Goal: Information Seeking & Learning: Learn about a topic

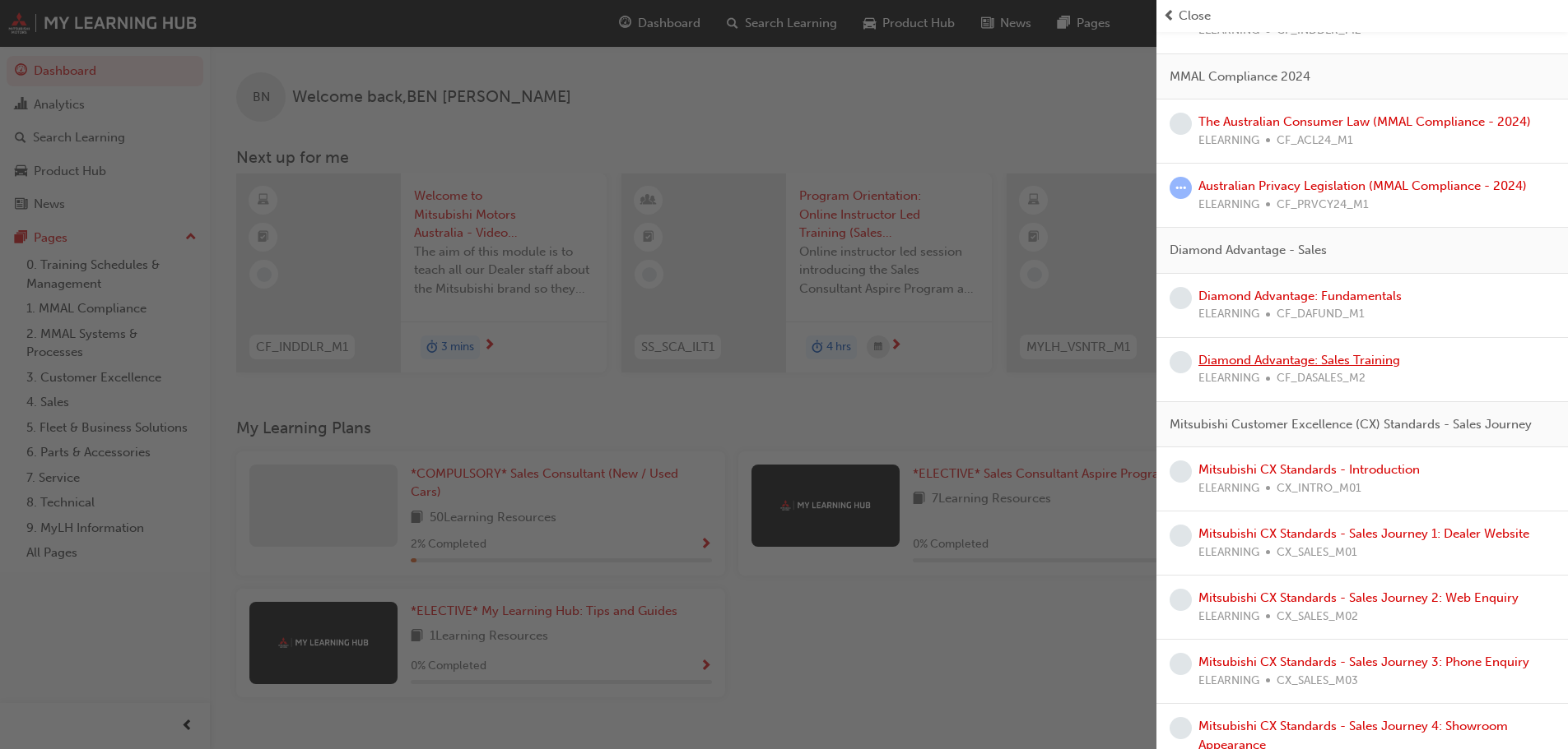
scroll to position [412, 0]
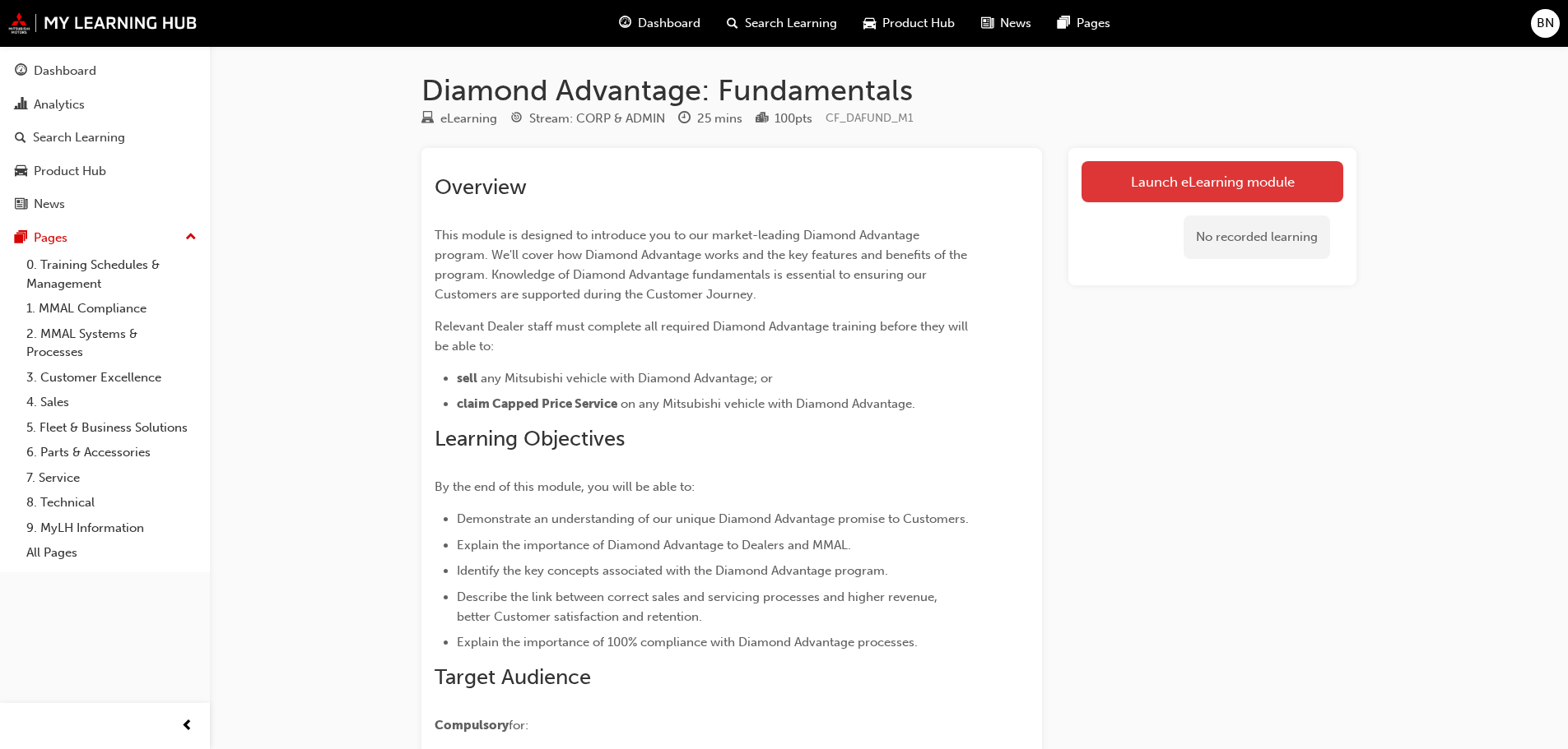
click at [1115, 193] on link "Launch eLearning module" at bounding box center [1212, 181] width 262 height 41
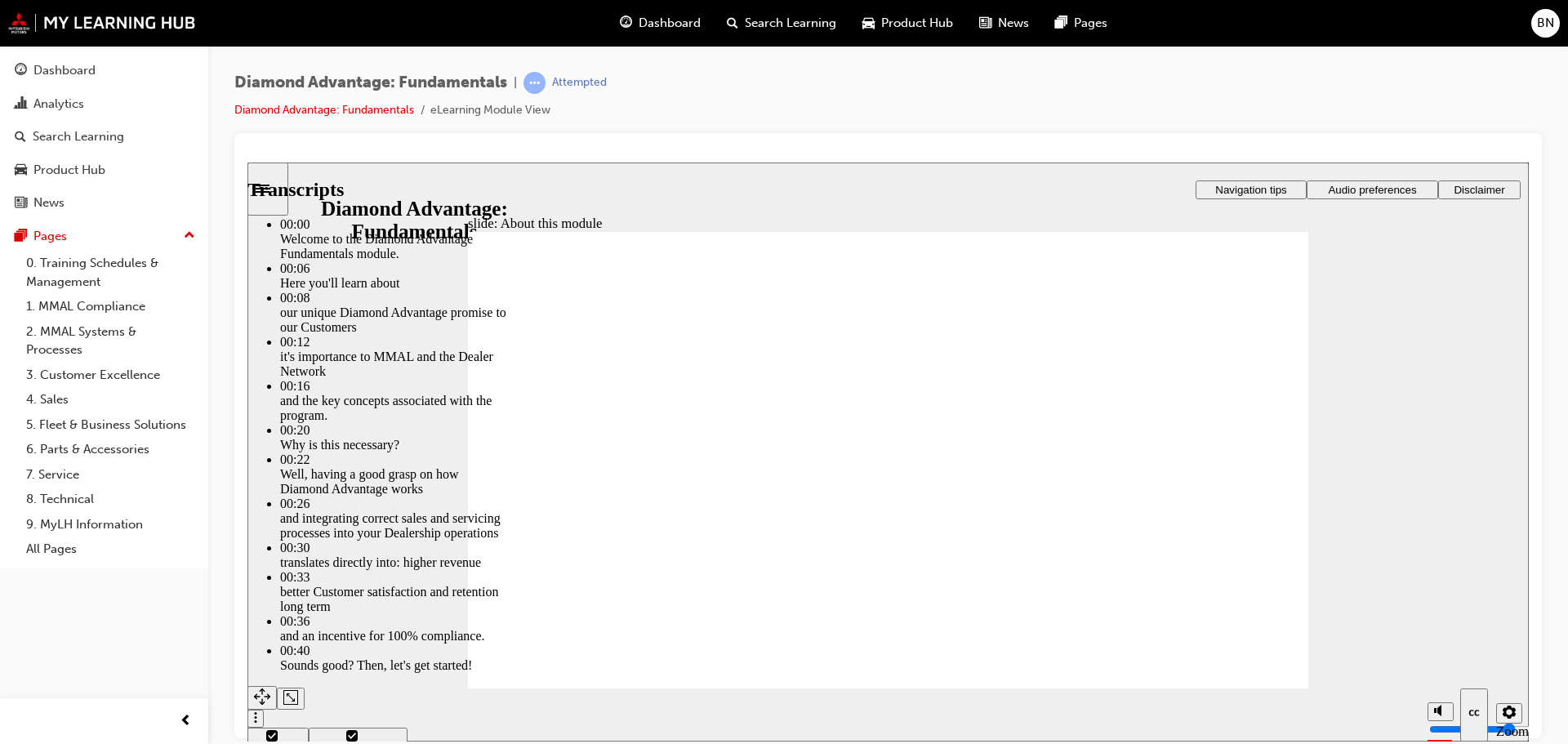
drag, startPoint x: 1011, startPoint y: 474, endPoint x: 1117, endPoint y: 510, distance: 111.9
type input "45"
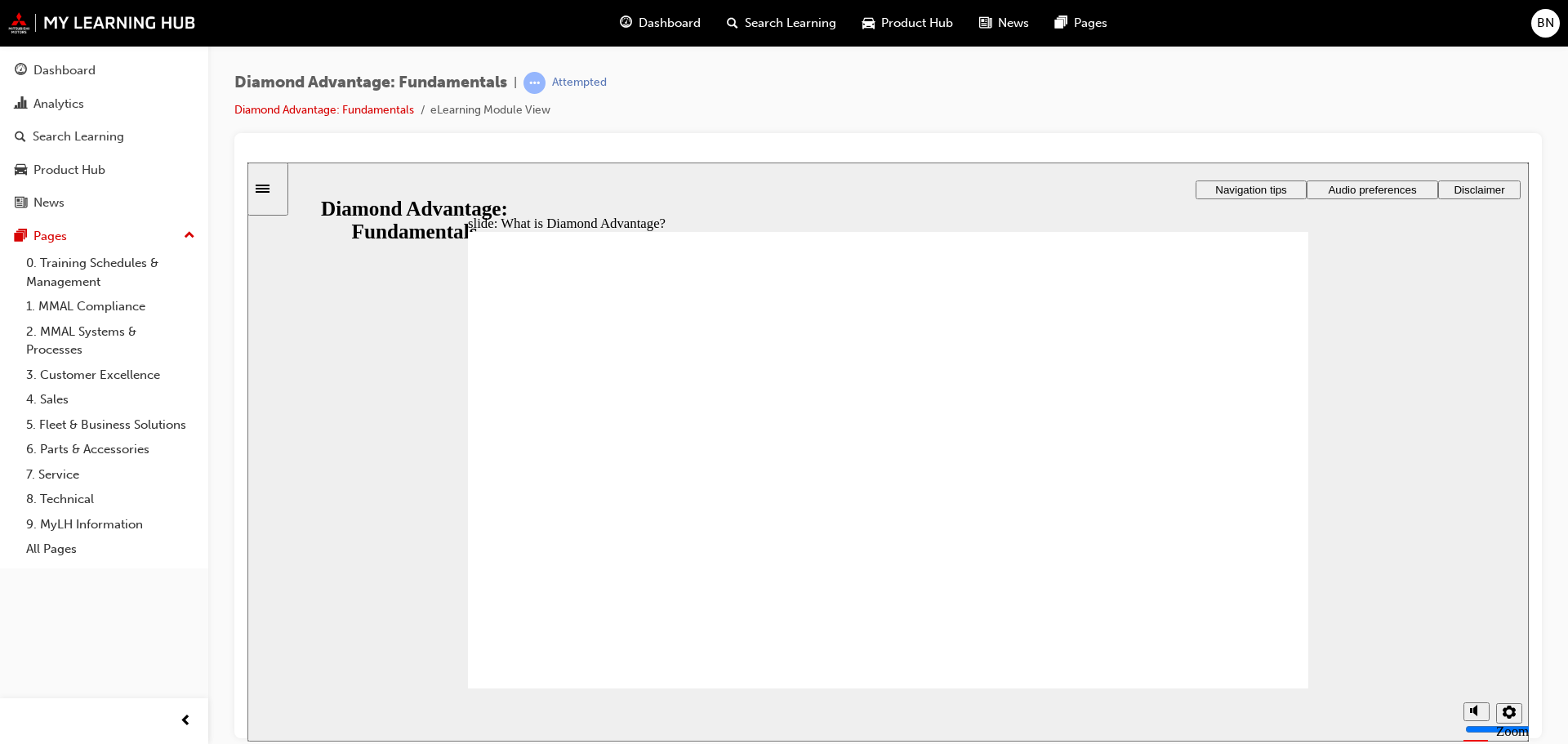
drag, startPoint x: 1244, startPoint y: 314, endPoint x: 1259, endPoint y: 311, distance: 15.3
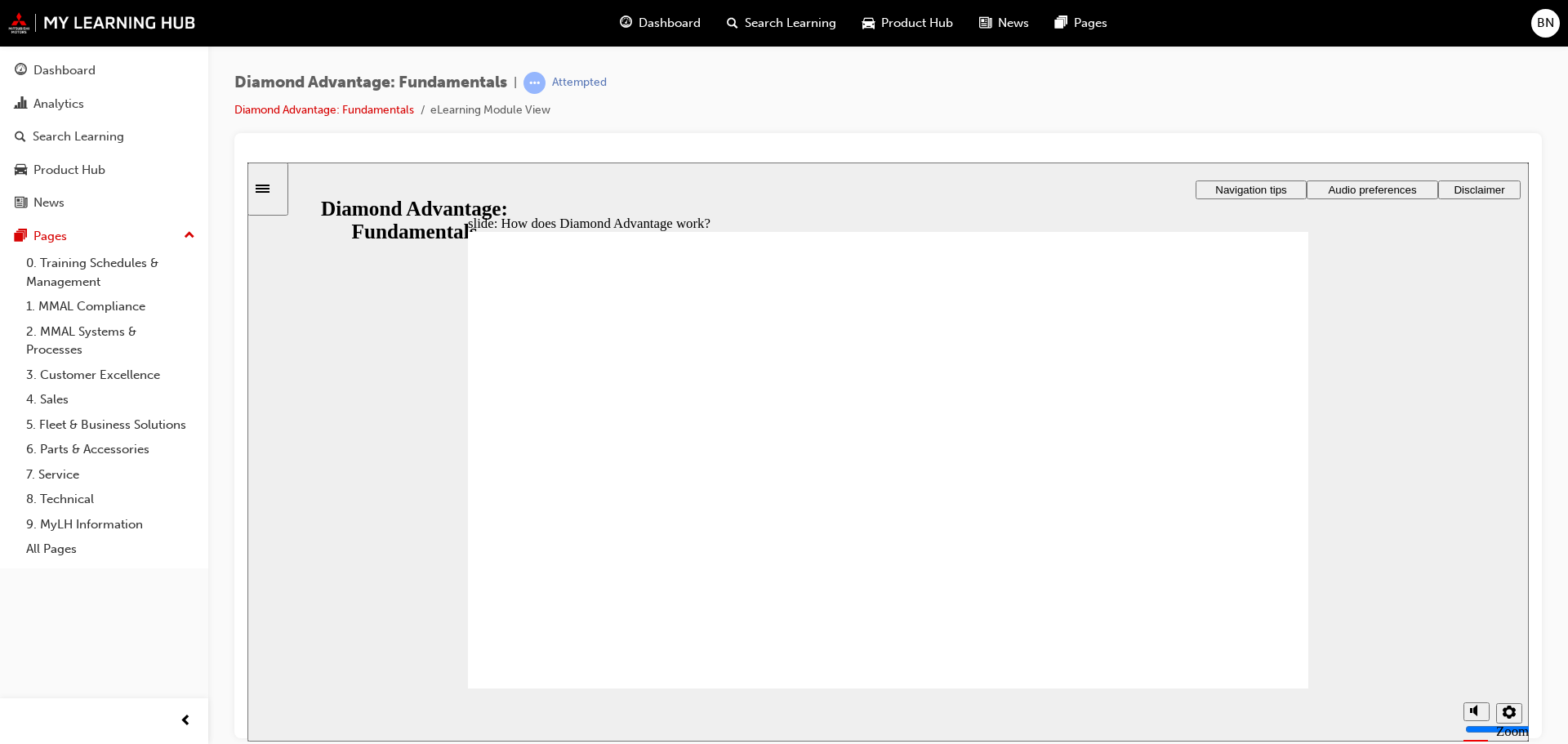
drag, startPoint x: 573, startPoint y: 560, endPoint x: 586, endPoint y: 570, distance: 16.4
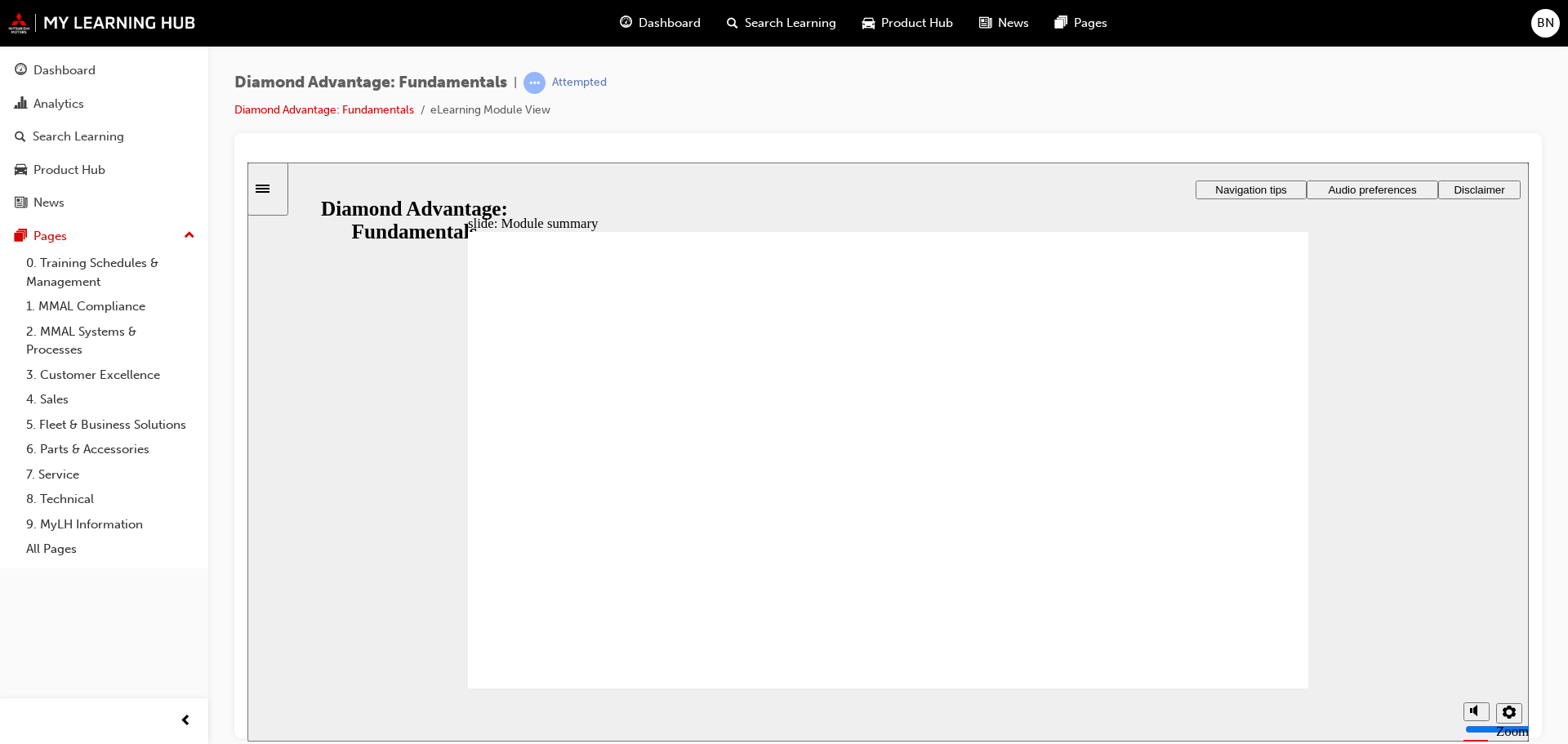
checkbox input "true"
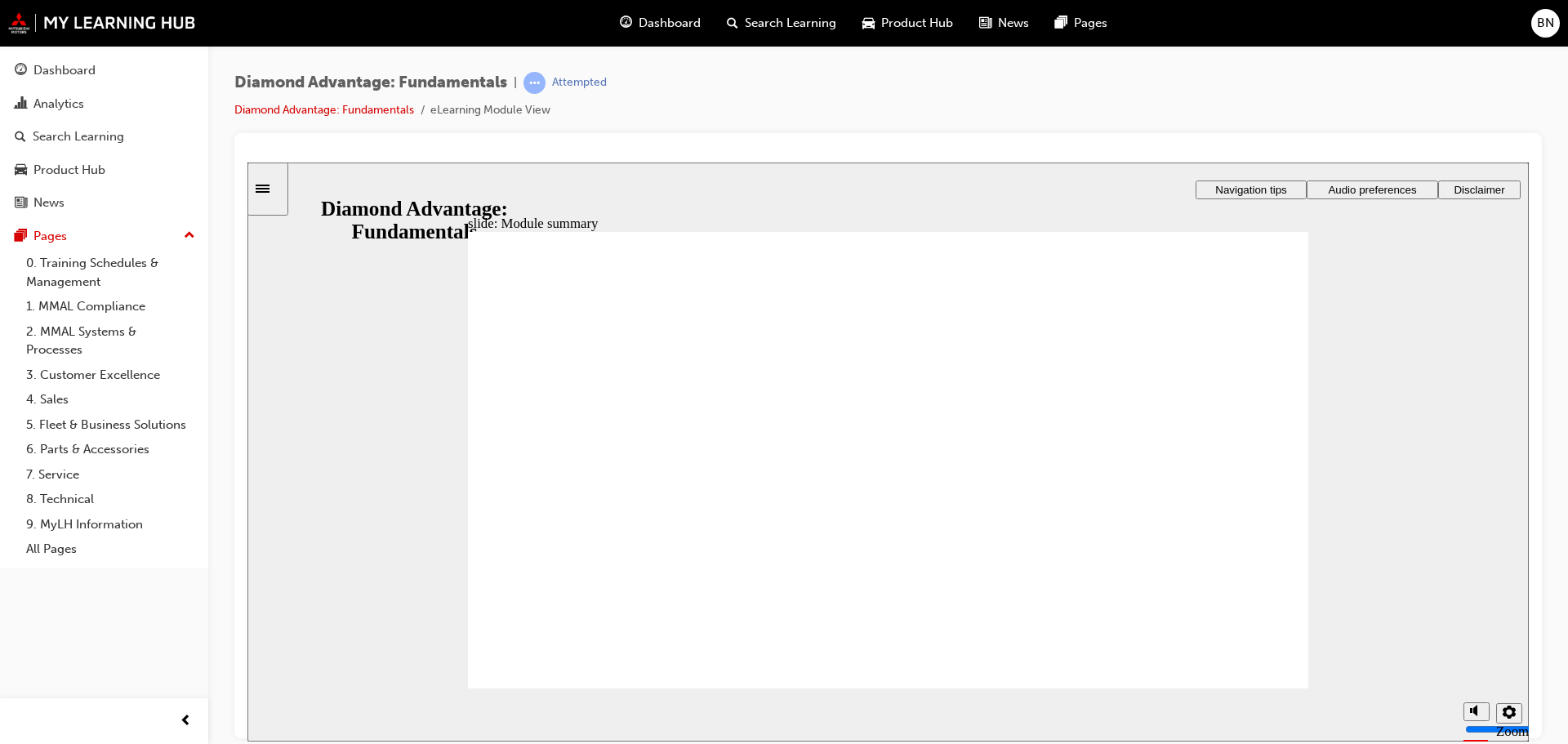
checkbox input "true"
checkbox input "false"
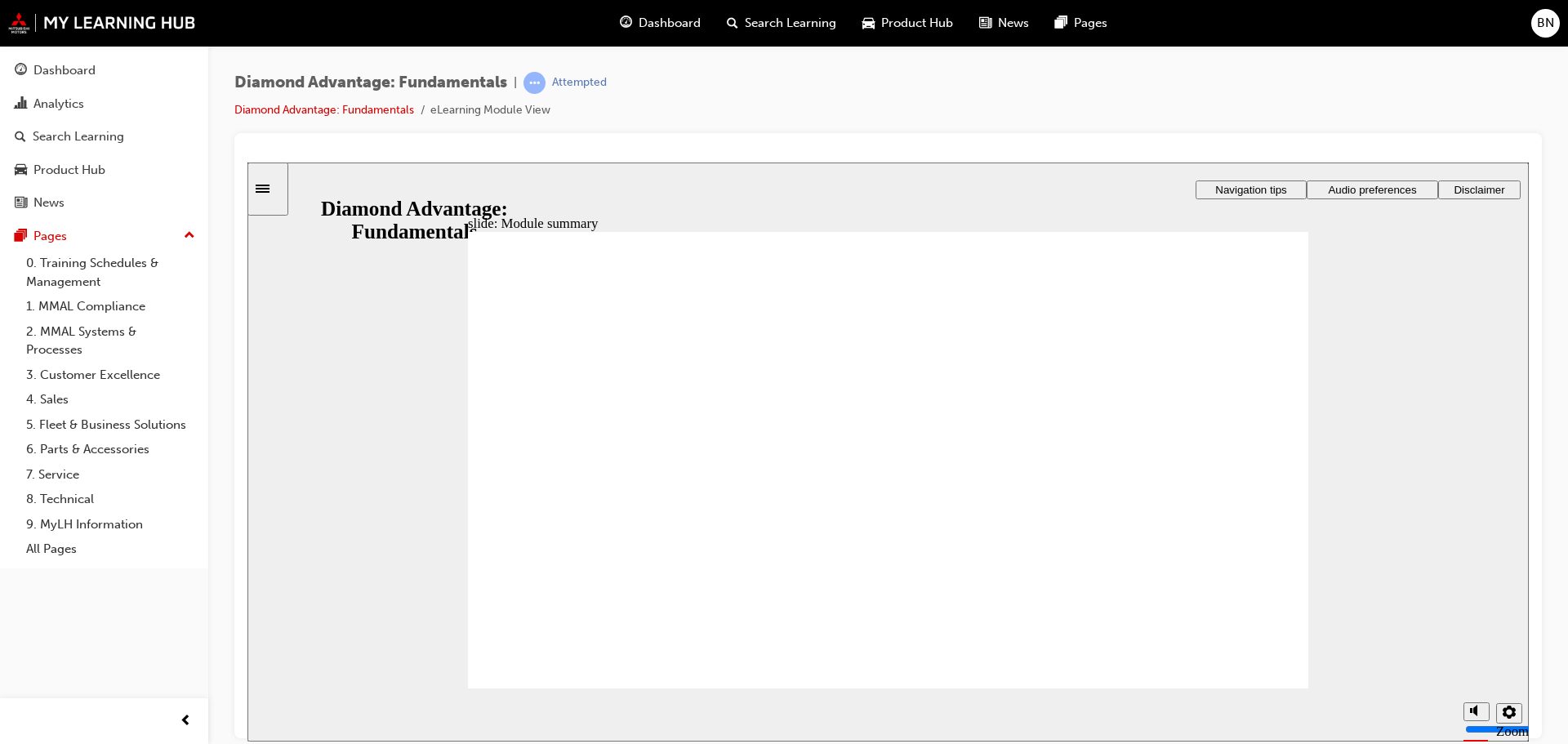
checkbox input "true"
checkbox input "false"
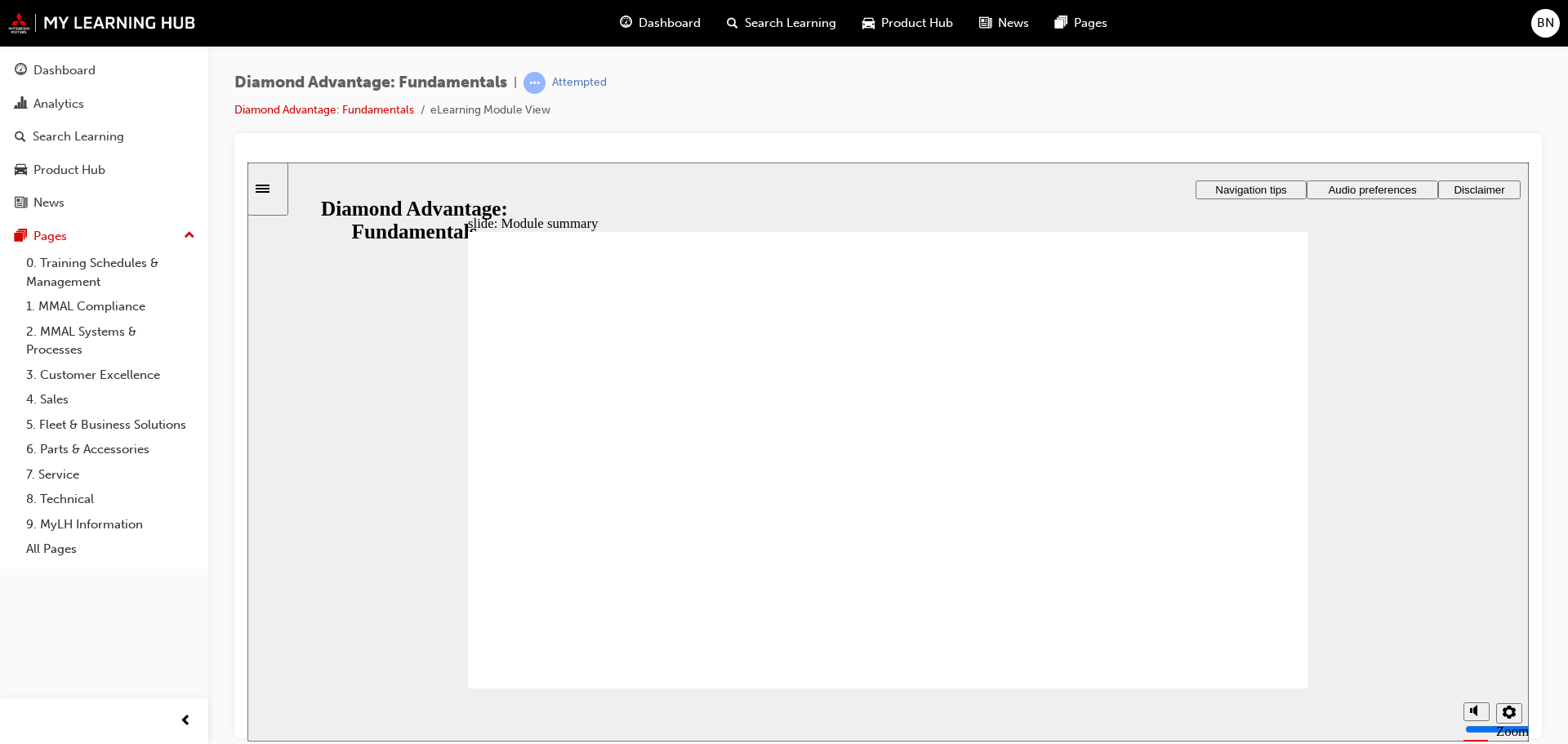
drag, startPoint x: 700, startPoint y: 595, endPoint x: 696, endPoint y: 530, distance: 65.1
drag, startPoint x: 696, startPoint y: 526, endPoint x: 700, endPoint y: 575, distance: 49.2
drag, startPoint x: 1053, startPoint y: 577, endPoint x: 890, endPoint y: 520, distance: 172.7
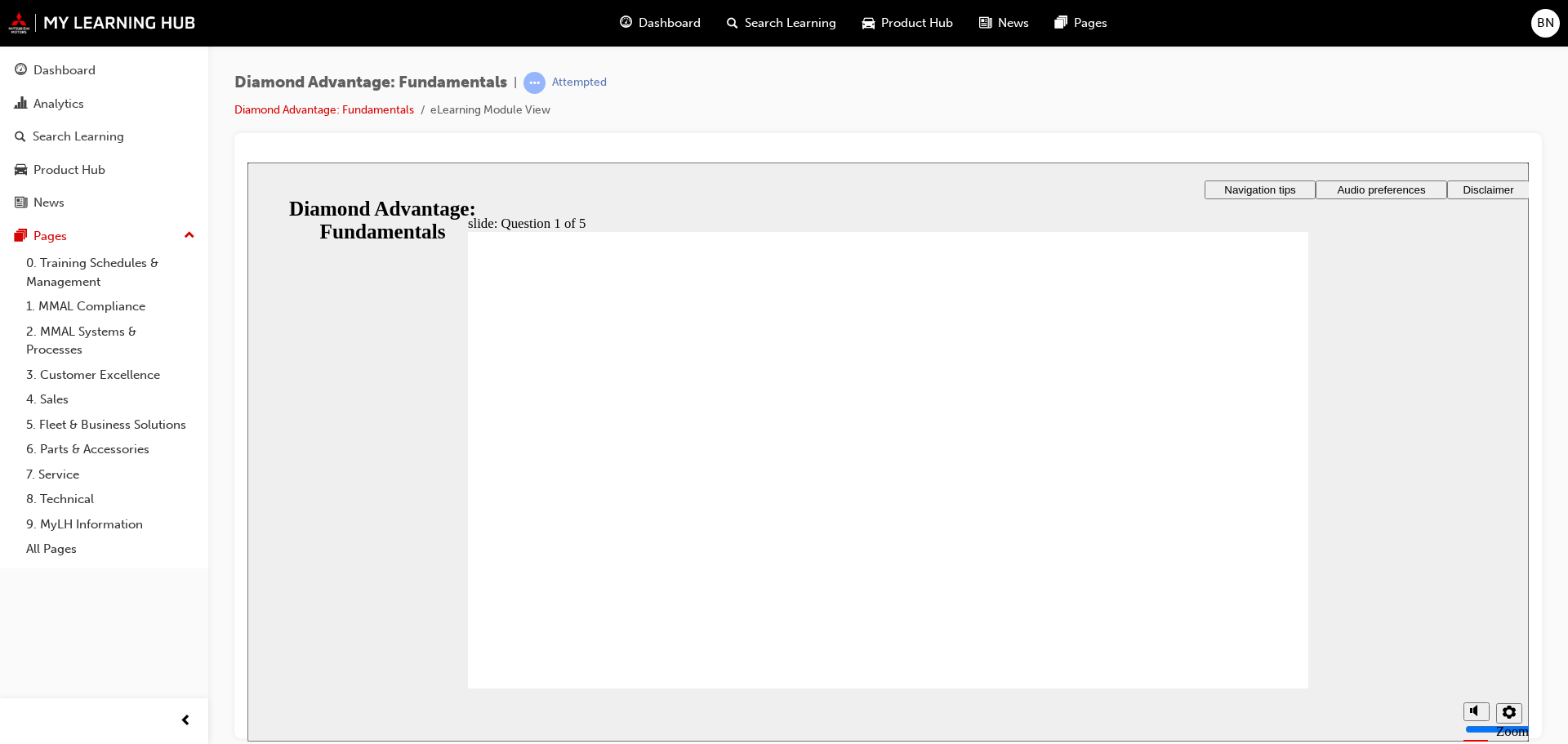
drag, startPoint x: 878, startPoint y: 588, endPoint x: 701, endPoint y: 535, distance: 184.8
drag, startPoint x: 700, startPoint y: 581, endPoint x: 1097, endPoint y: 521, distance: 401.5
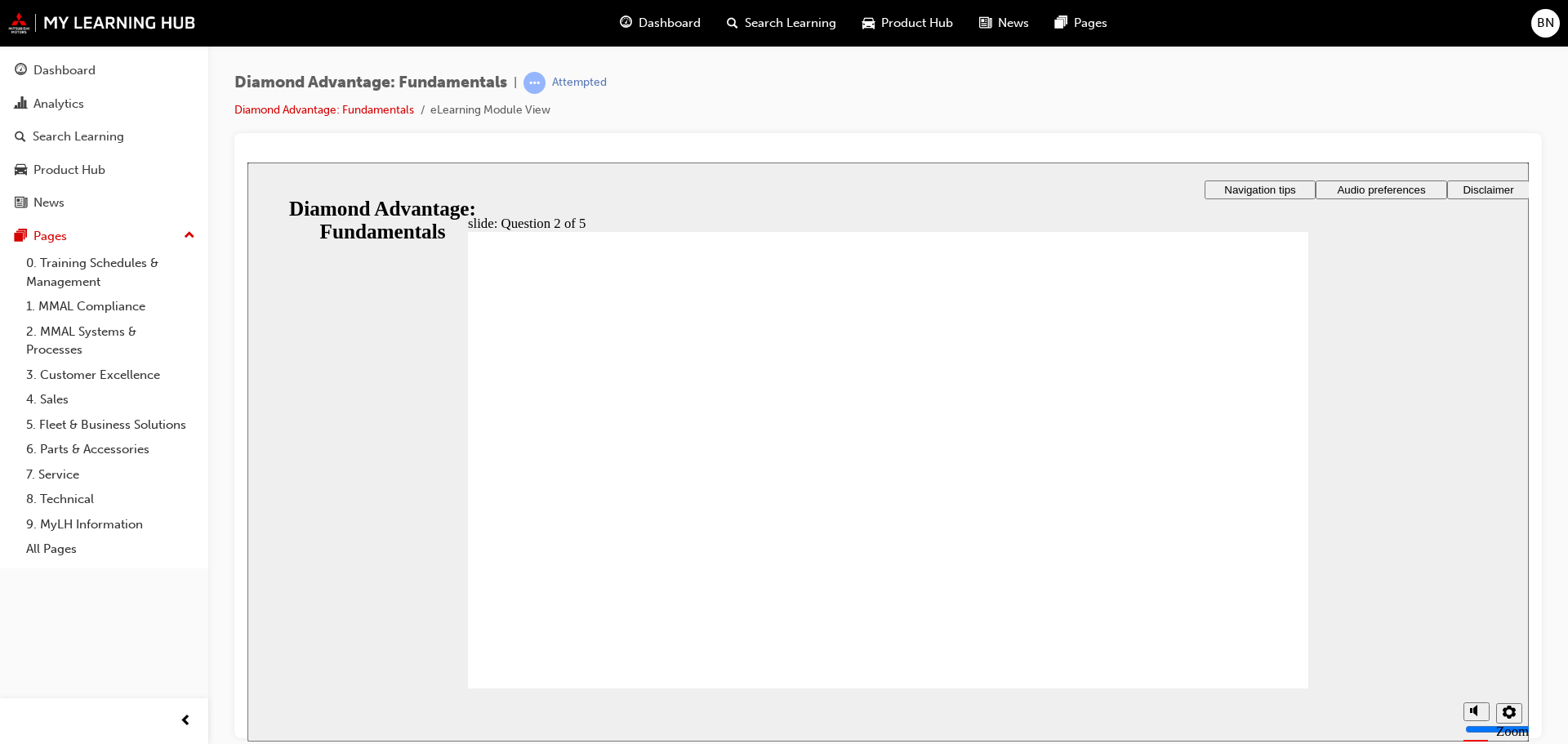
radio input "true"
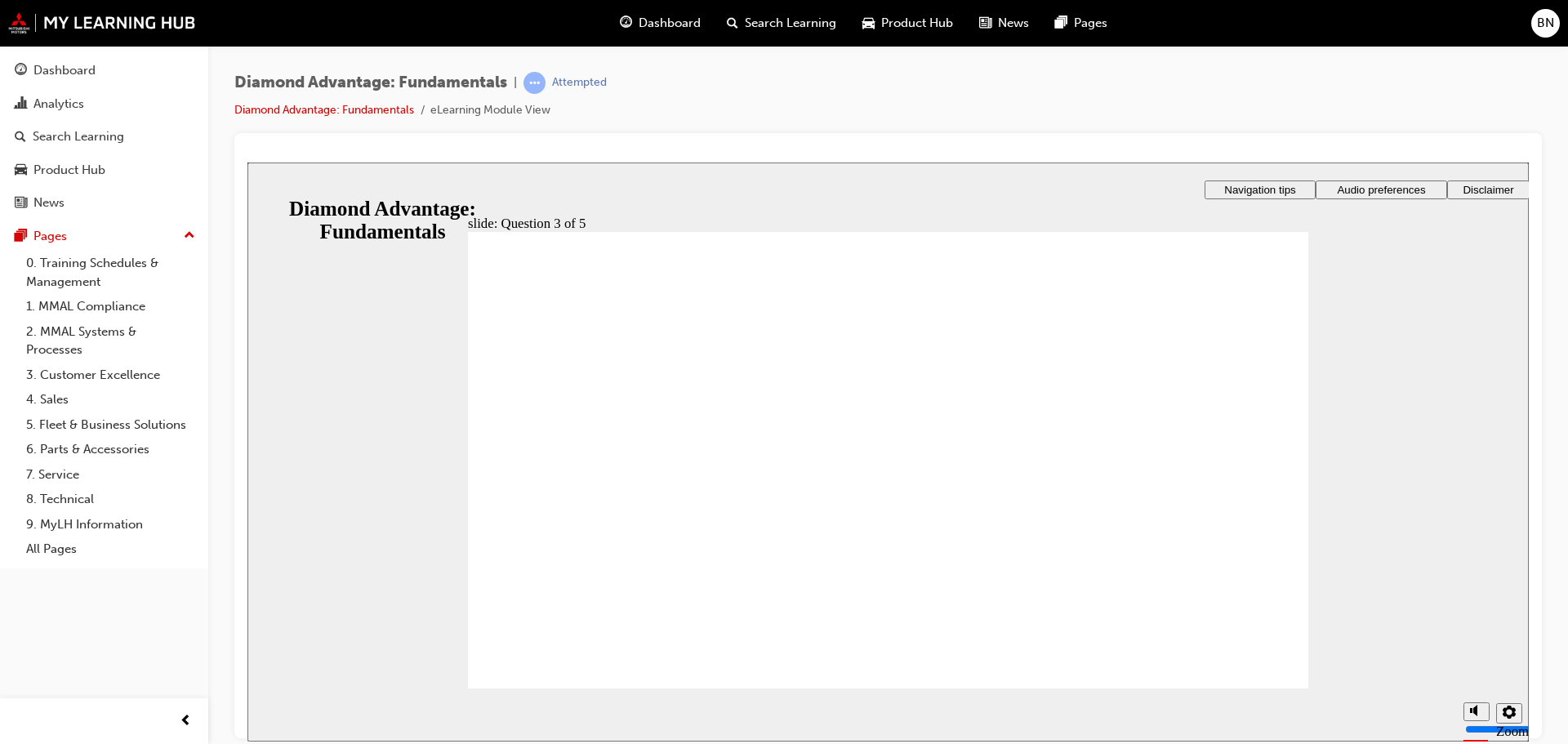
radio input "true"
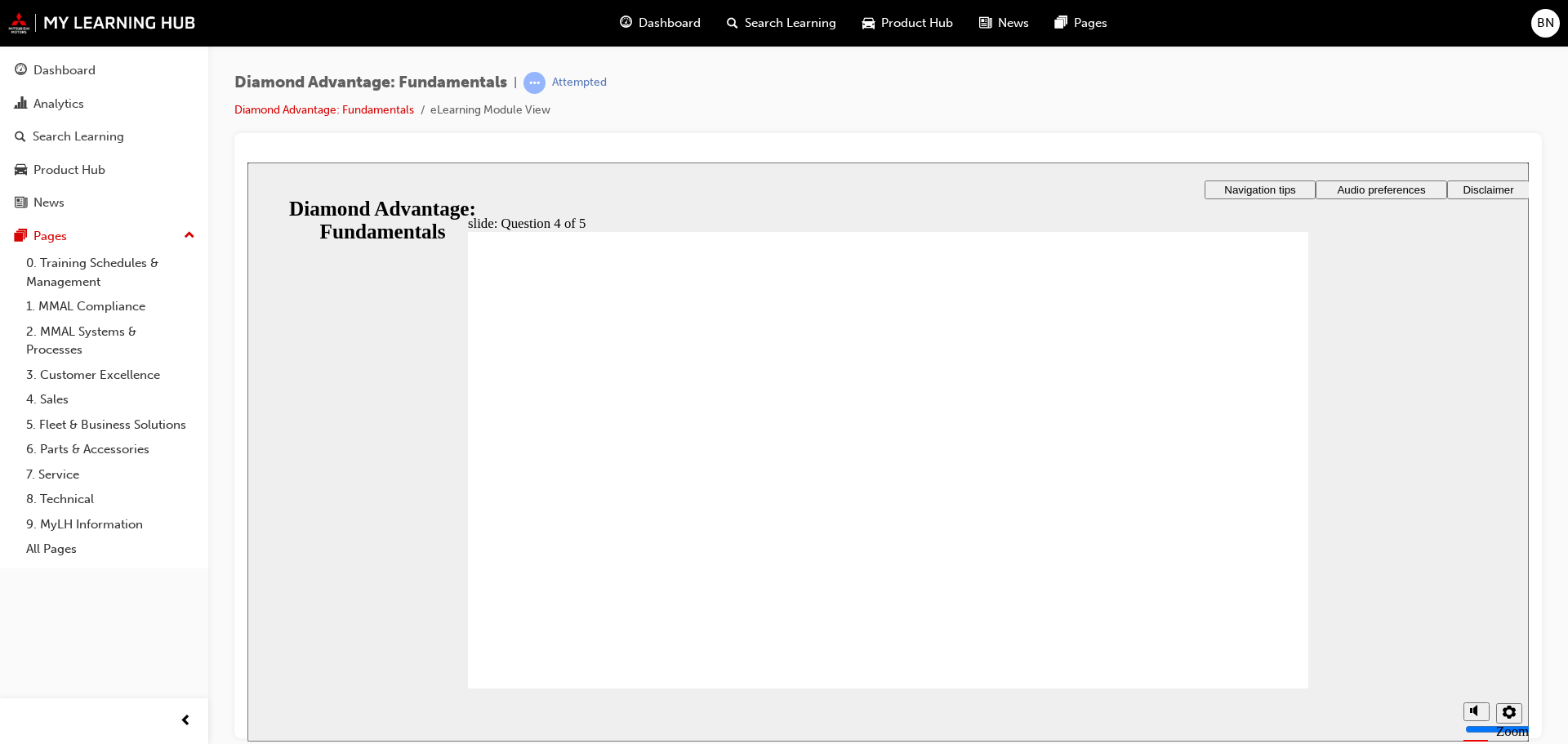
checkbox input "true"
drag, startPoint x: 535, startPoint y: 473, endPoint x: 536, endPoint y: 484, distance: 11.0
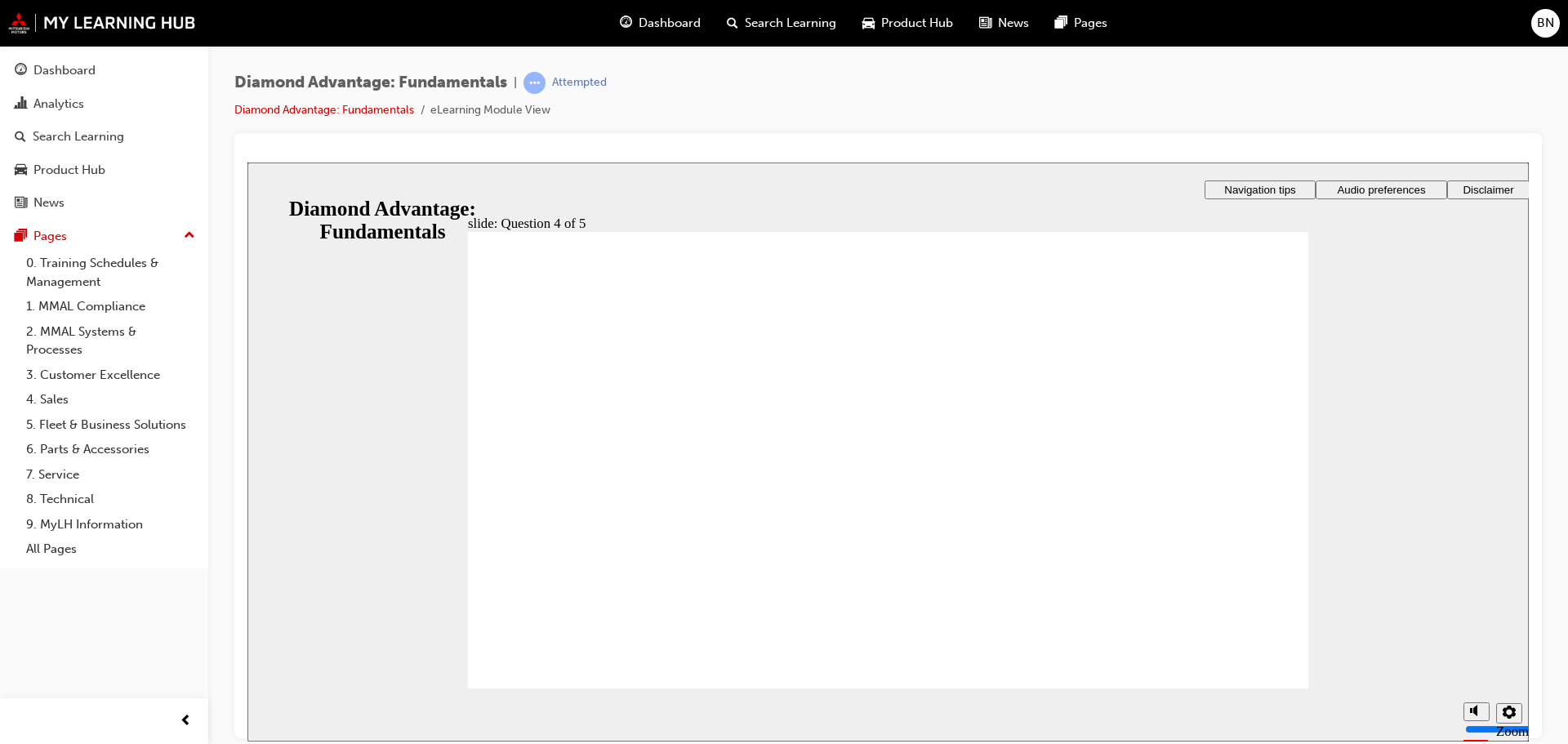
checkbox input "true"
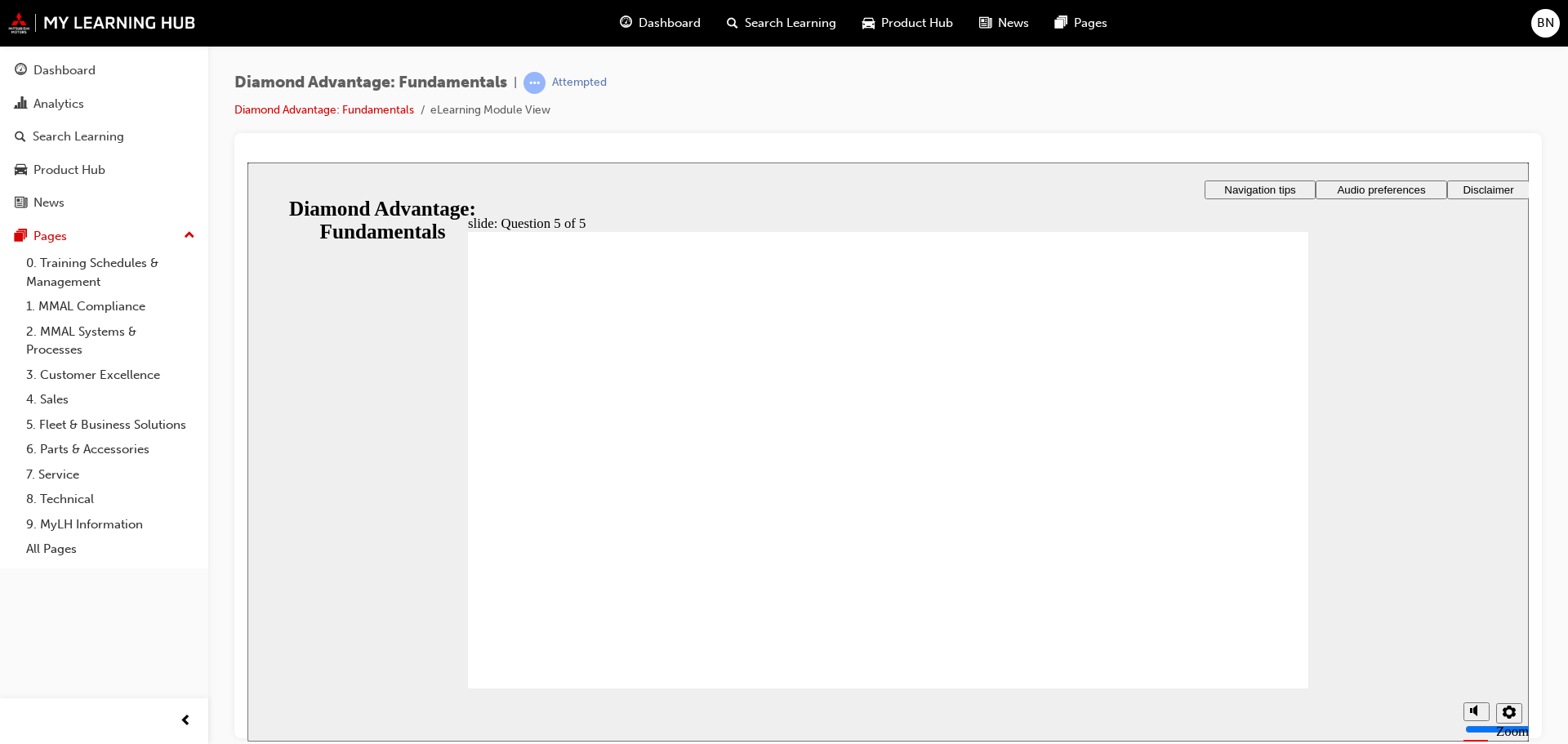
radio input "true"
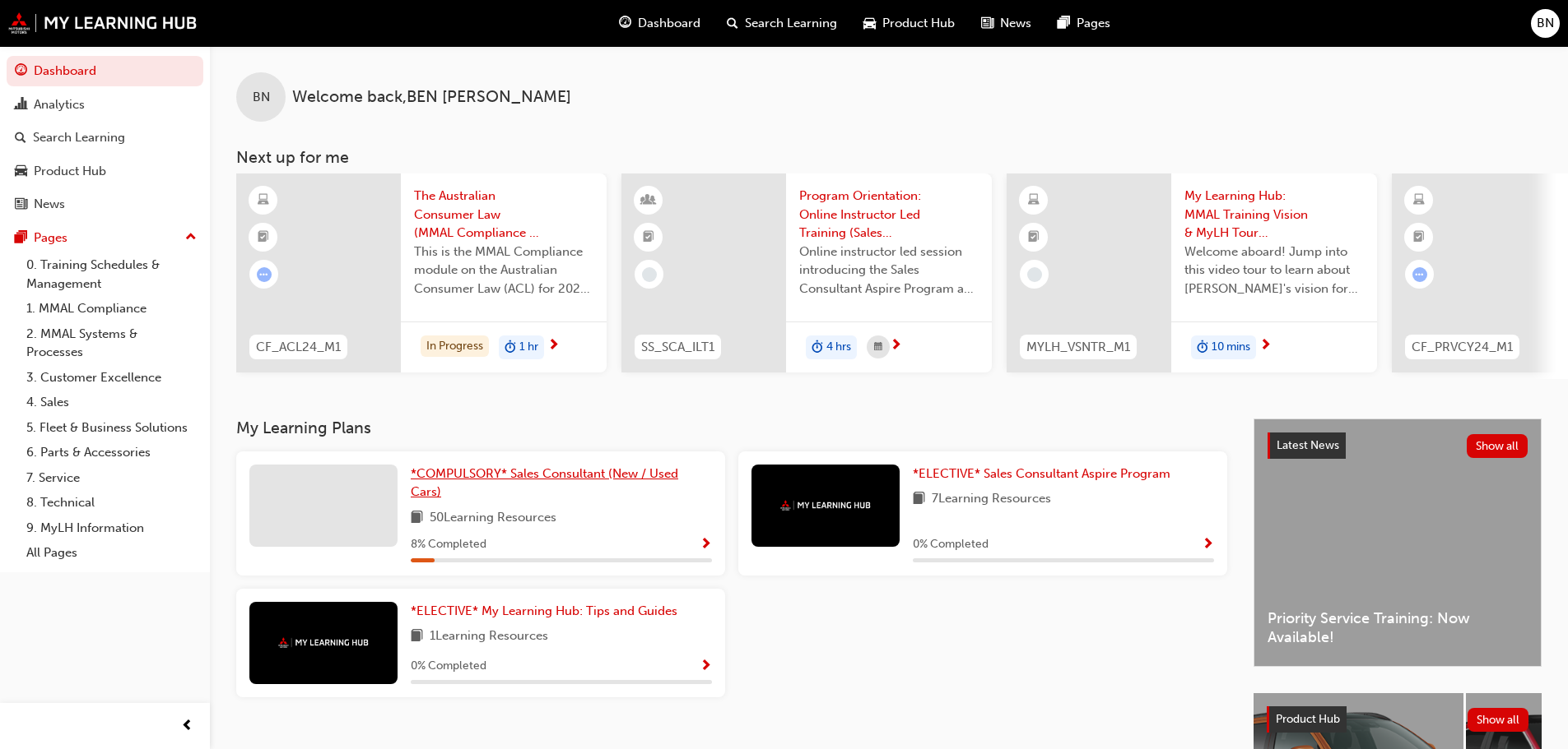
click at [574, 494] on link "*COMPULSORY* Sales Consultant (New / Used Cars)" at bounding box center [561, 482] width 301 height 37
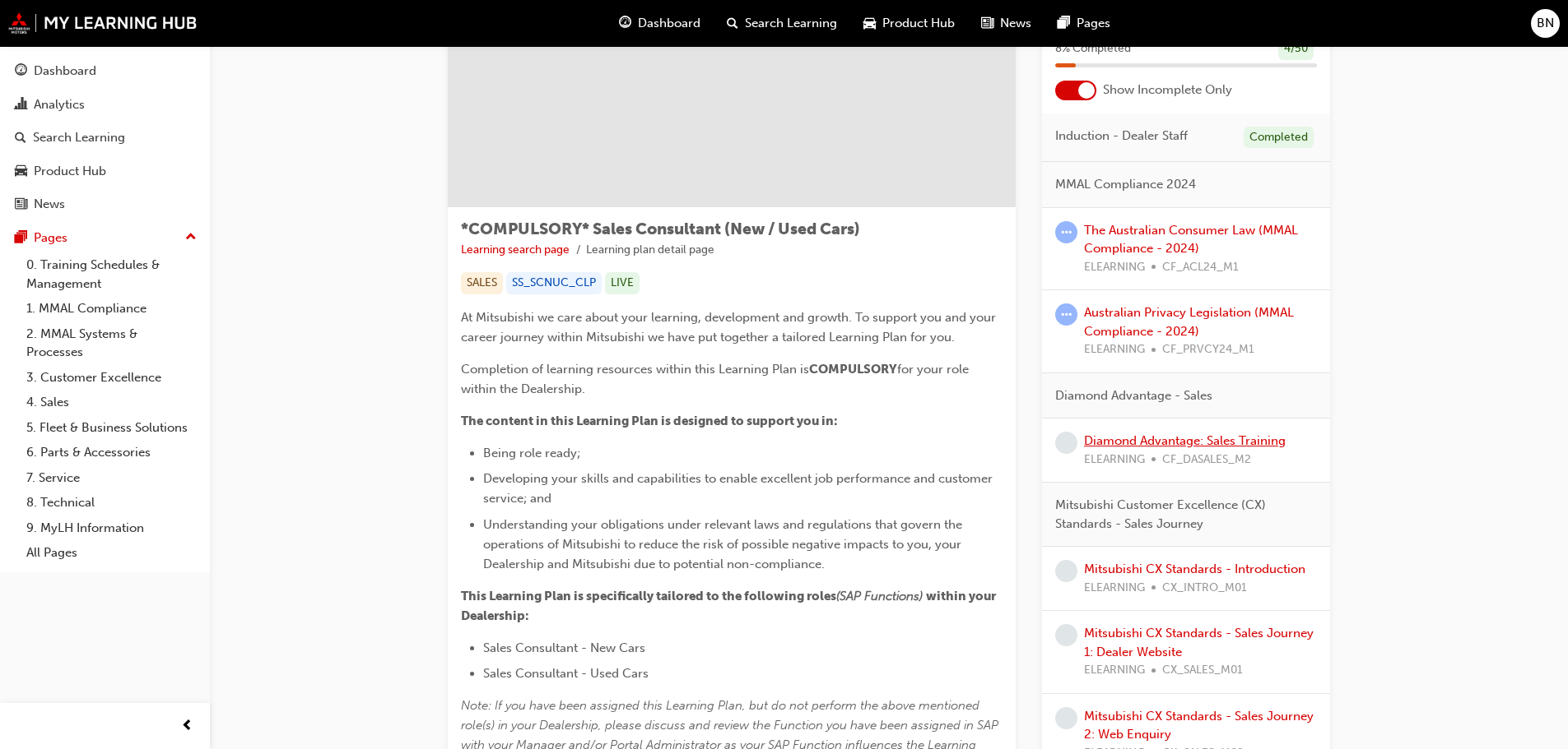
scroll to position [247, 0]
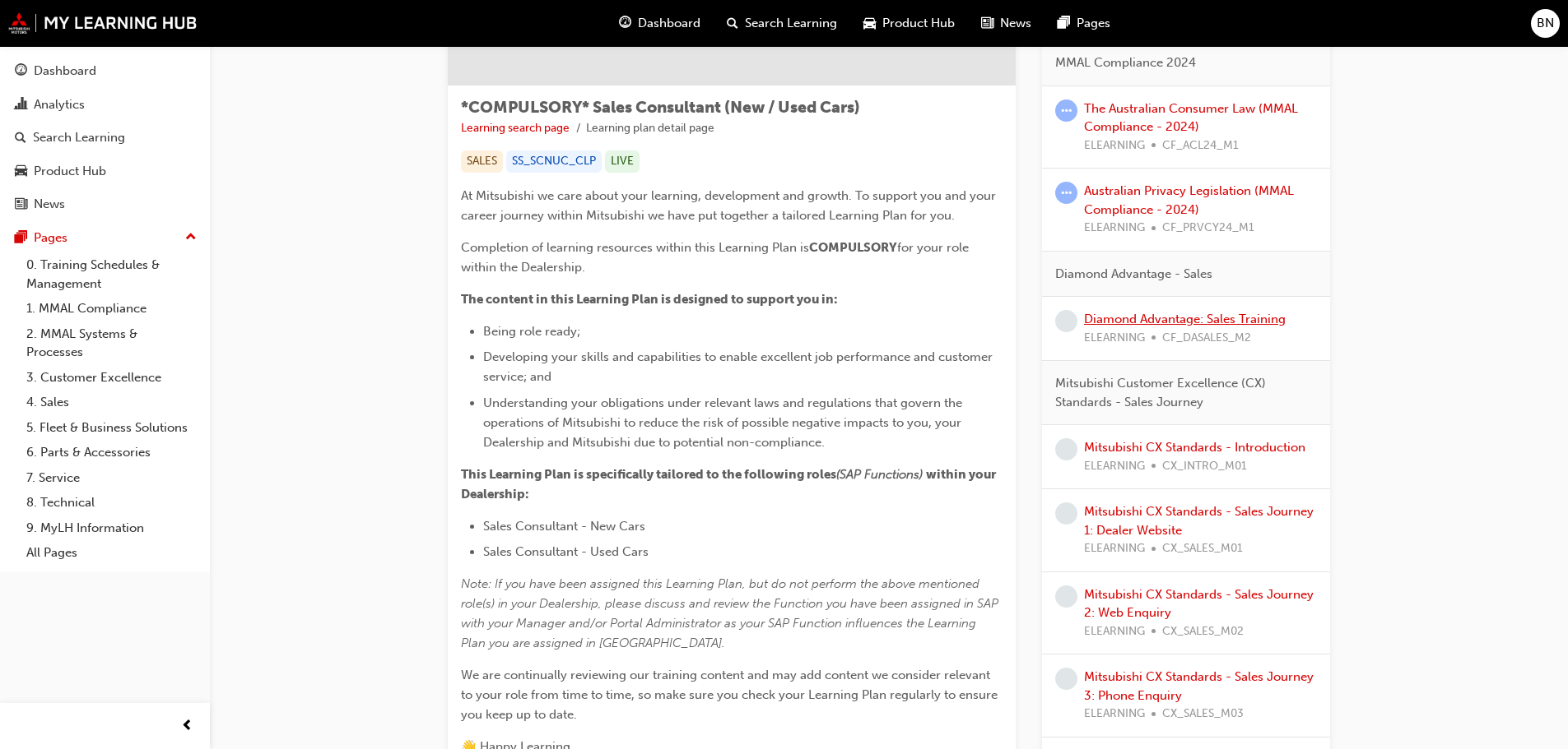
click at [1181, 322] on link "Diamond Advantage: Sales Training" at bounding box center [1184, 319] width 201 height 14
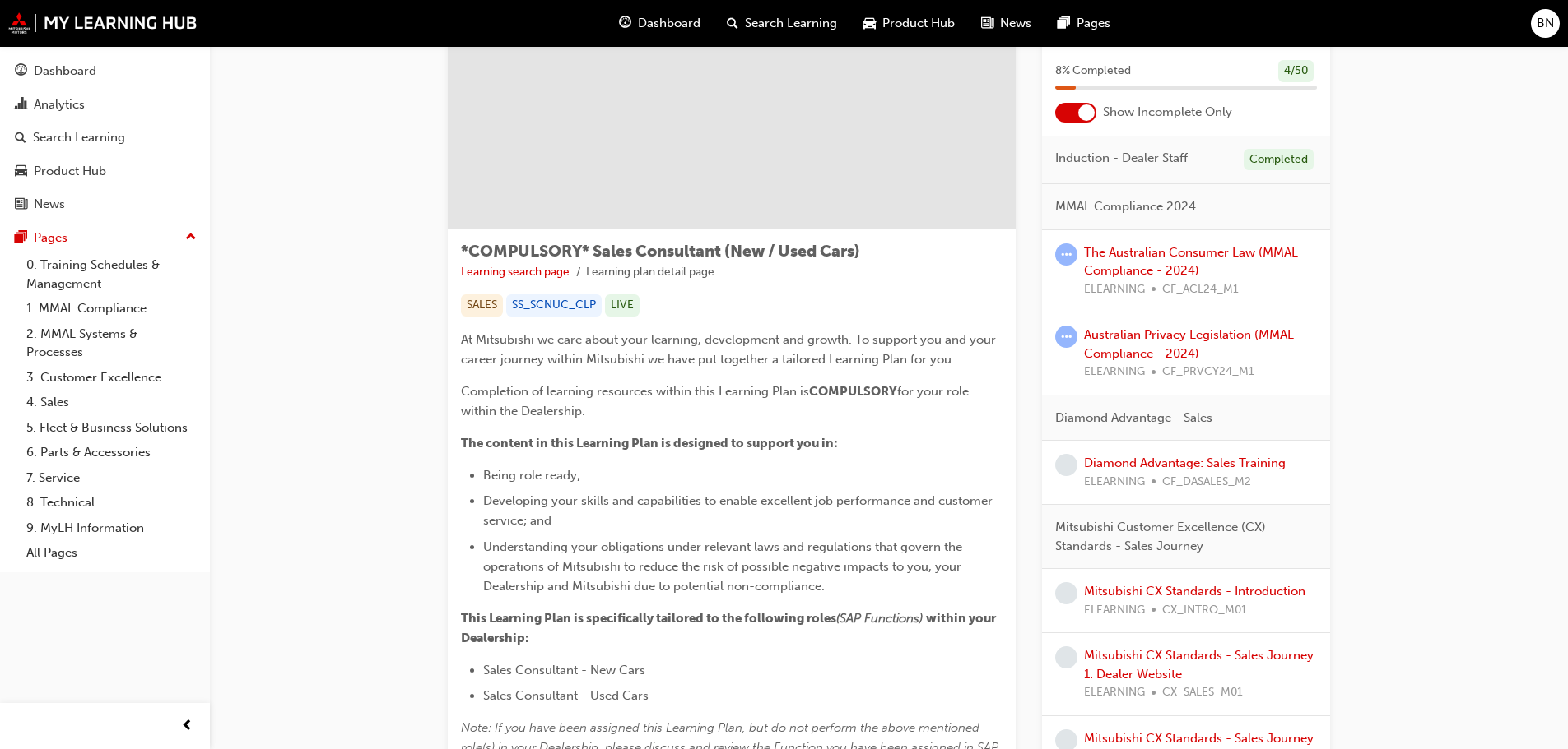
scroll to position [247, 0]
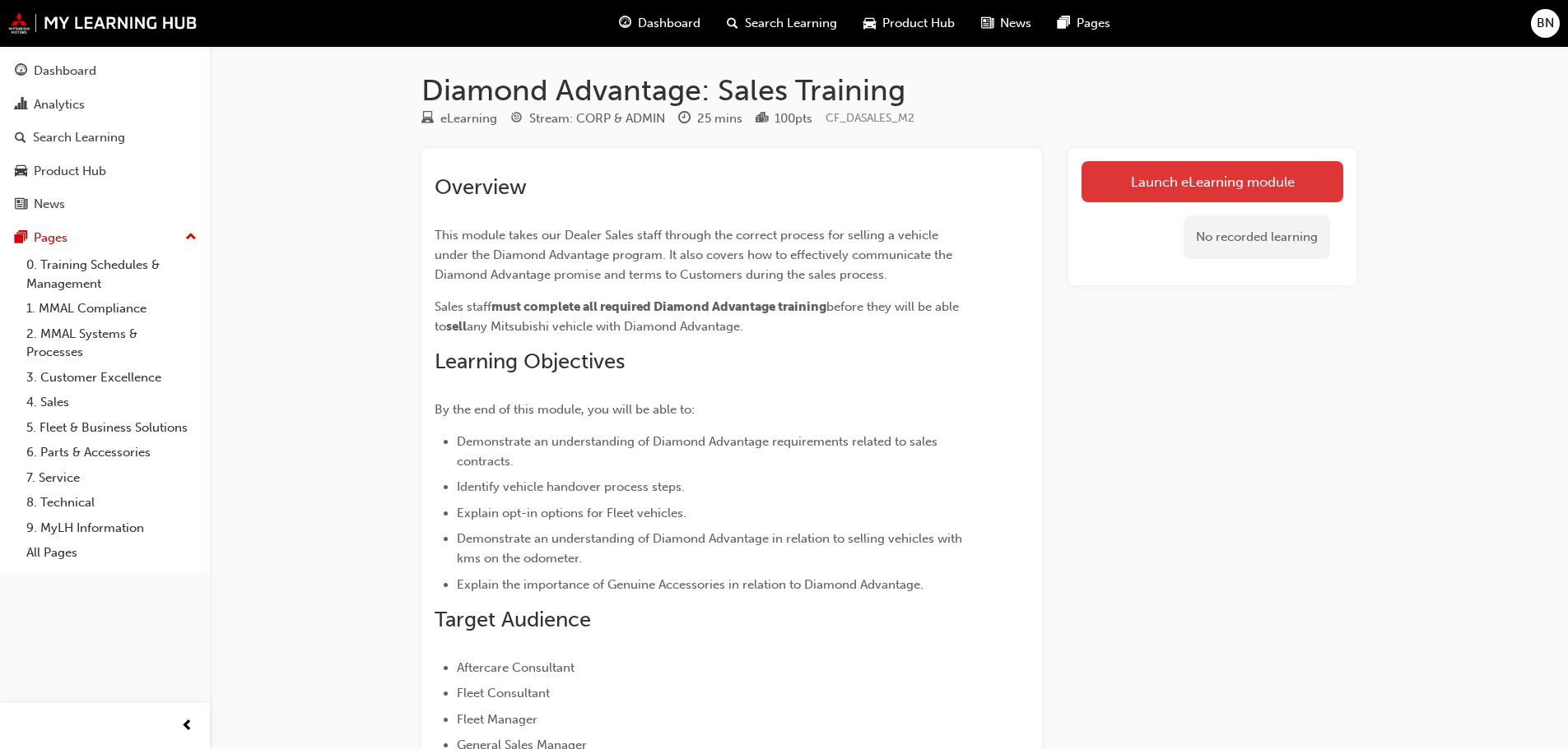
click at [1157, 163] on link "Launch eLearning module" at bounding box center [1212, 181] width 262 height 41
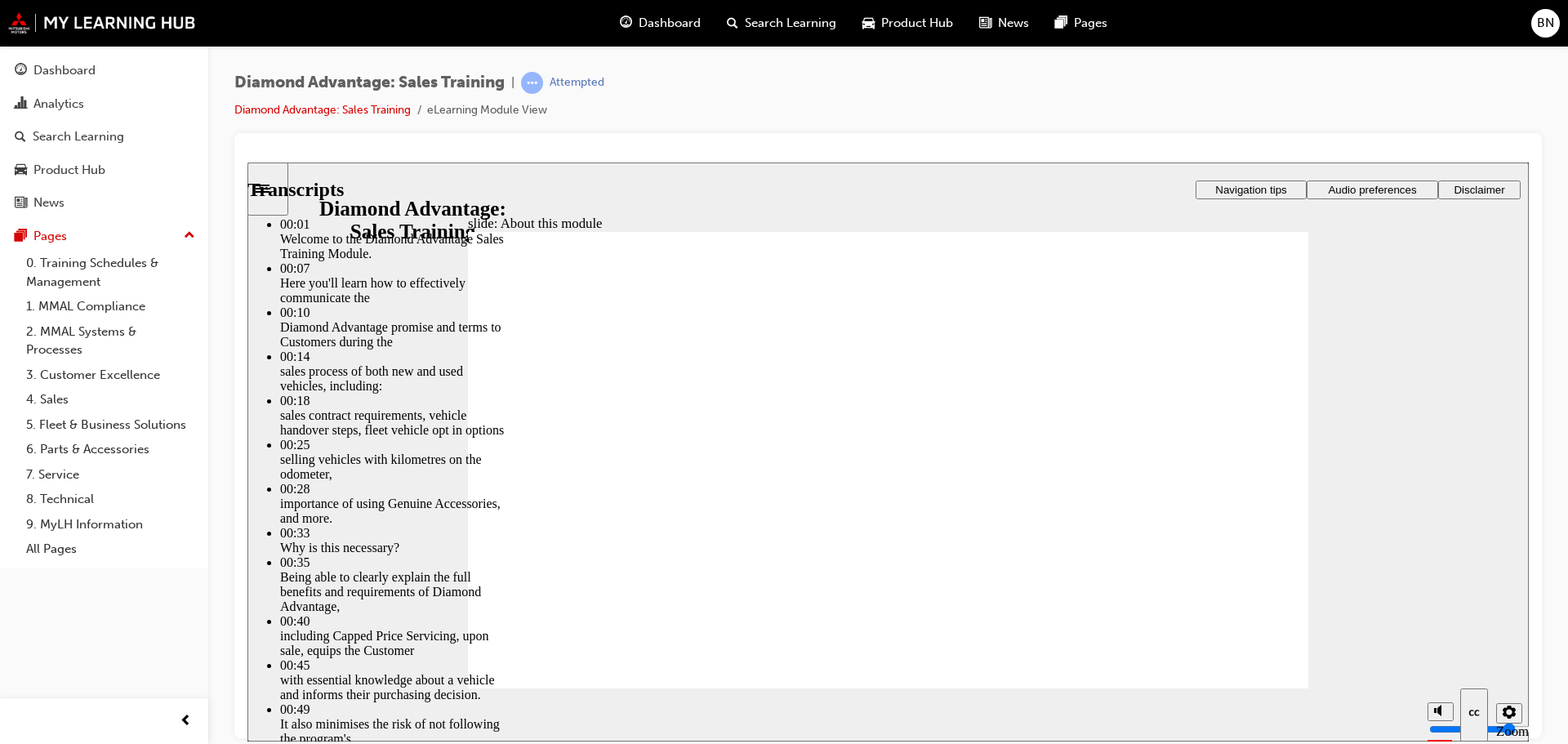
type input "62"
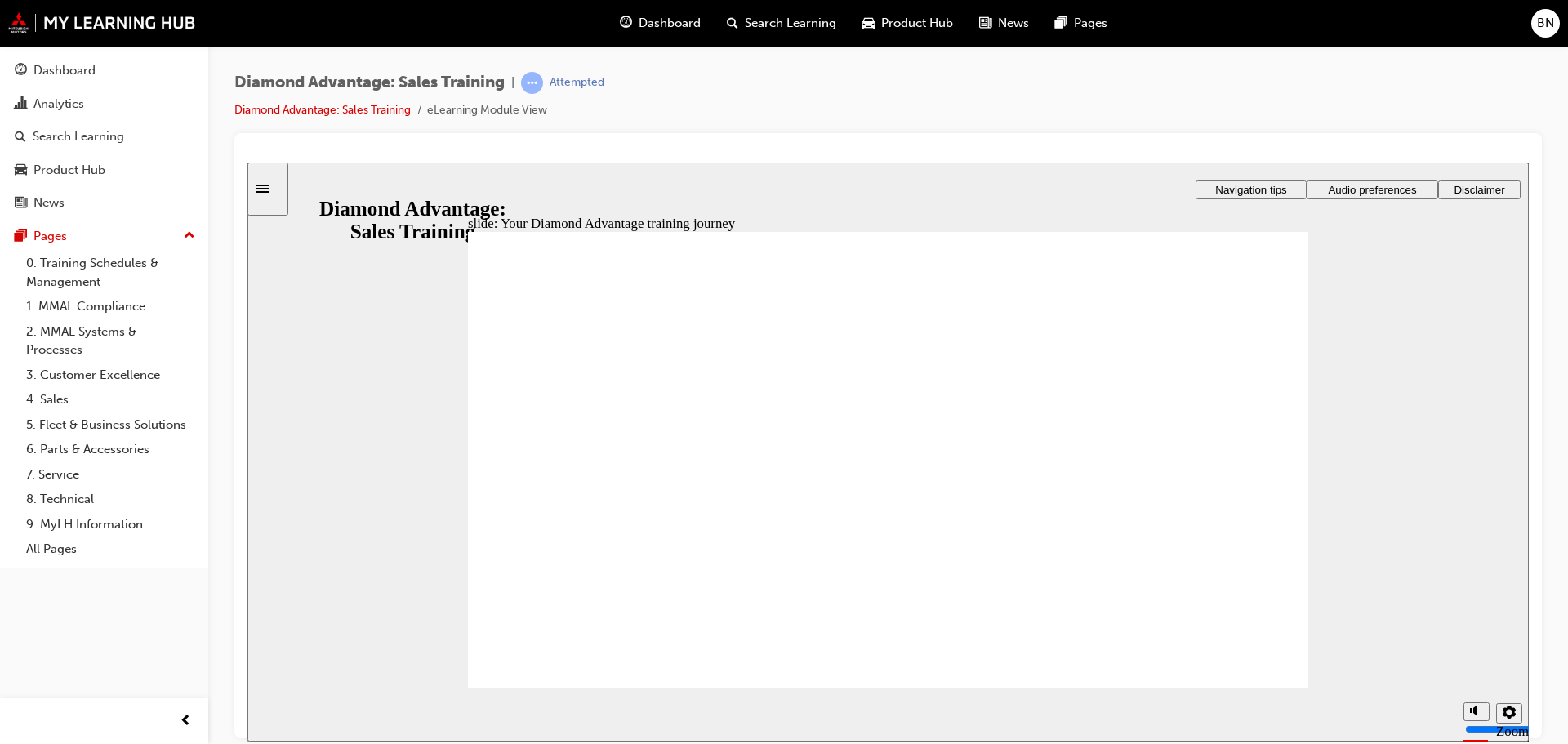
click at [1307, 689] on section "Playback Speed 2 1.75 1.5 1.25 0.75" at bounding box center [888, 714] width 1281 height 53
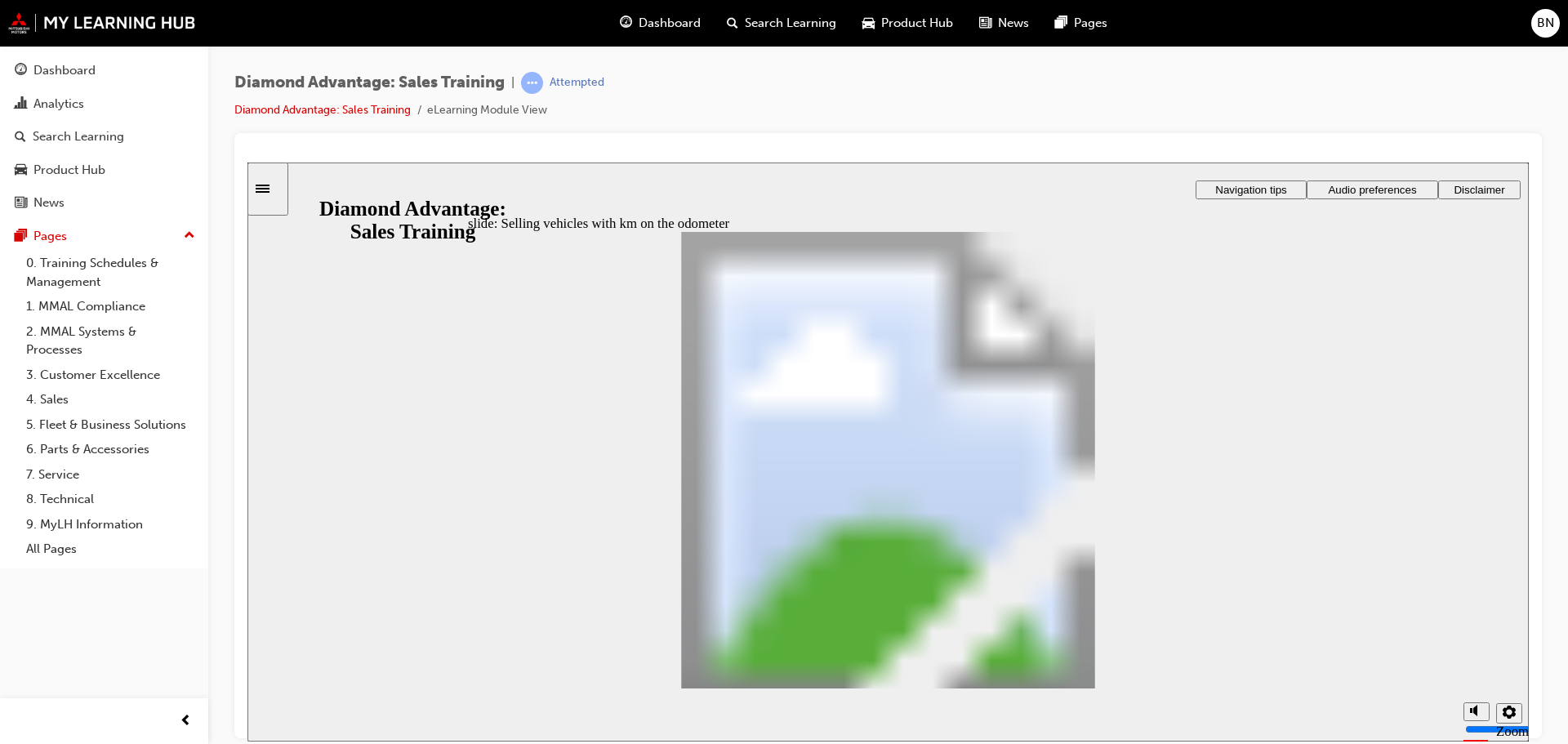
click at [1264, 688] on section "Playback Speed 2 1.75 1.5 1.25 0.75" at bounding box center [888, 714] width 1281 height 53
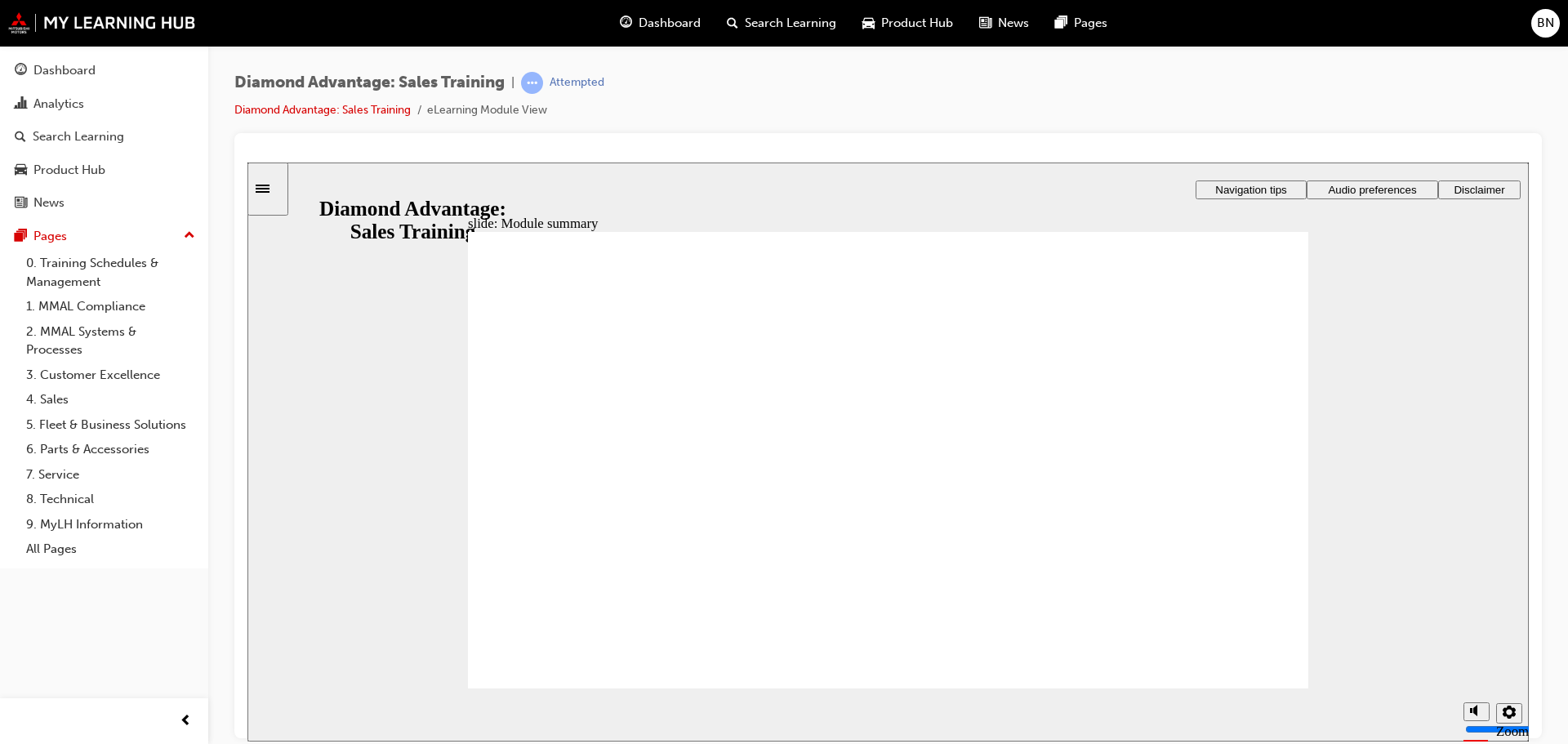
checkbox input "true"
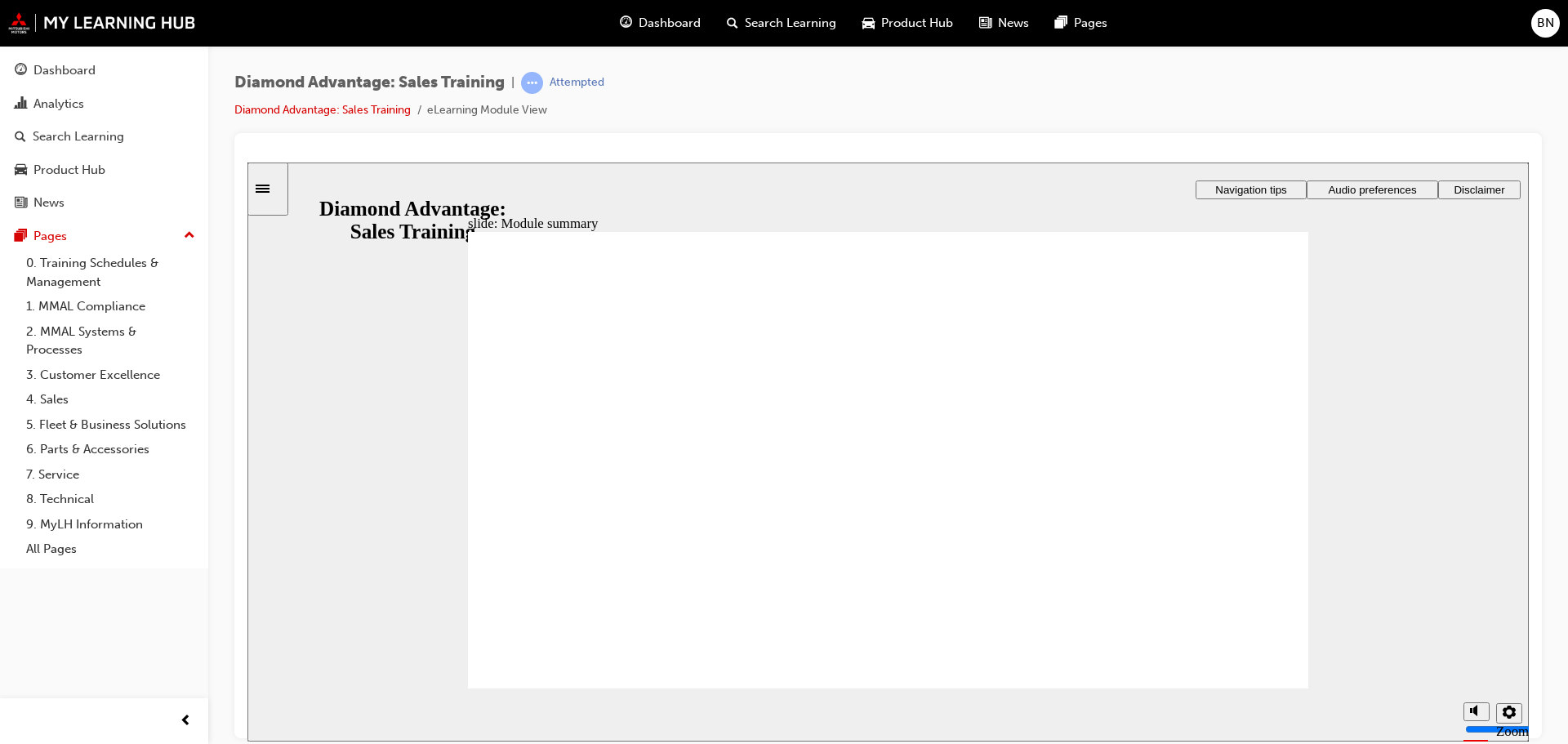
checkbox input "true"
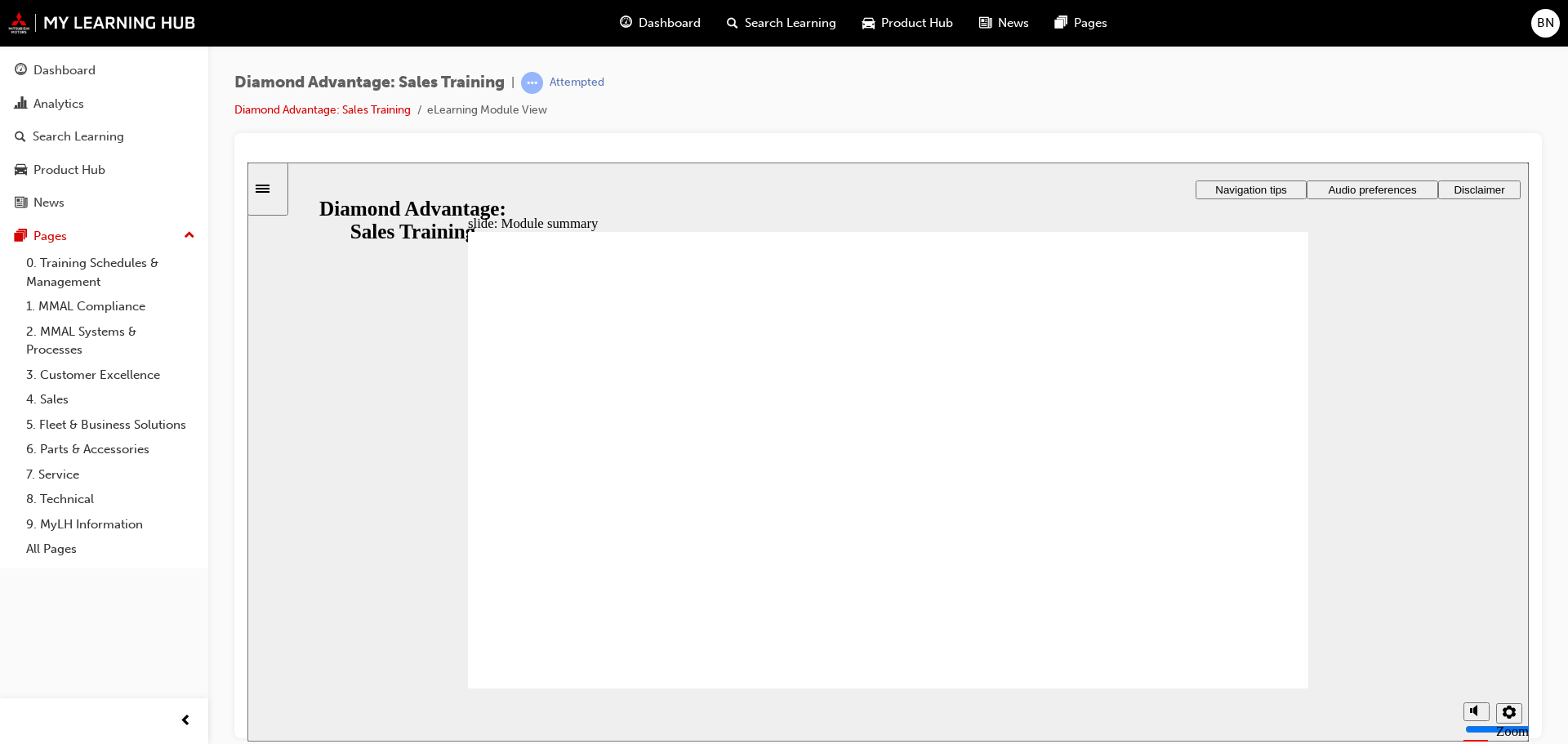
checkbox input "true"
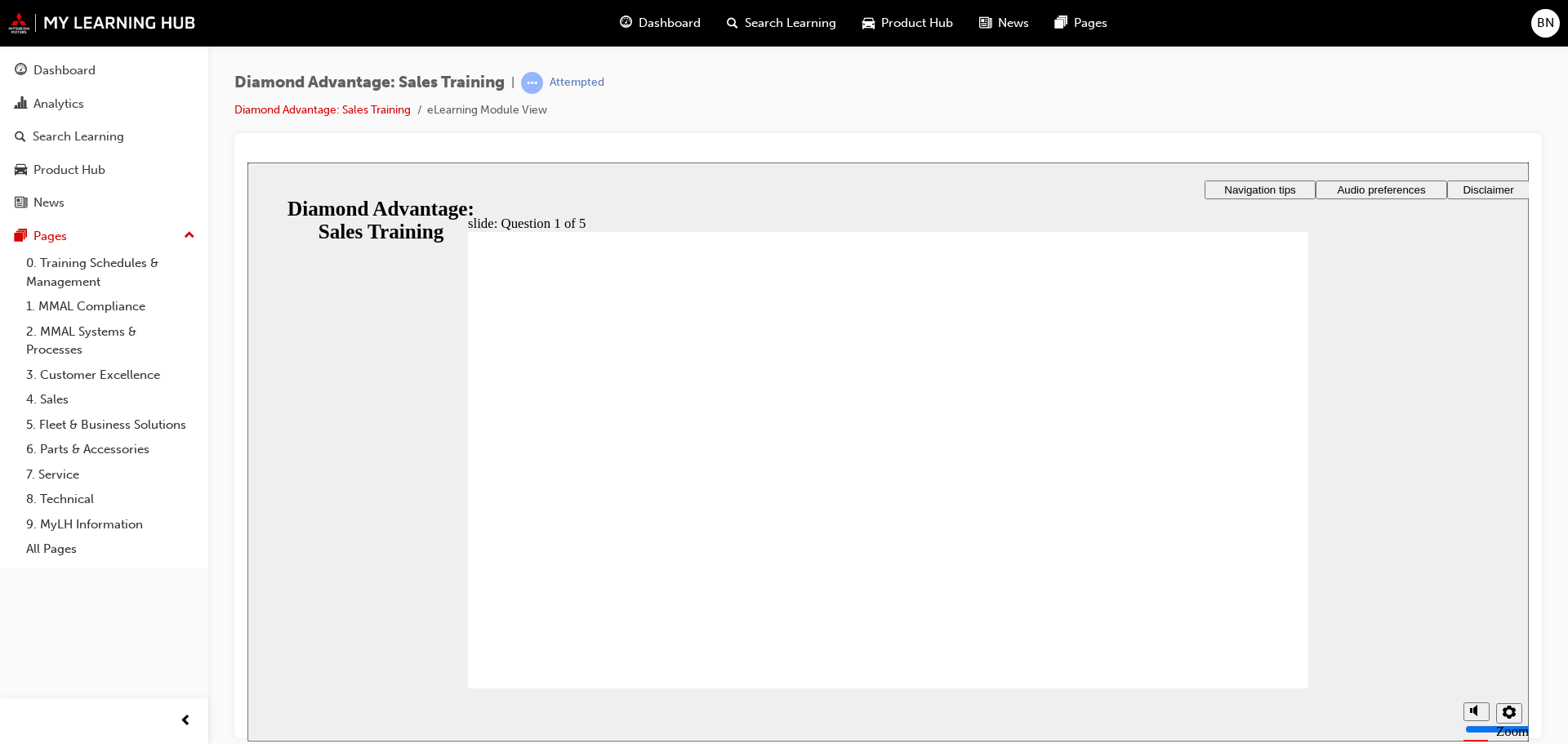
checkbox input "true"
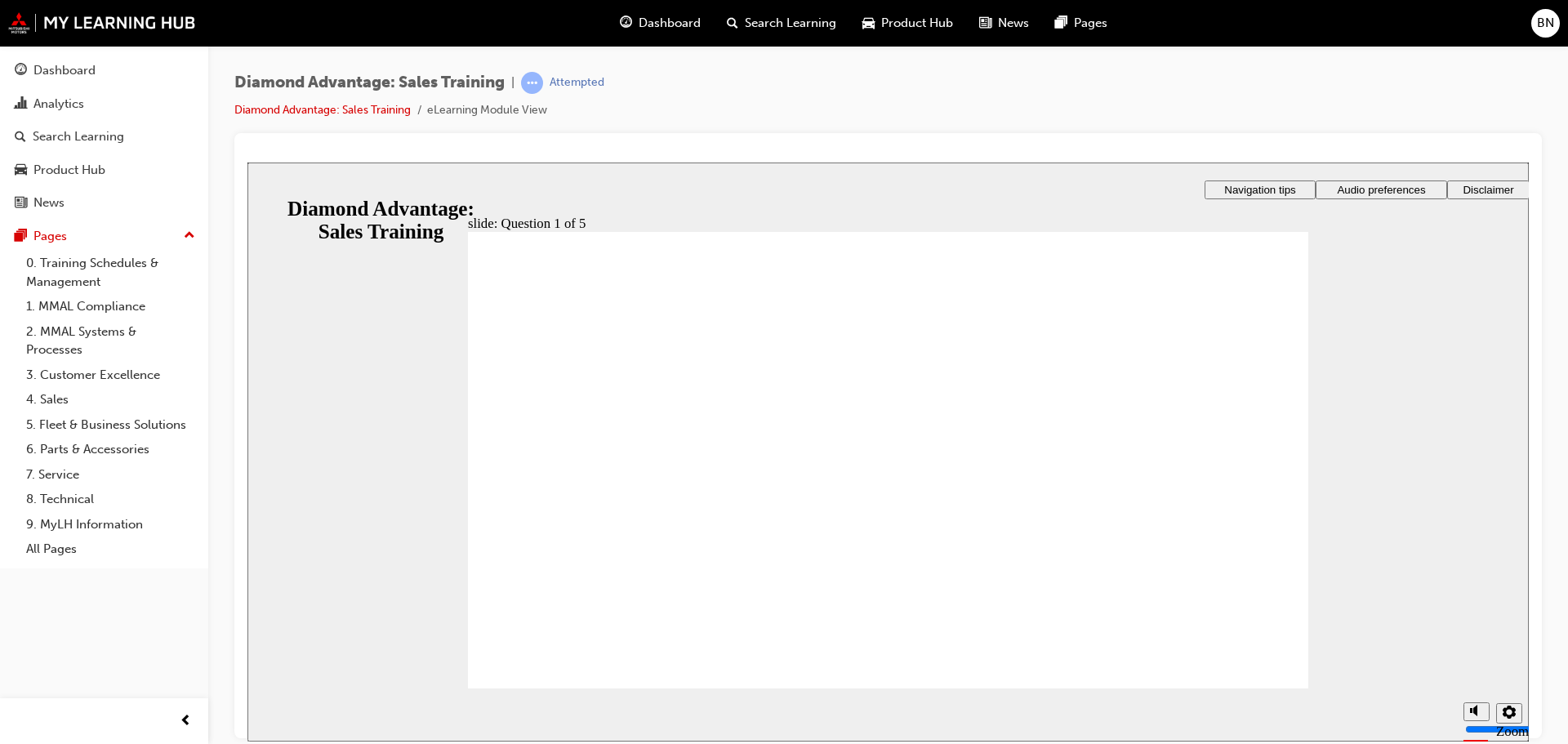
drag, startPoint x: 591, startPoint y: 520, endPoint x: 877, endPoint y: 576, distance: 291.4
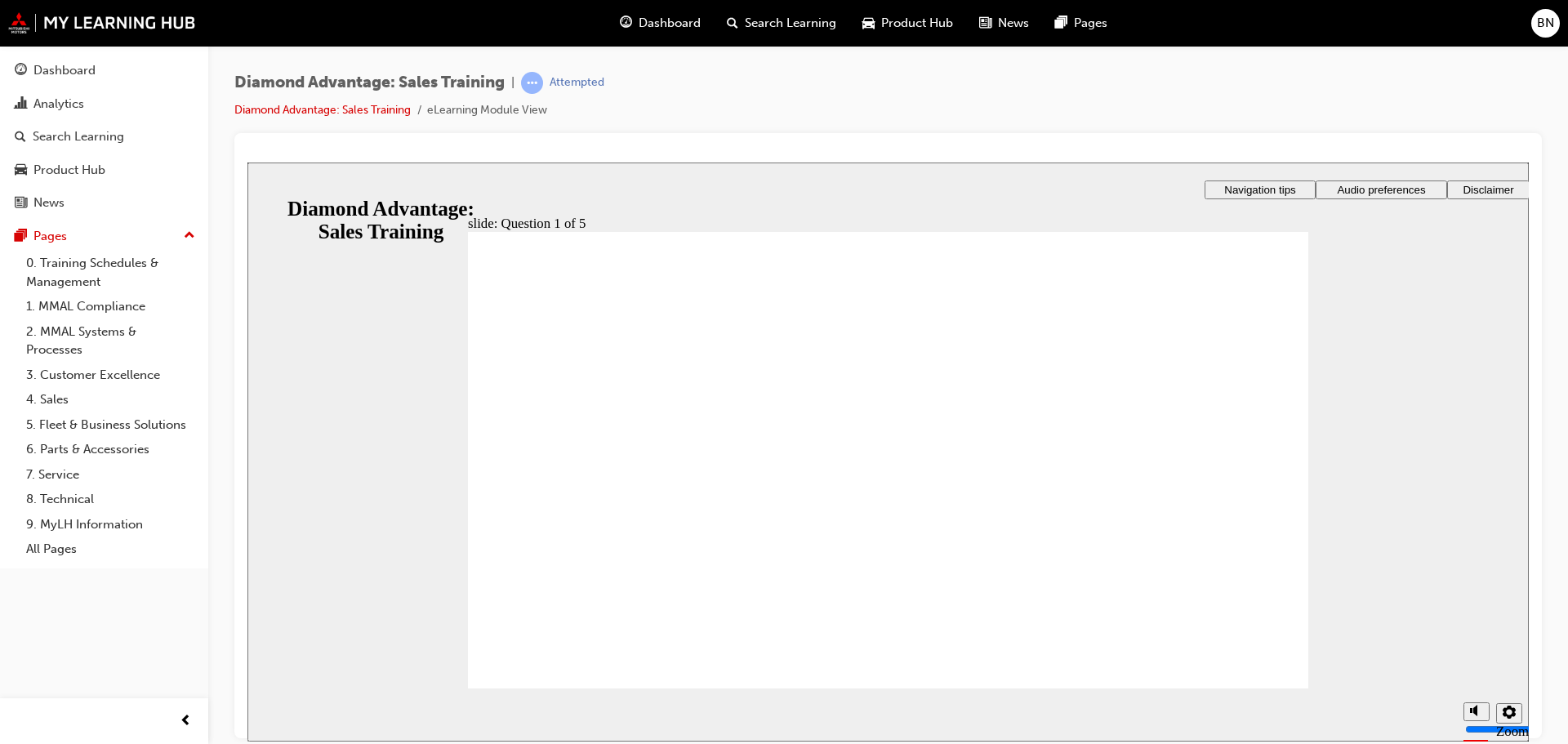
radio input "true"
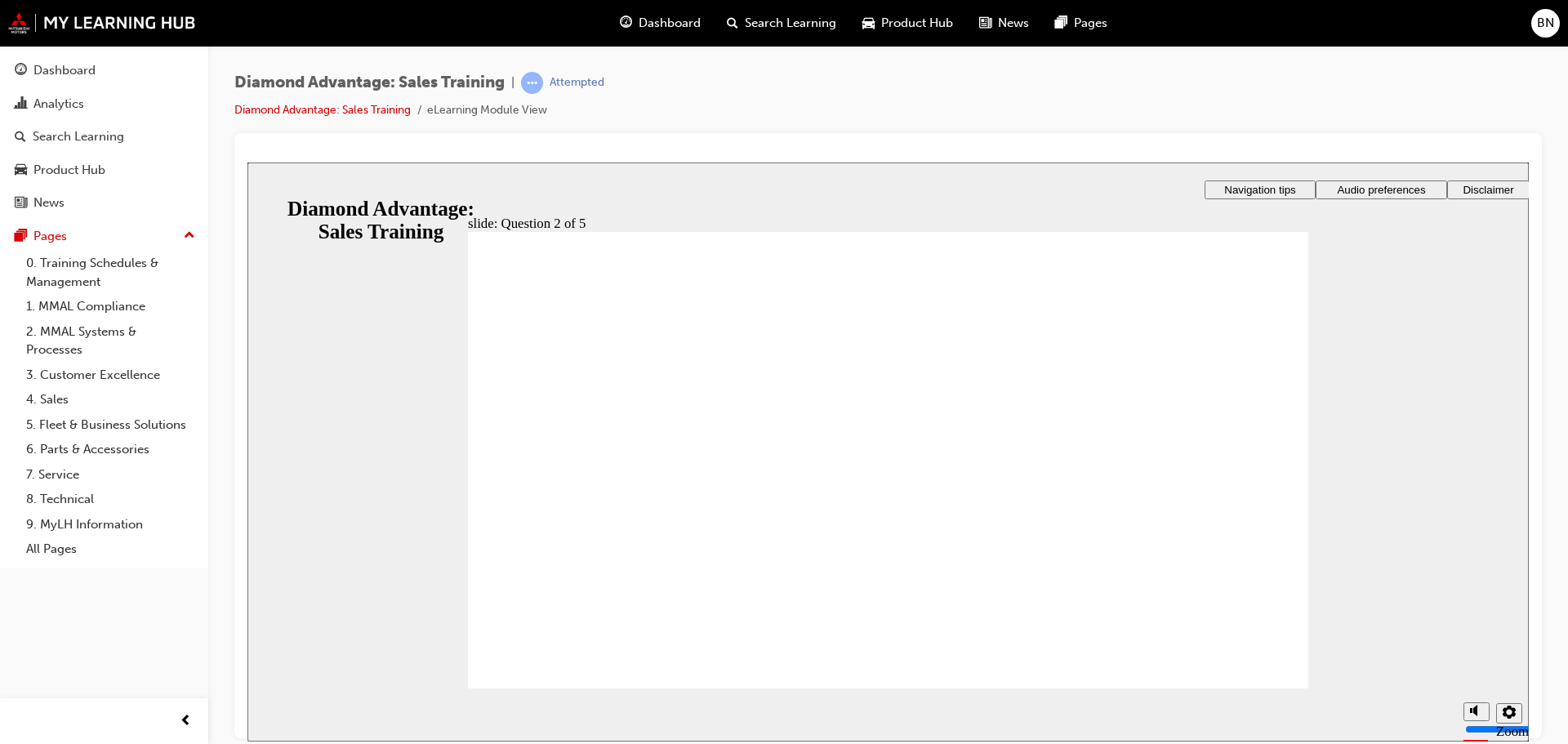
radio input "true"
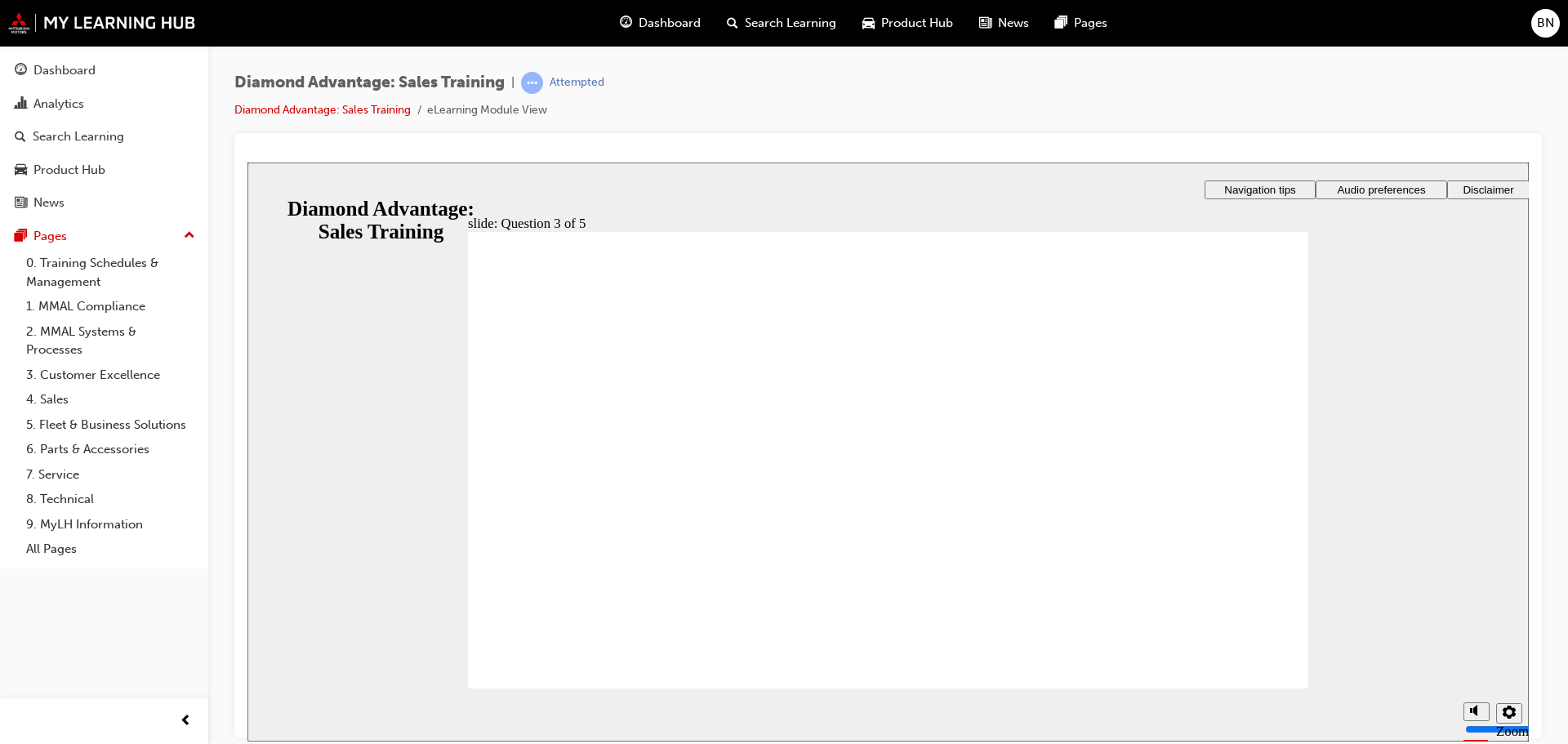
radio input "true"
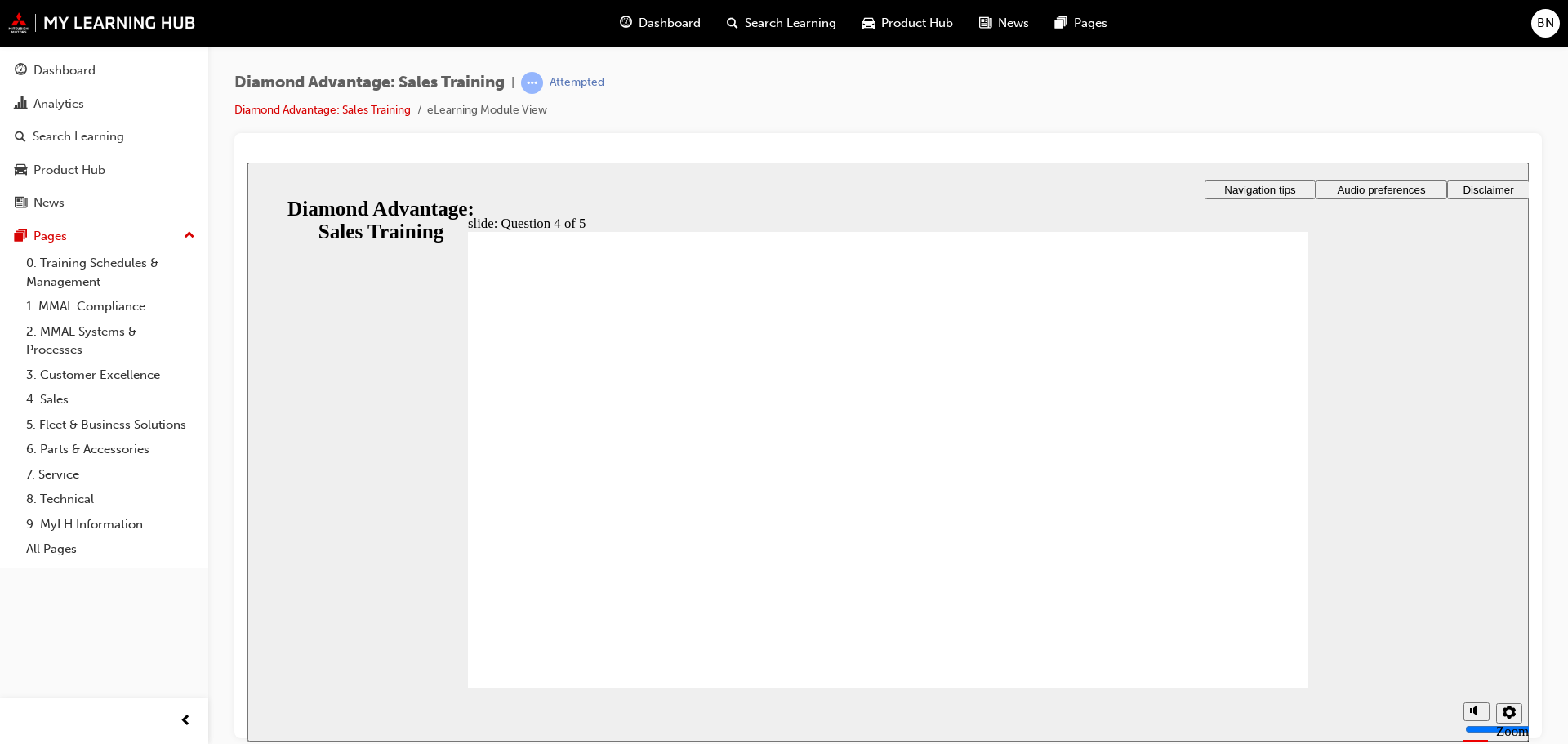
click at [1272, 692] on section "Playback Speed 2 1.75 1.5 1.25 0.75" at bounding box center [888, 714] width 1281 height 53
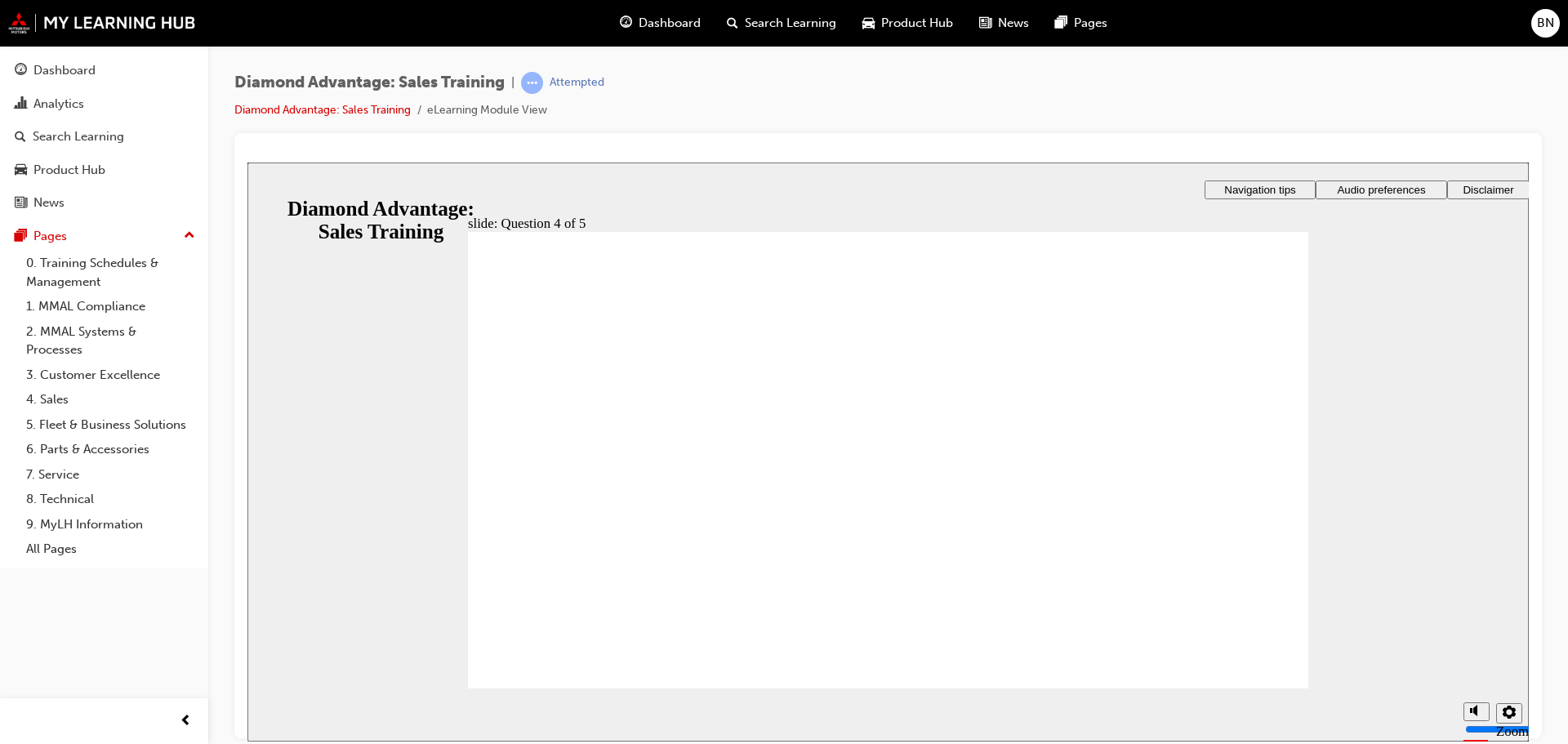
radio input "true"
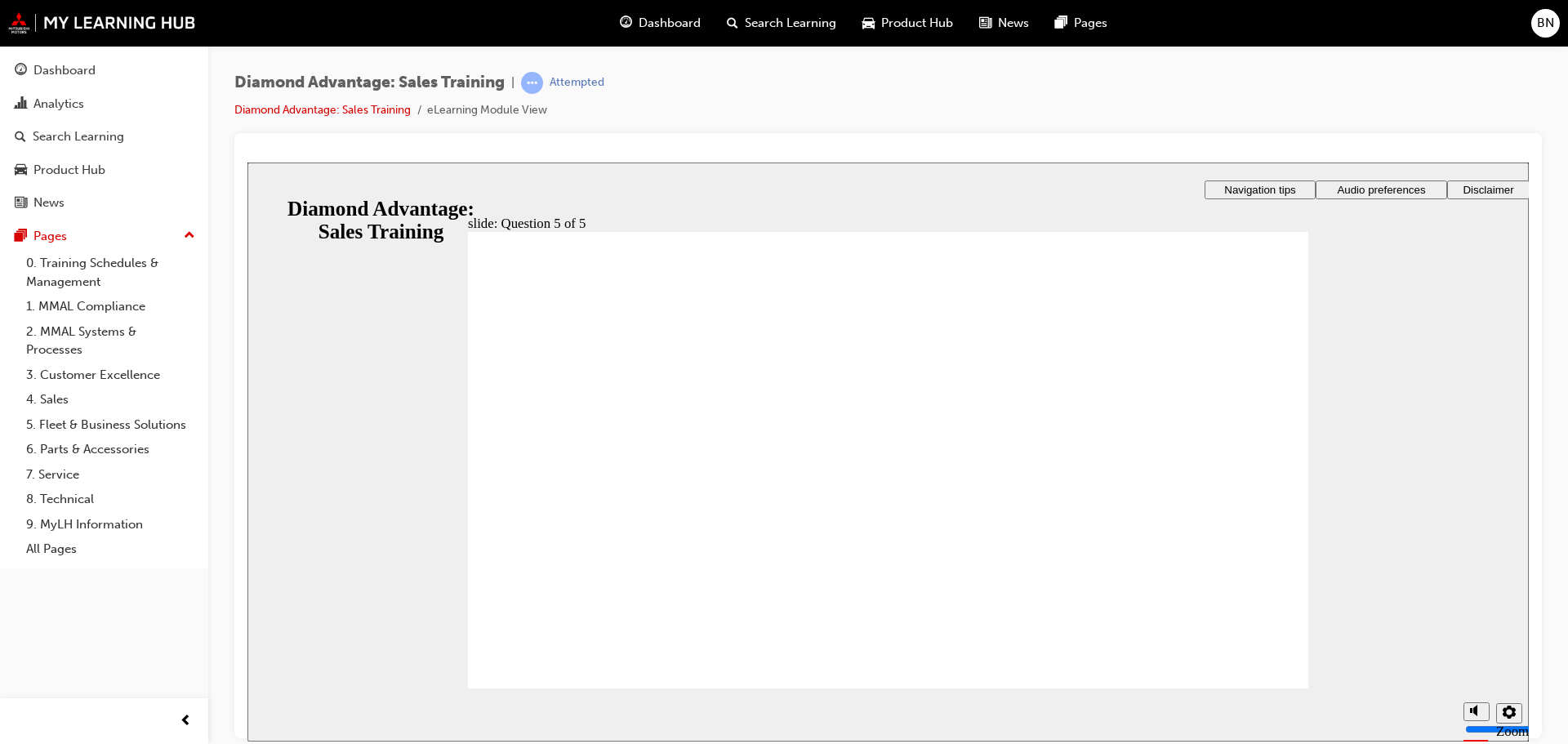
checkbox input "true"
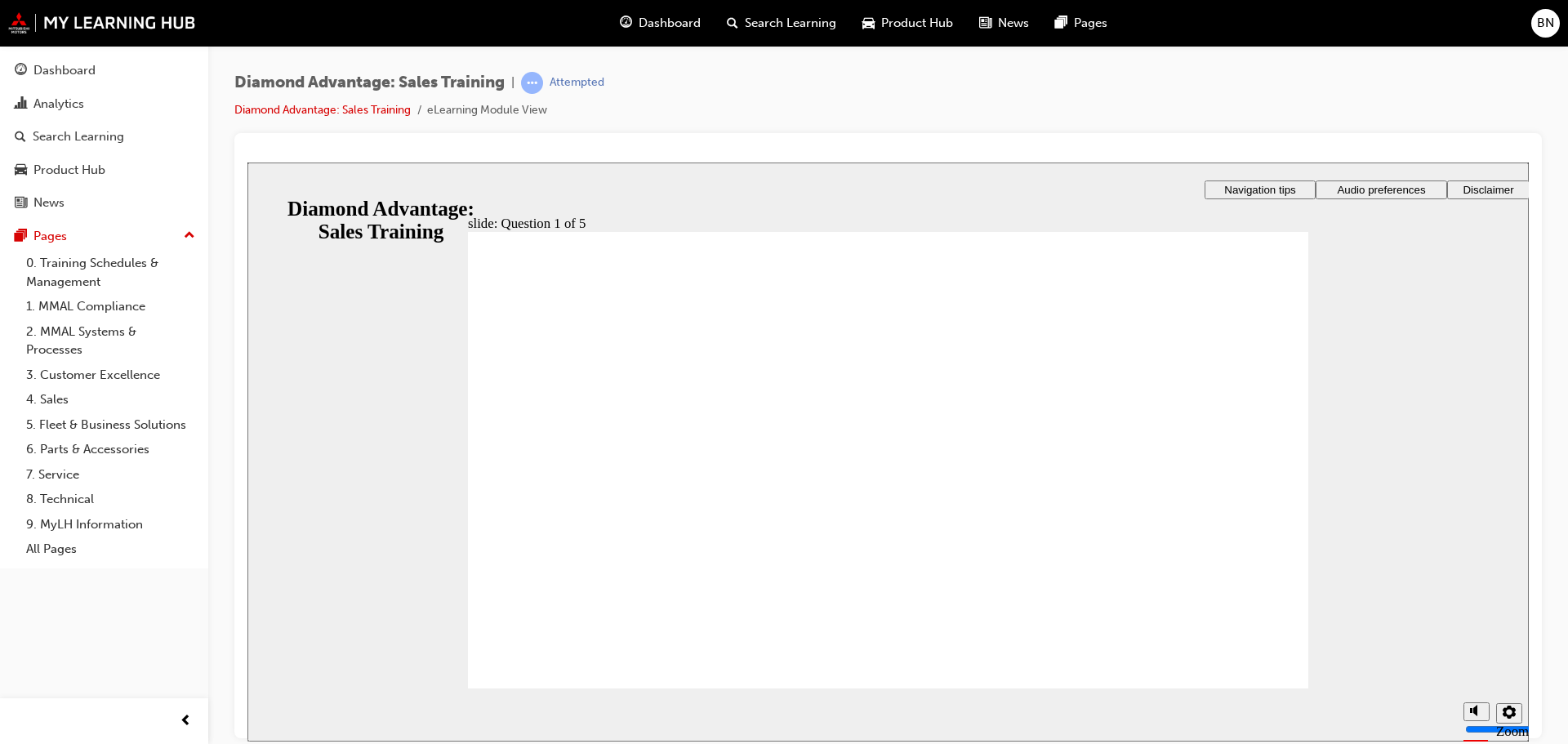
checkbox input "true"
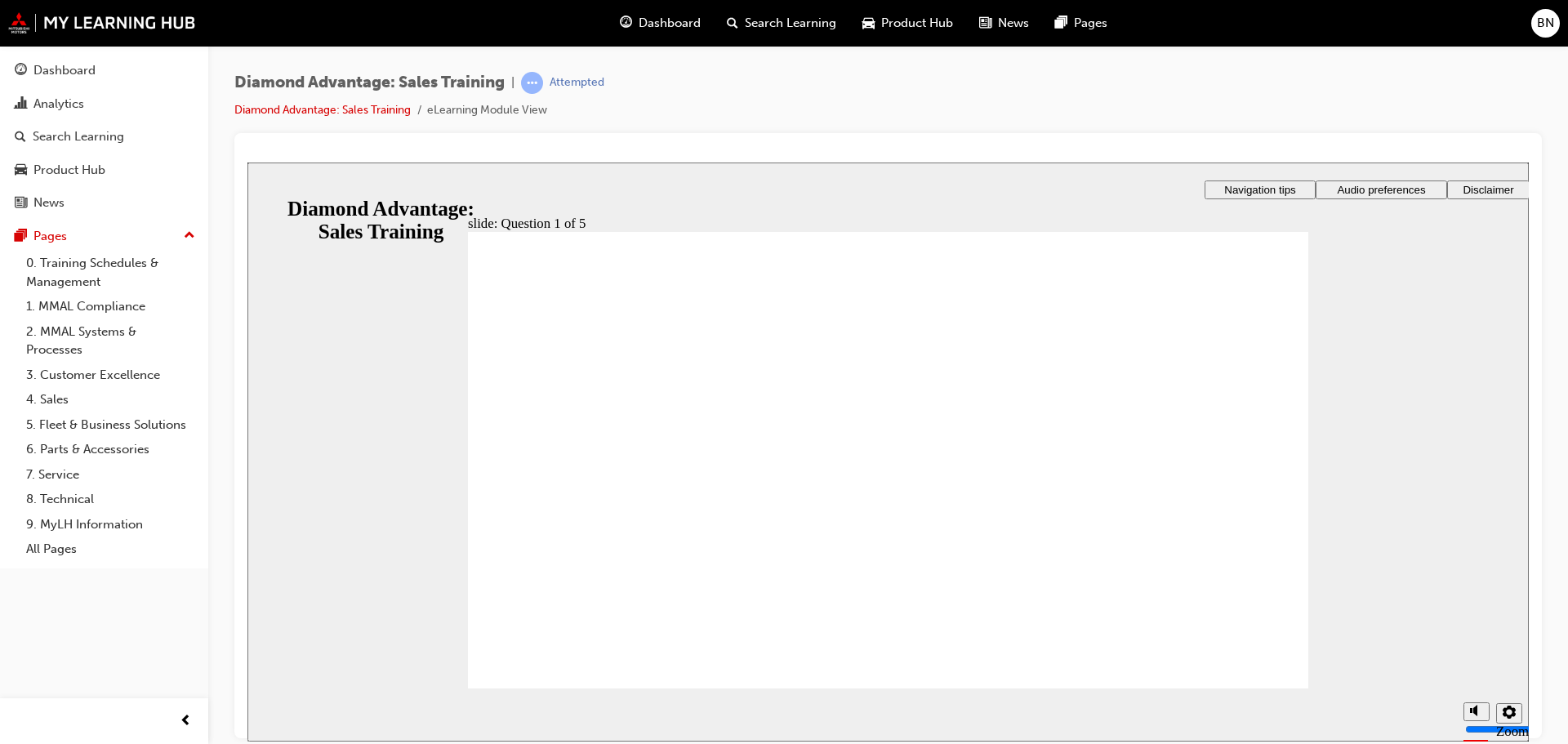
radio input "true"
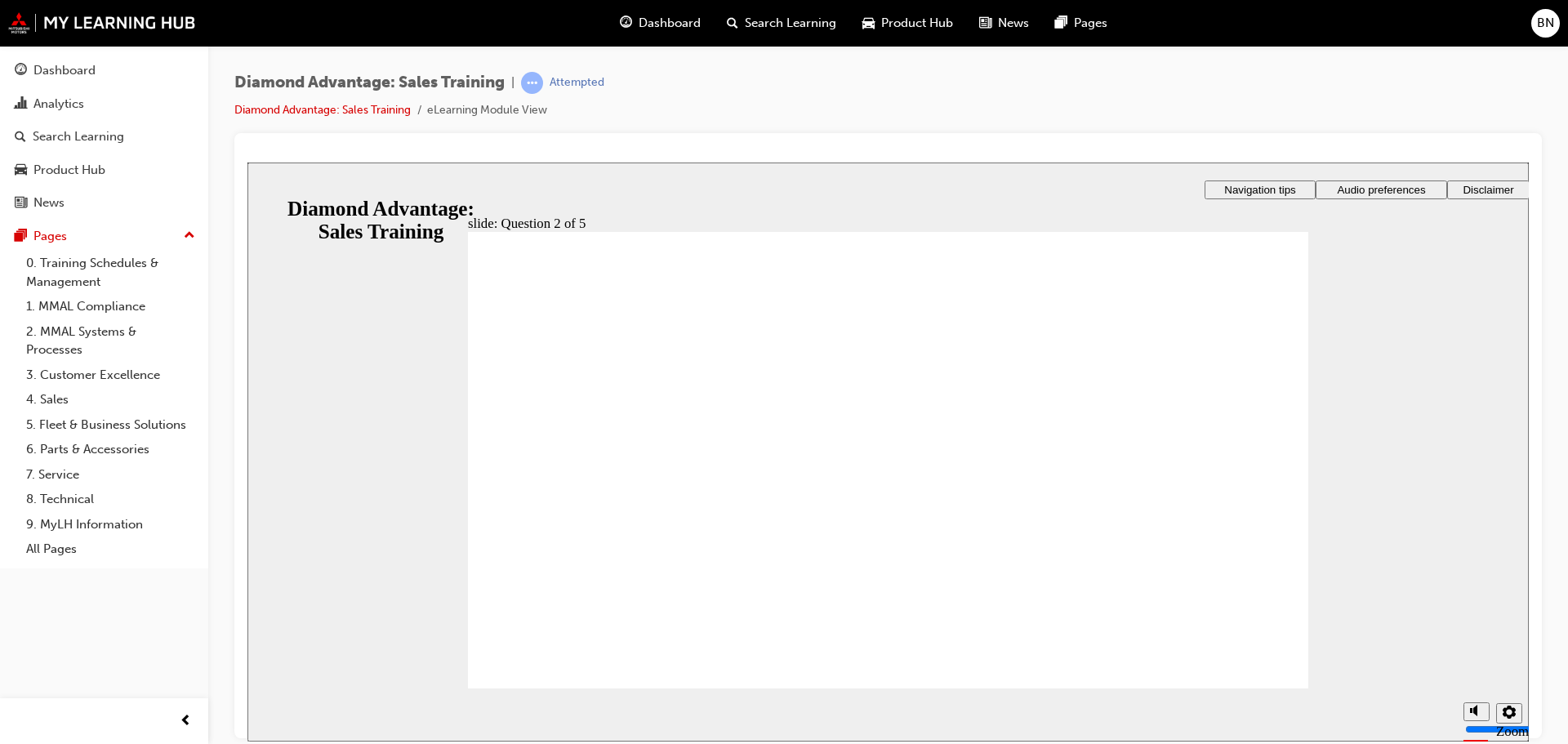
radio input "true"
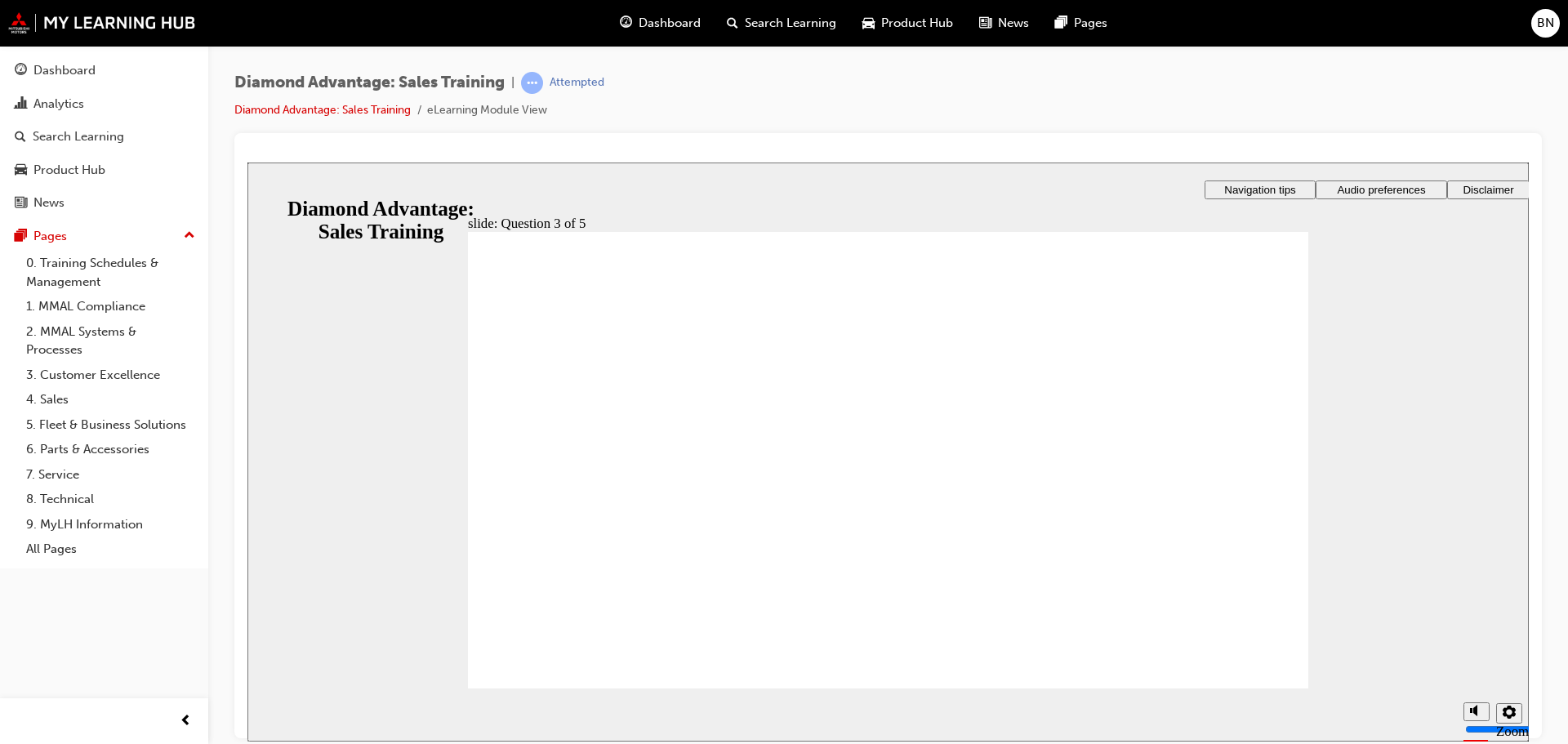
drag, startPoint x: 857, startPoint y: 554, endPoint x: 862, endPoint y: 564, distance: 11.2
drag, startPoint x: 573, startPoint y: 482, endPoint x: 726, endPoint y: 548, distance: 166.6
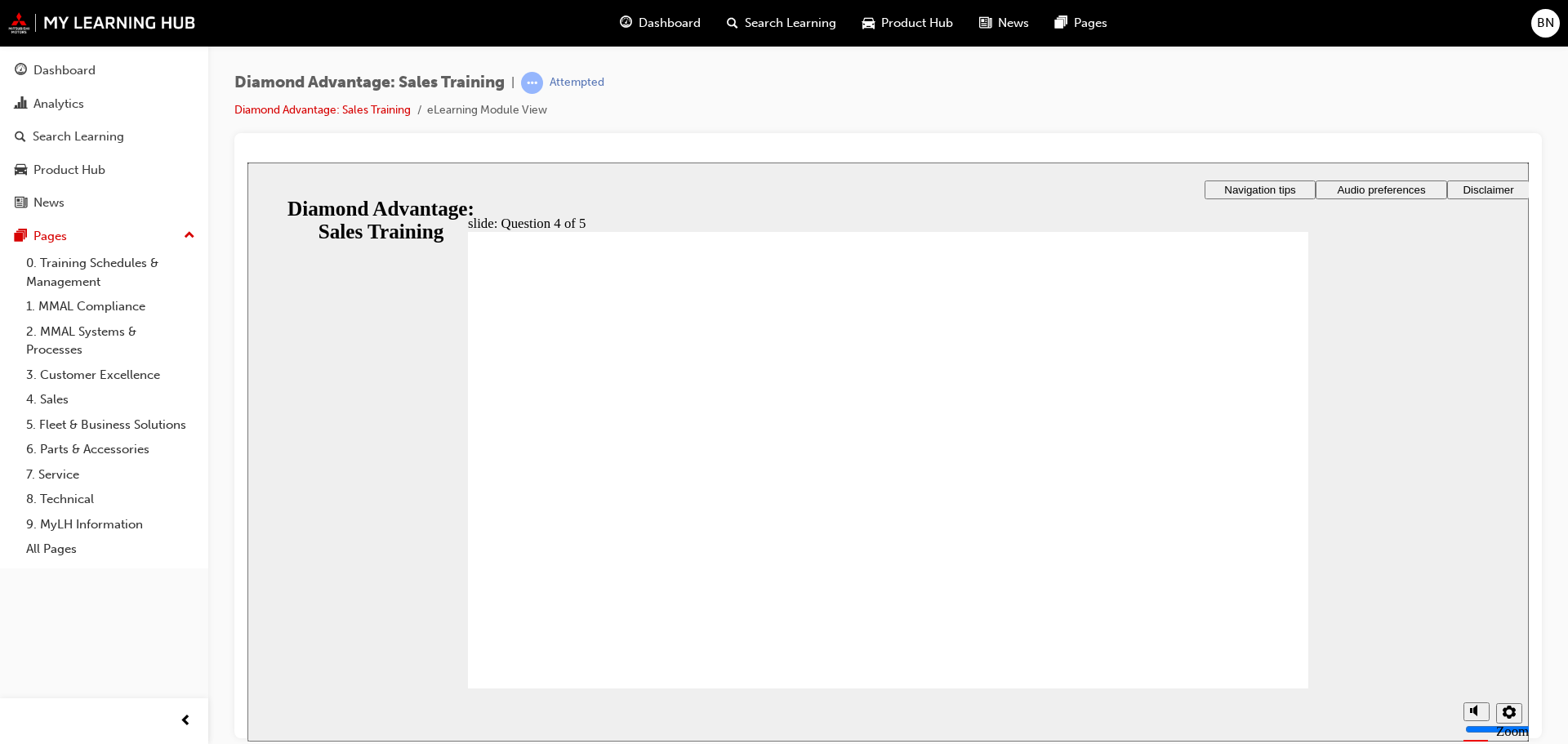
radio input "true"
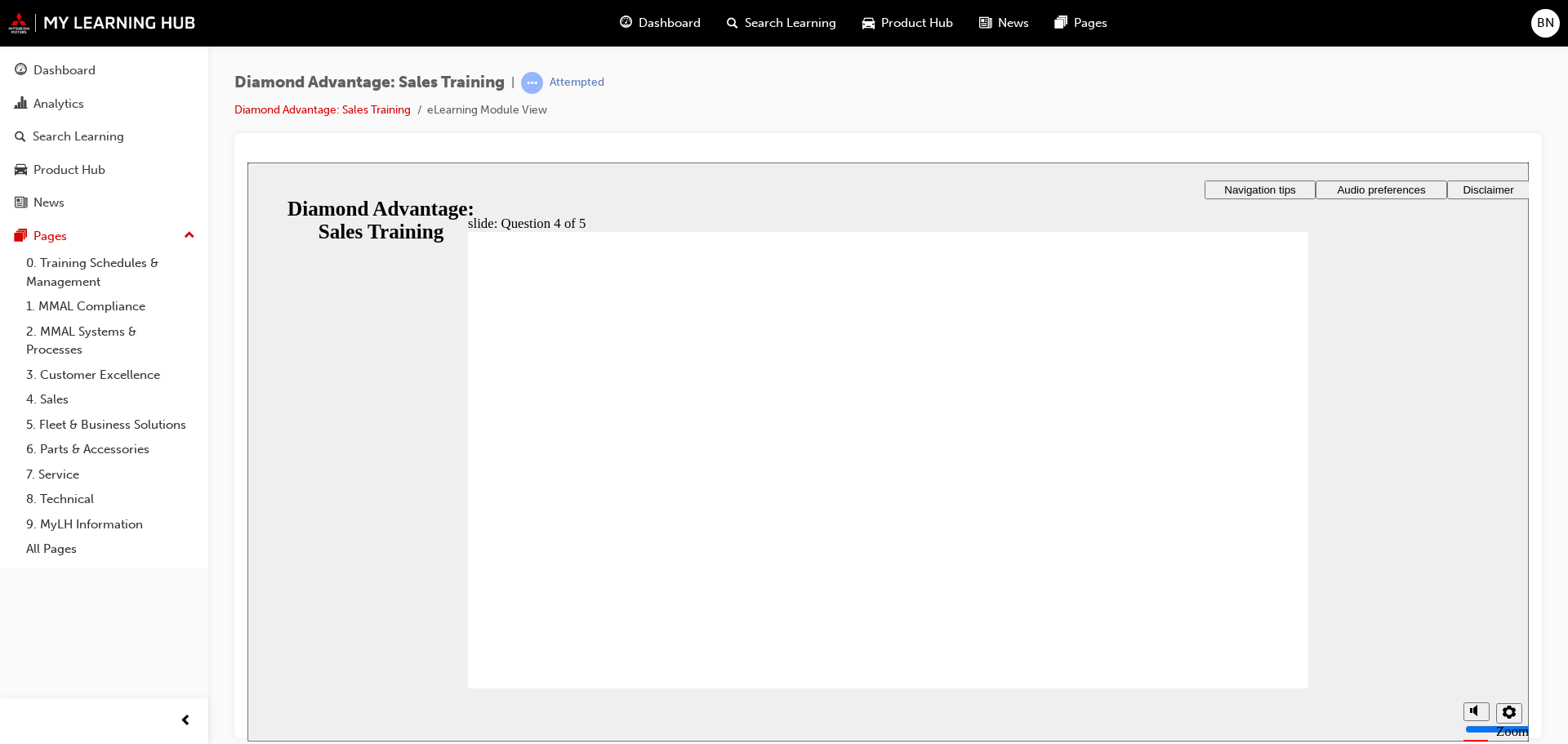
radio input "true"
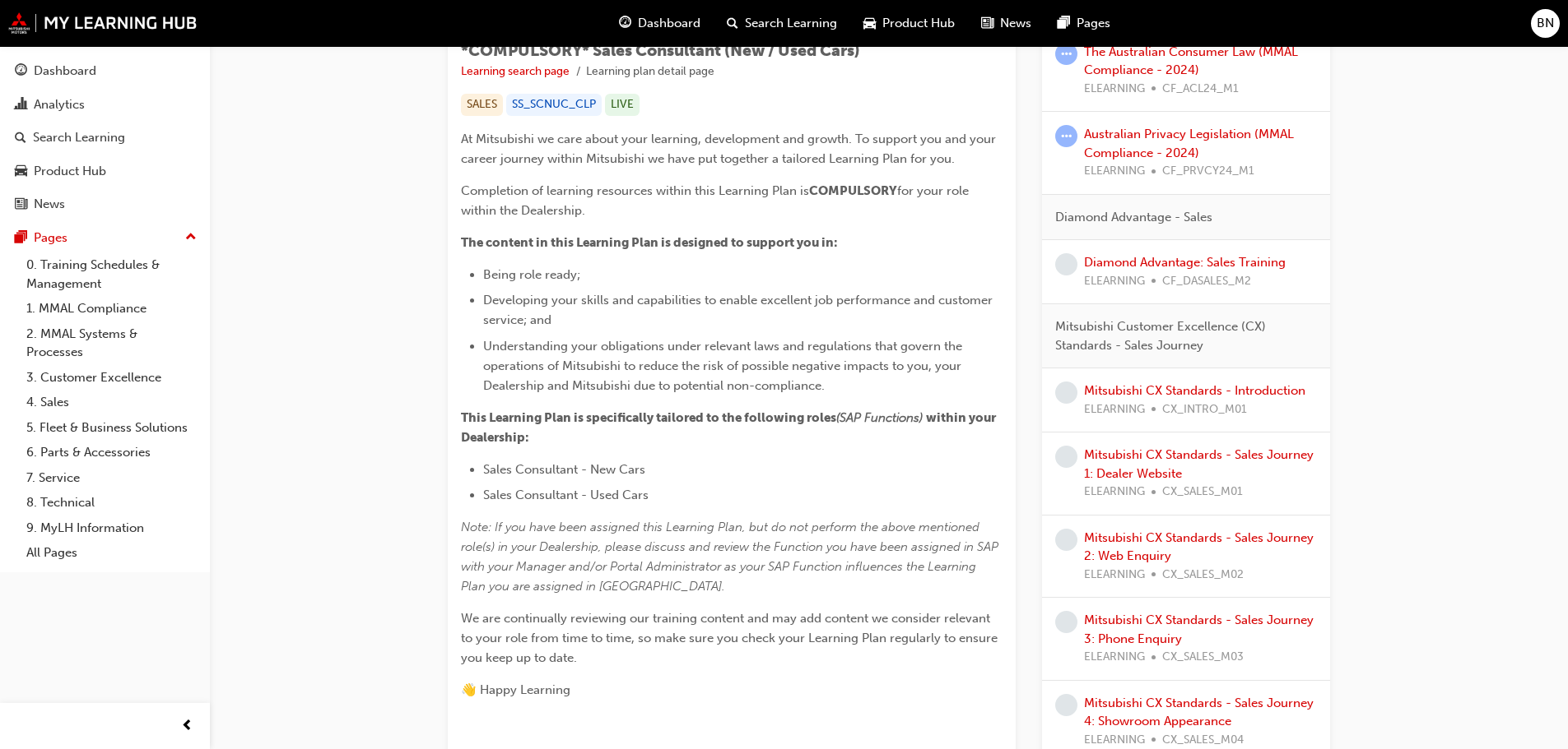
scroll to position [329, 0]
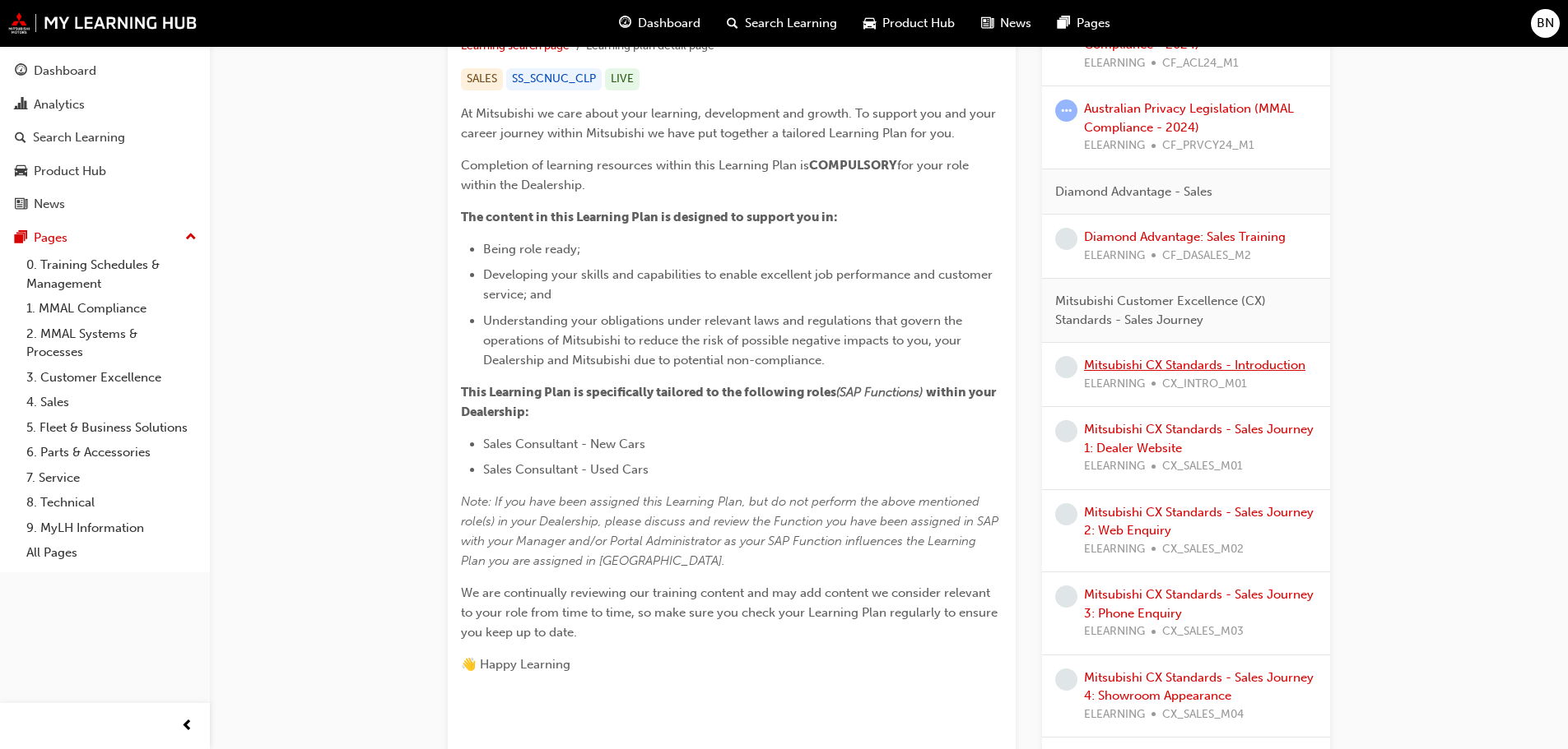
click at [1145, 360] on link "Mitsubishi CX Standards - Introduction" at bounding box center [1195, 365] width 222 height 14
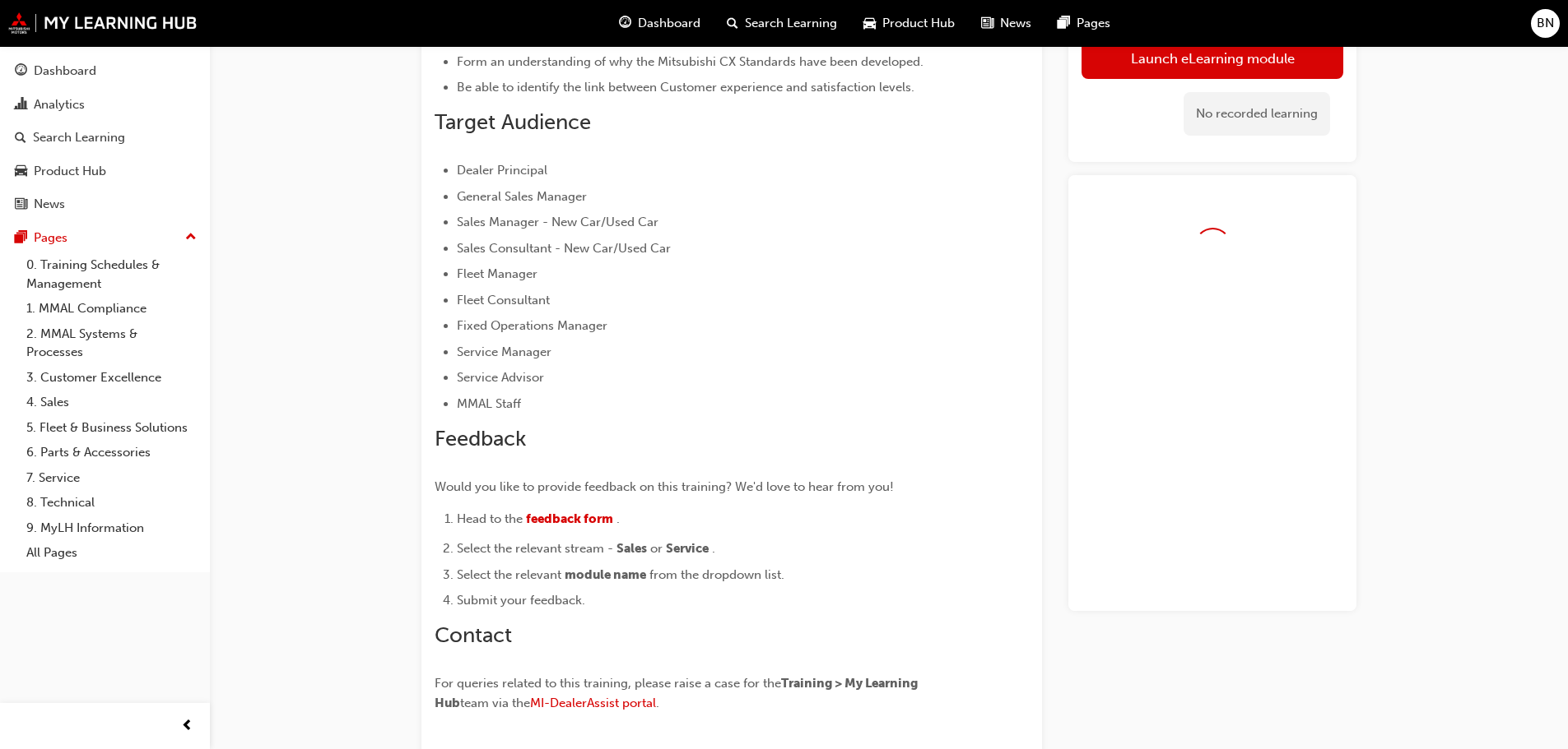
scroll to position [247, 0]
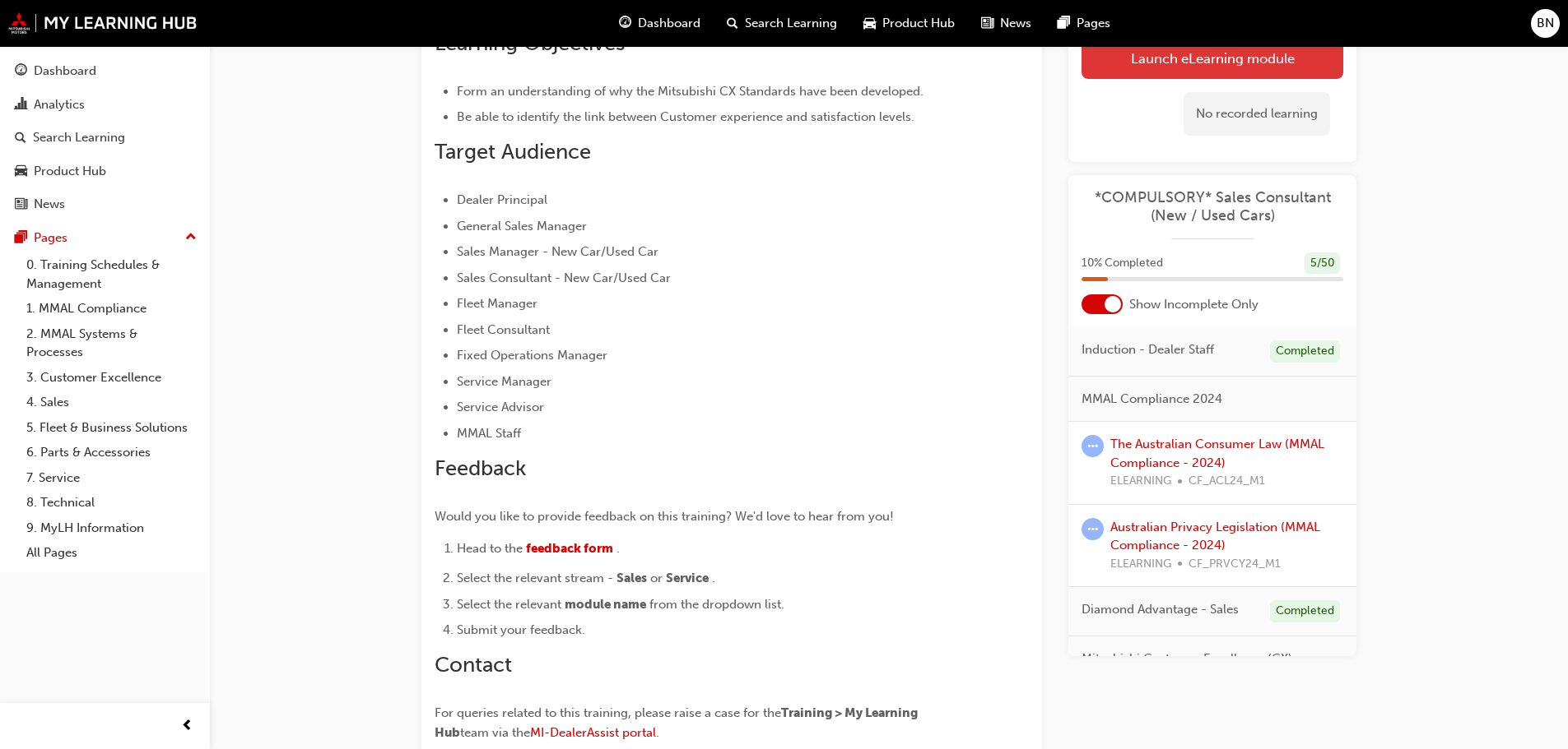
click at [1160, 71] on link "Launch eLearning module" at bounding box center [1212, 58] width 262 height 41
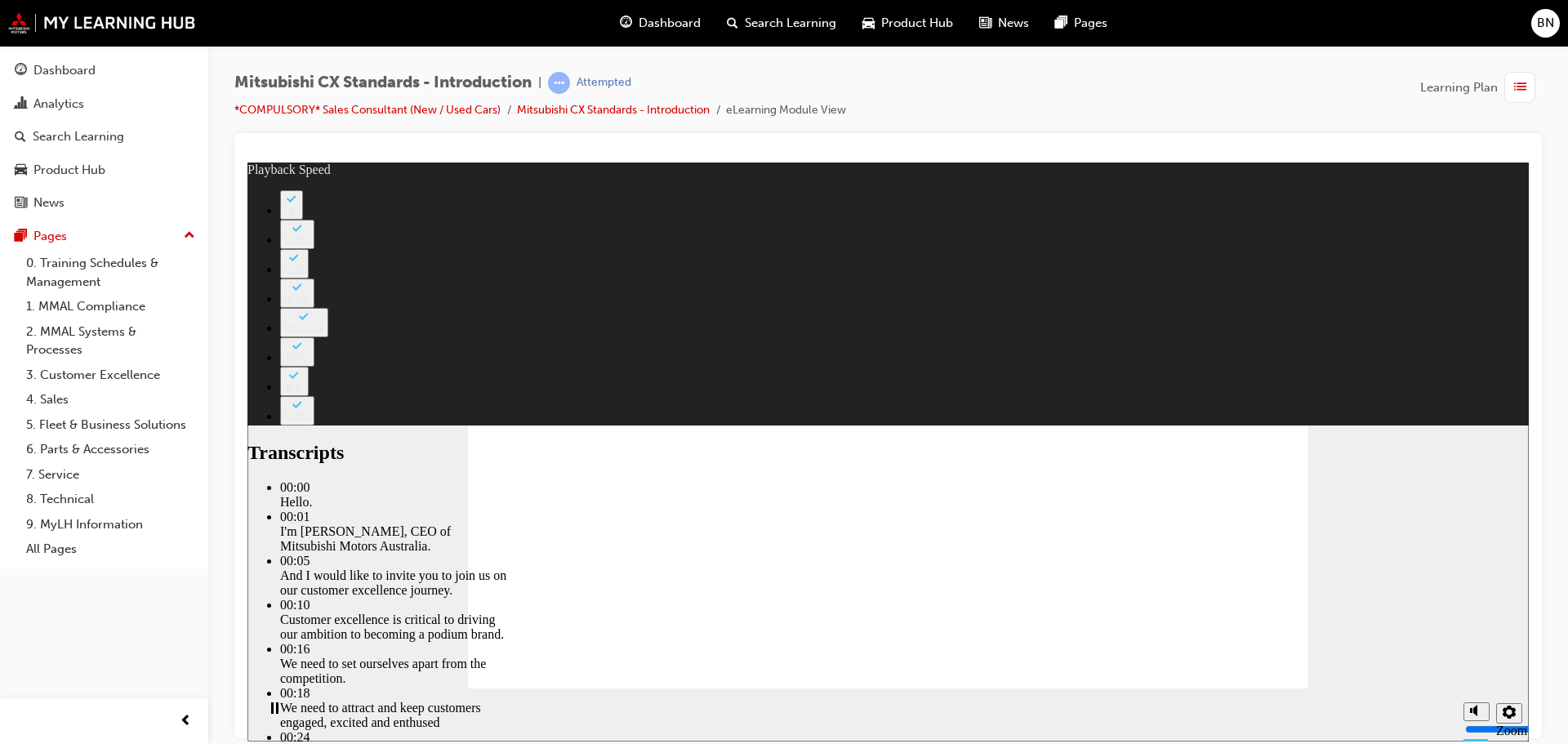
type input "155"
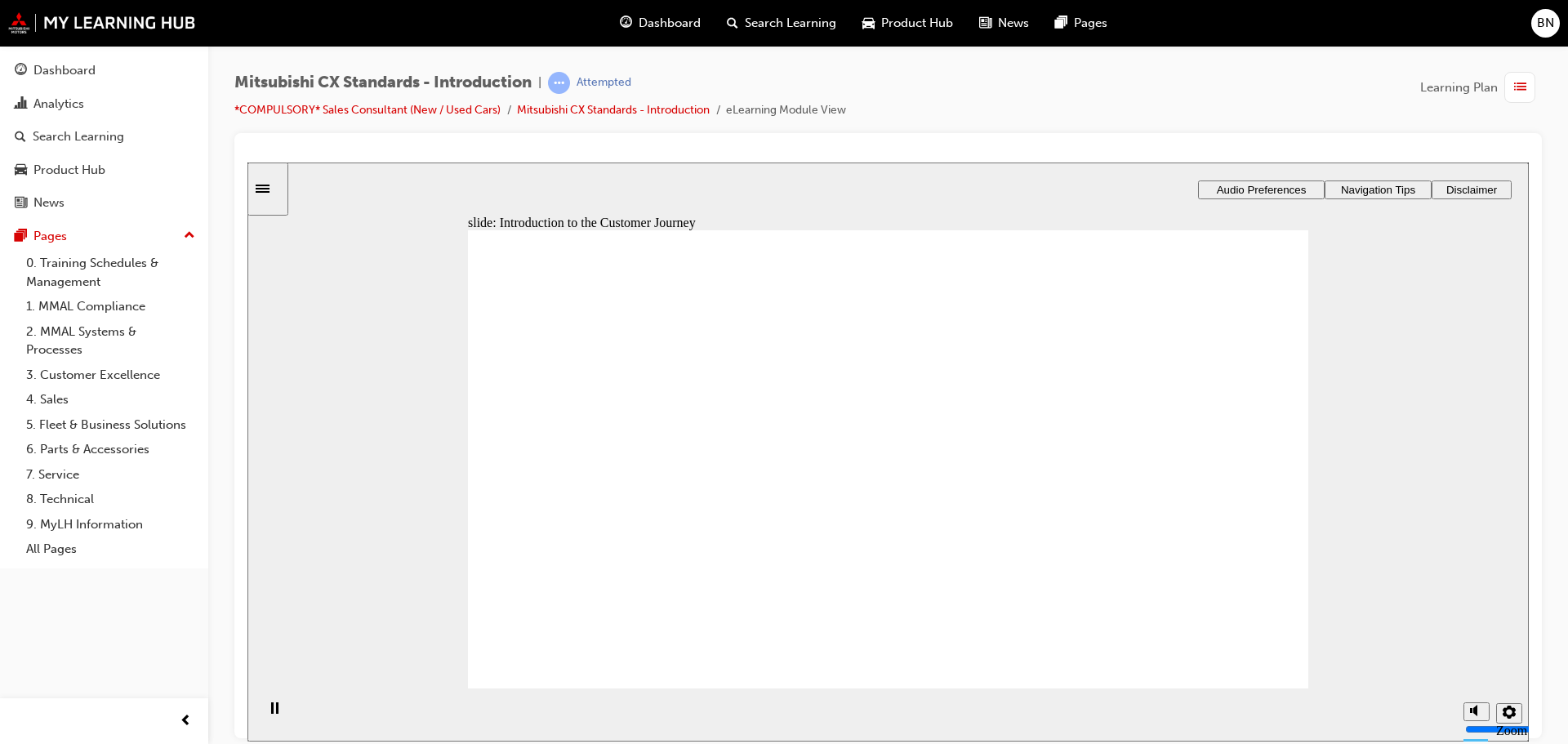
click at [247, 162] on image at bounding box center [247, 162] width 0 height 0
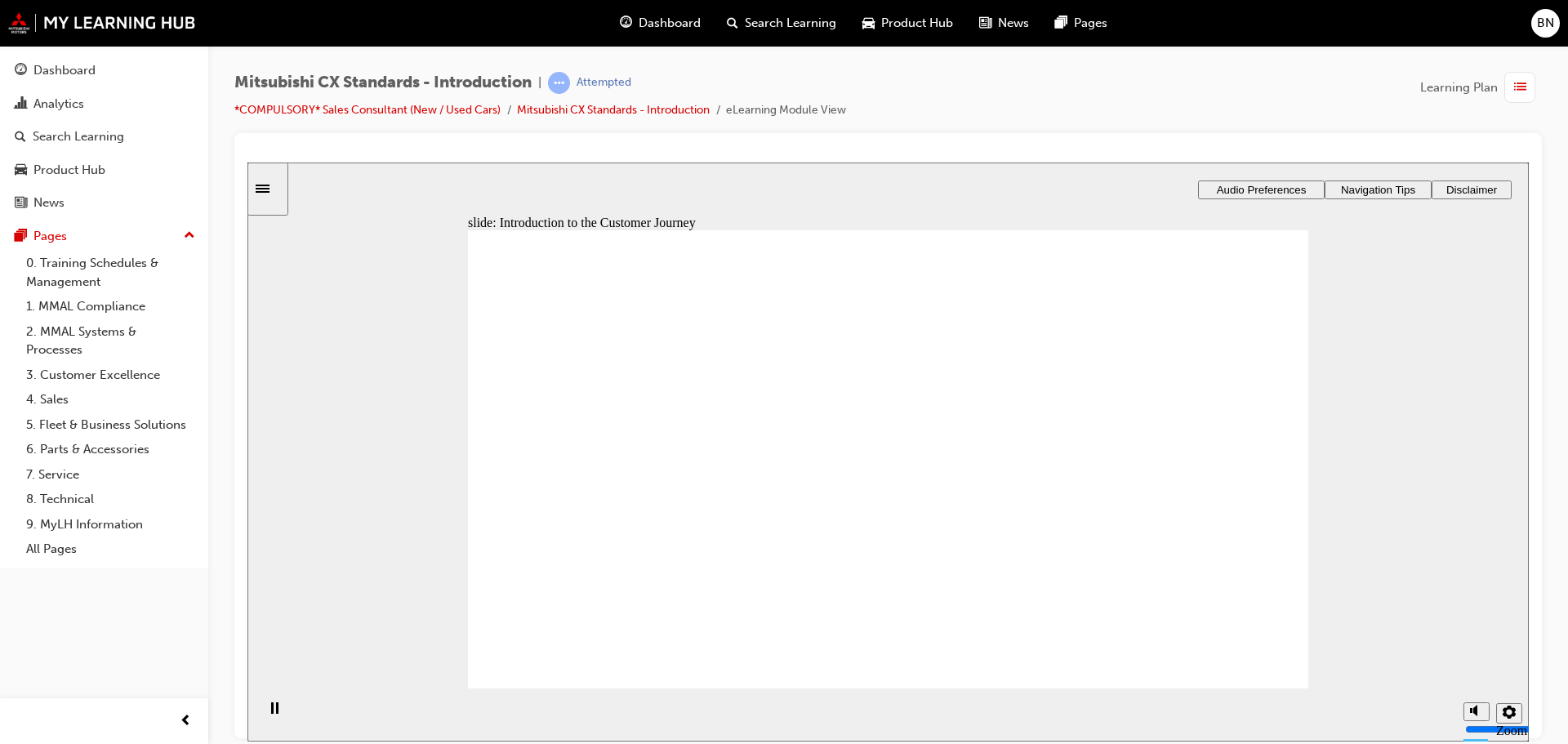
drag, startPoint x: 963, startPoint y: 528, endPoint x: 1018, endPoint y: 543, distance: 57.0
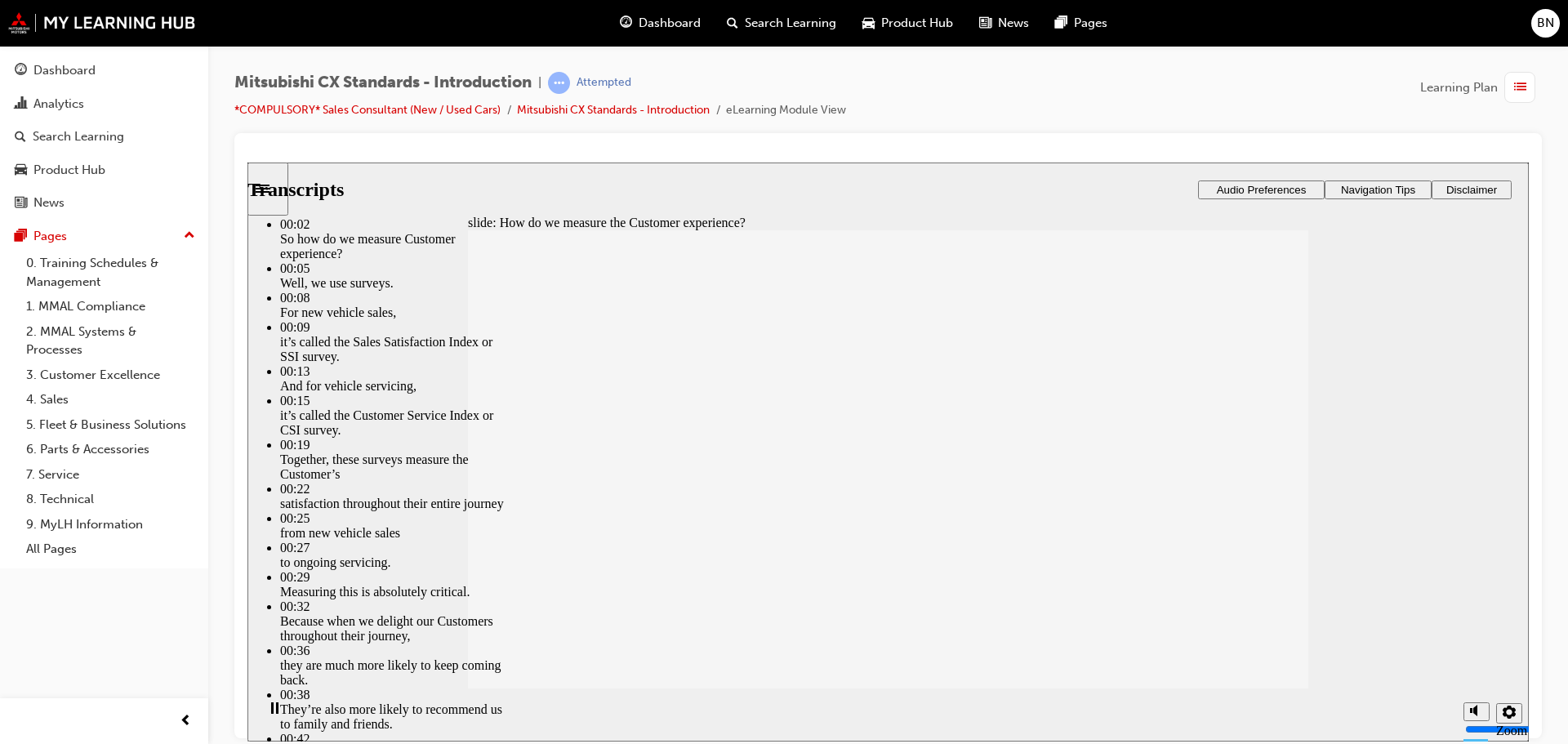
type input "187"
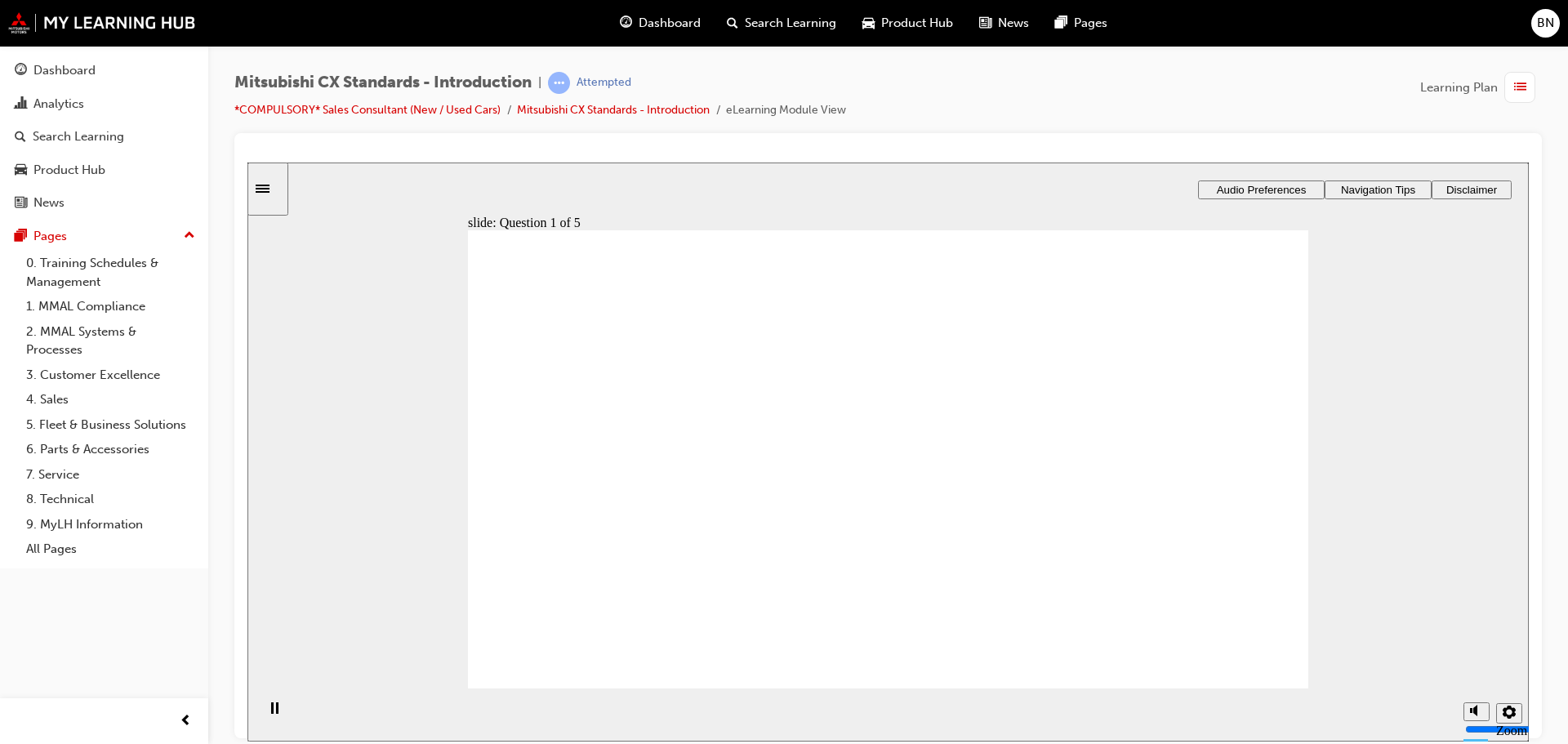
radio input "true"
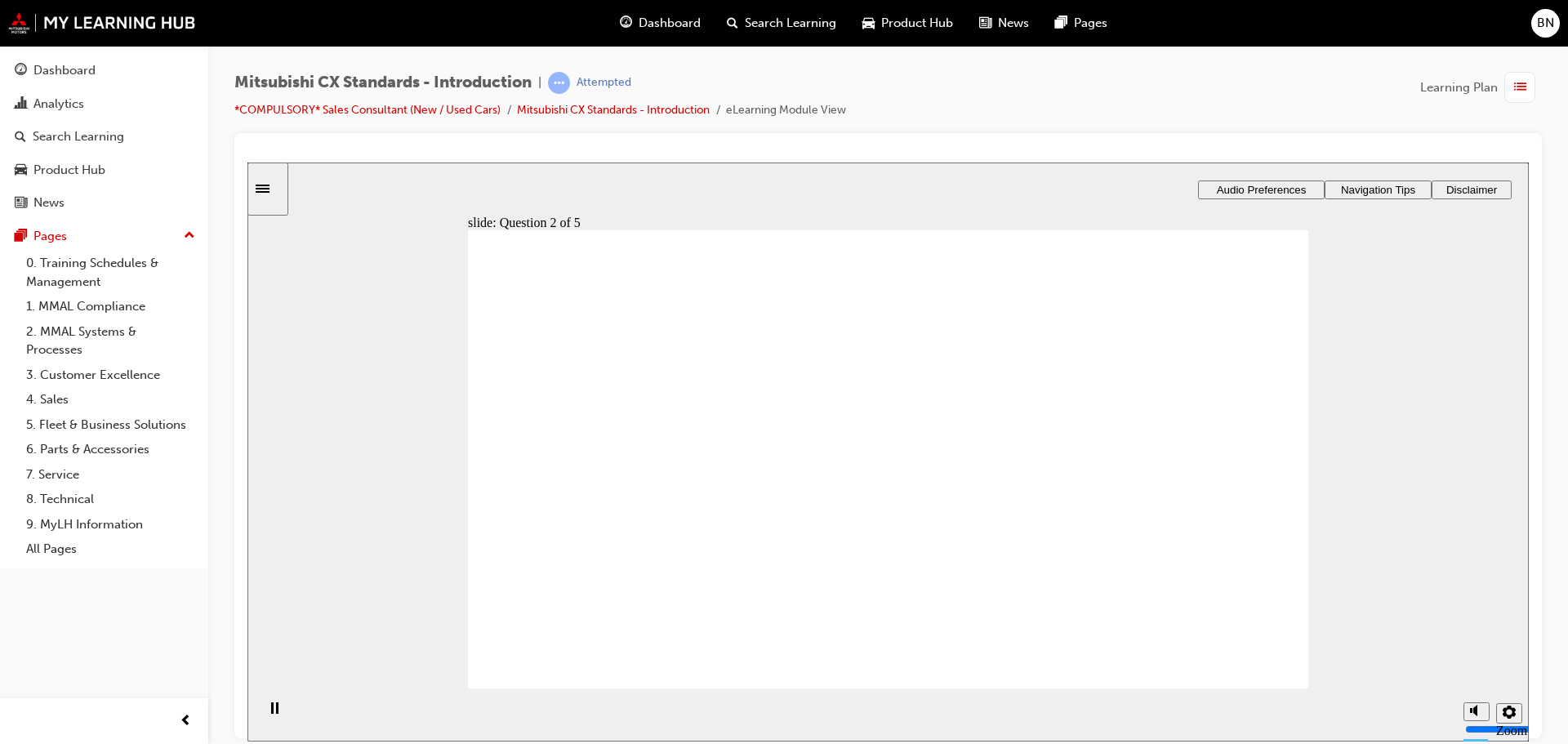
radio input "true"
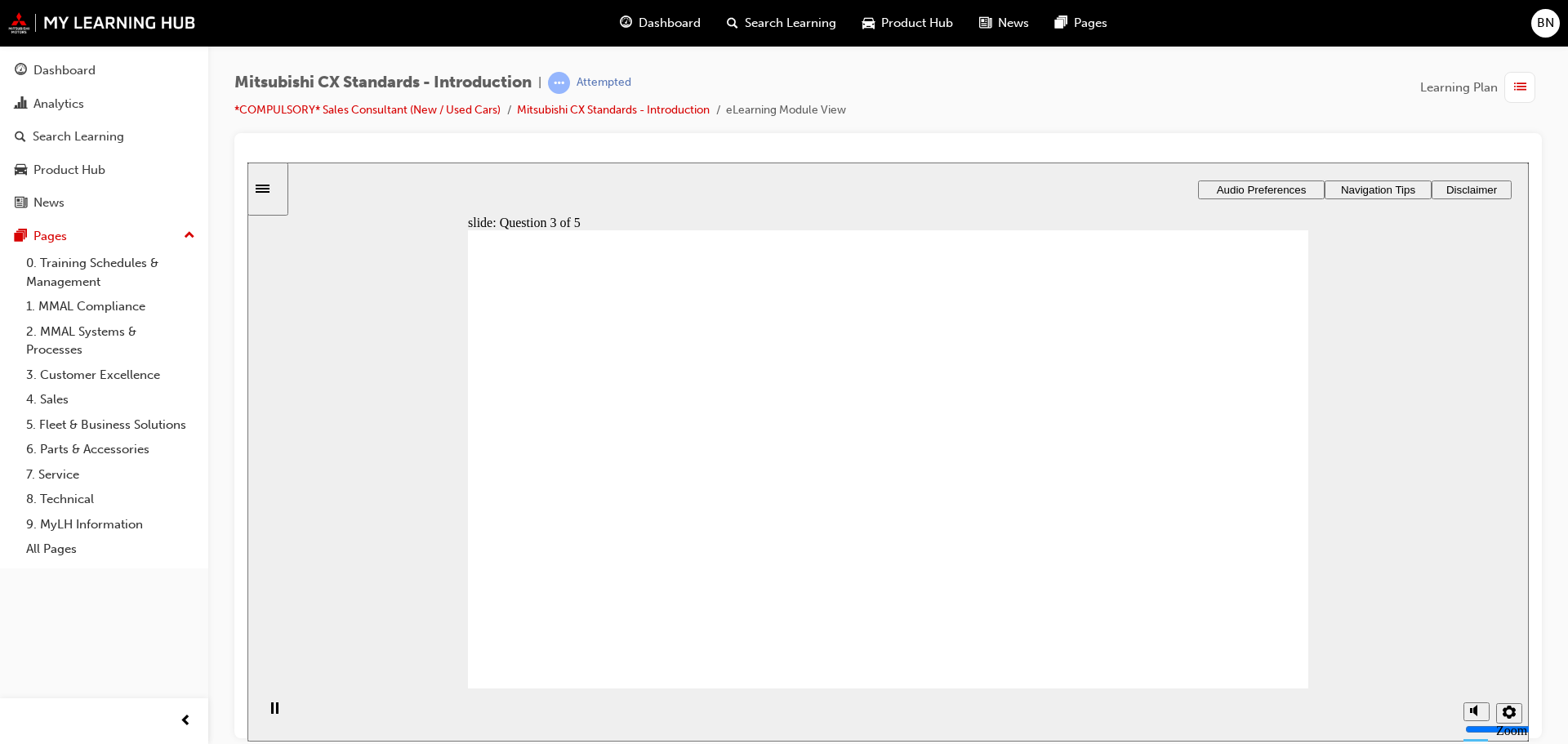
radio input "true"
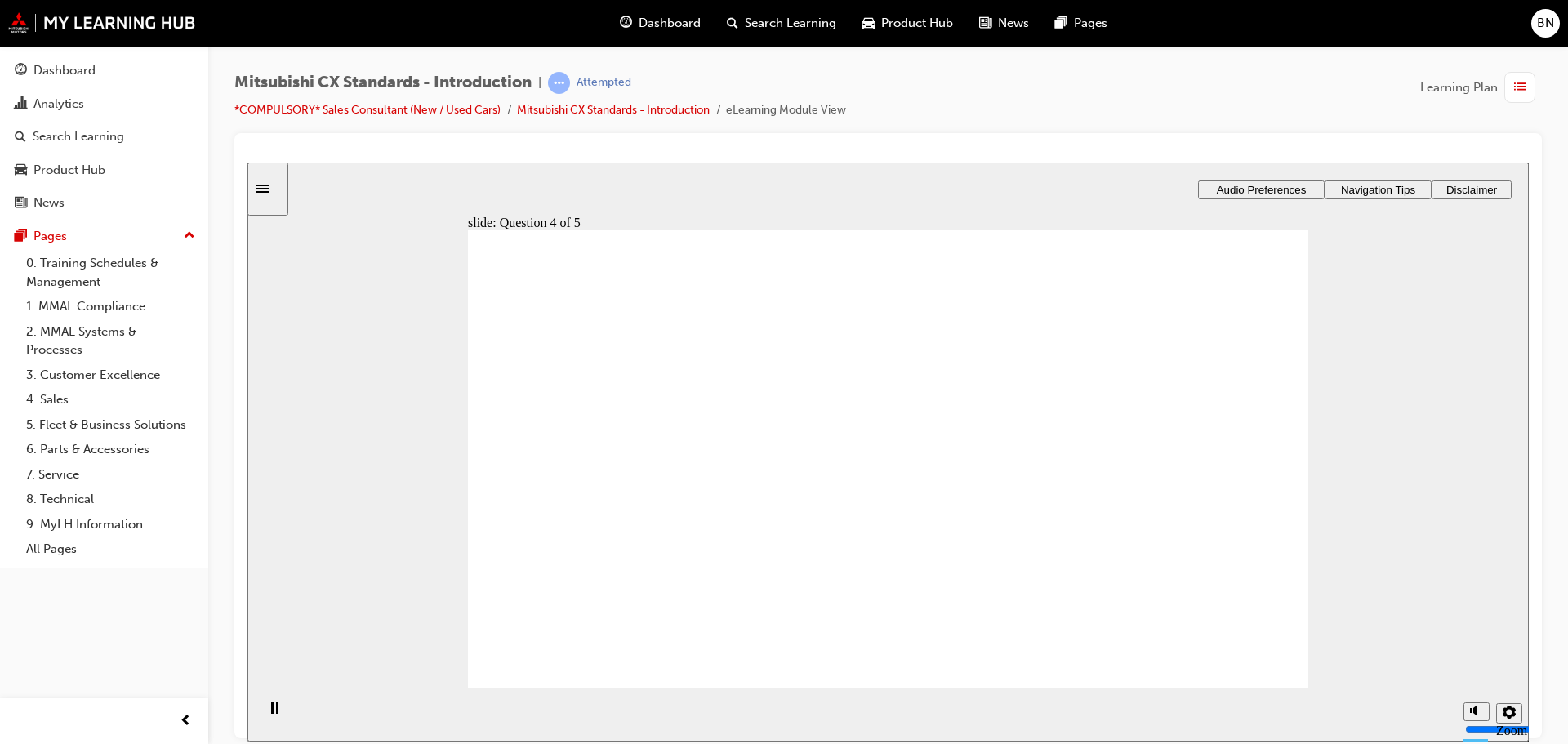
radio input "true"
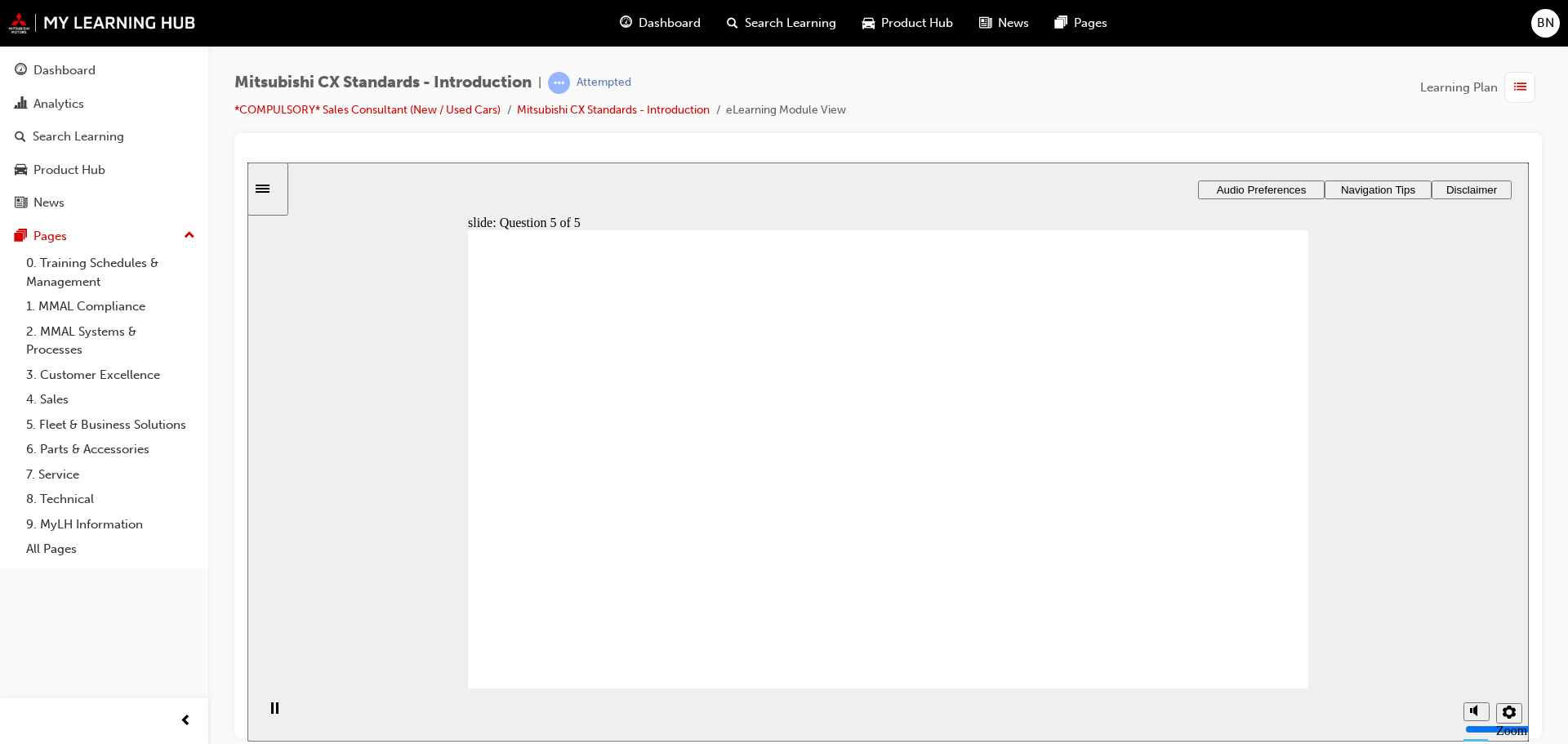
drag, startPoint x: 1238, startPoint y: 662, endPoint x: 1239, endPoint y: 644, distance: 18.0
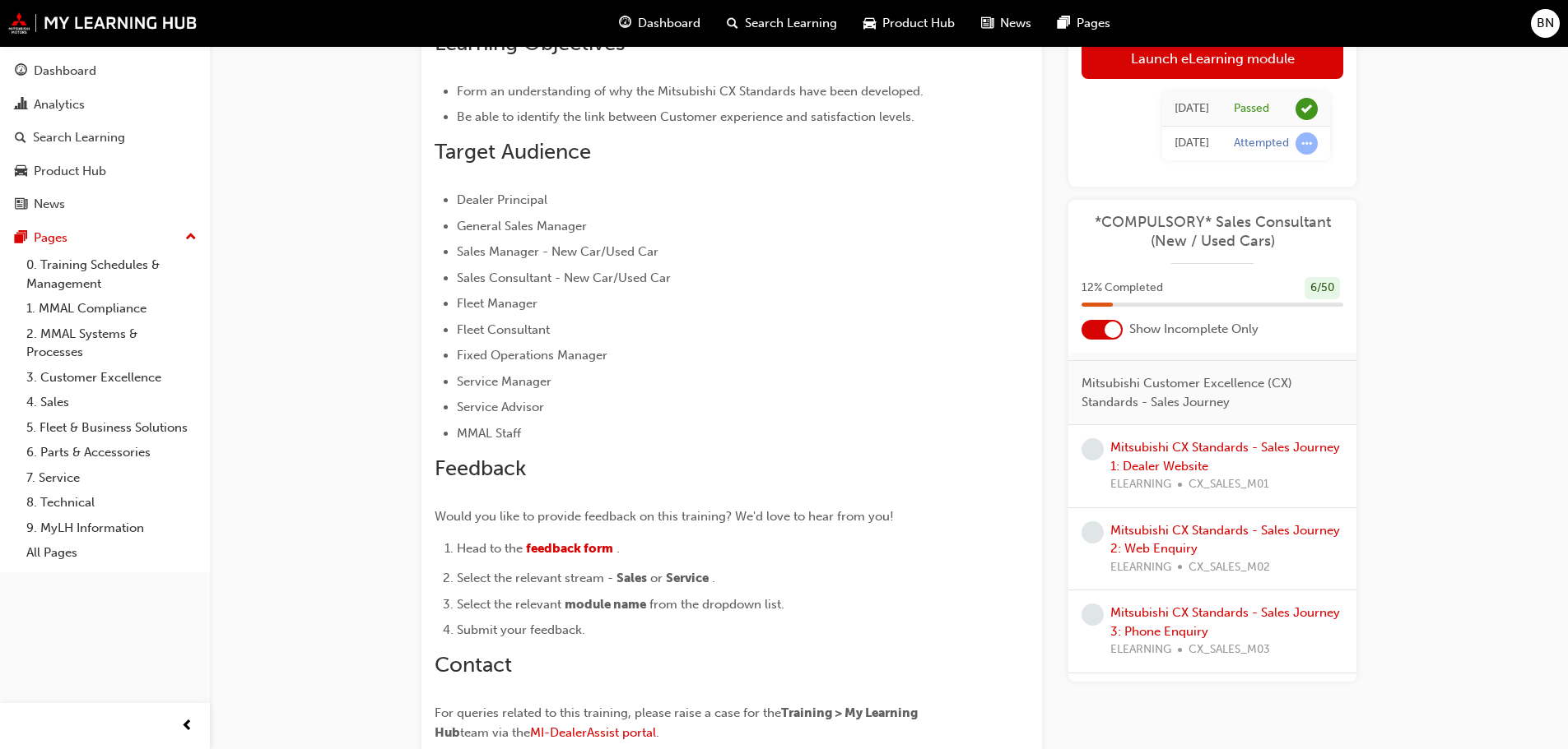
scroll to position [329, 0]
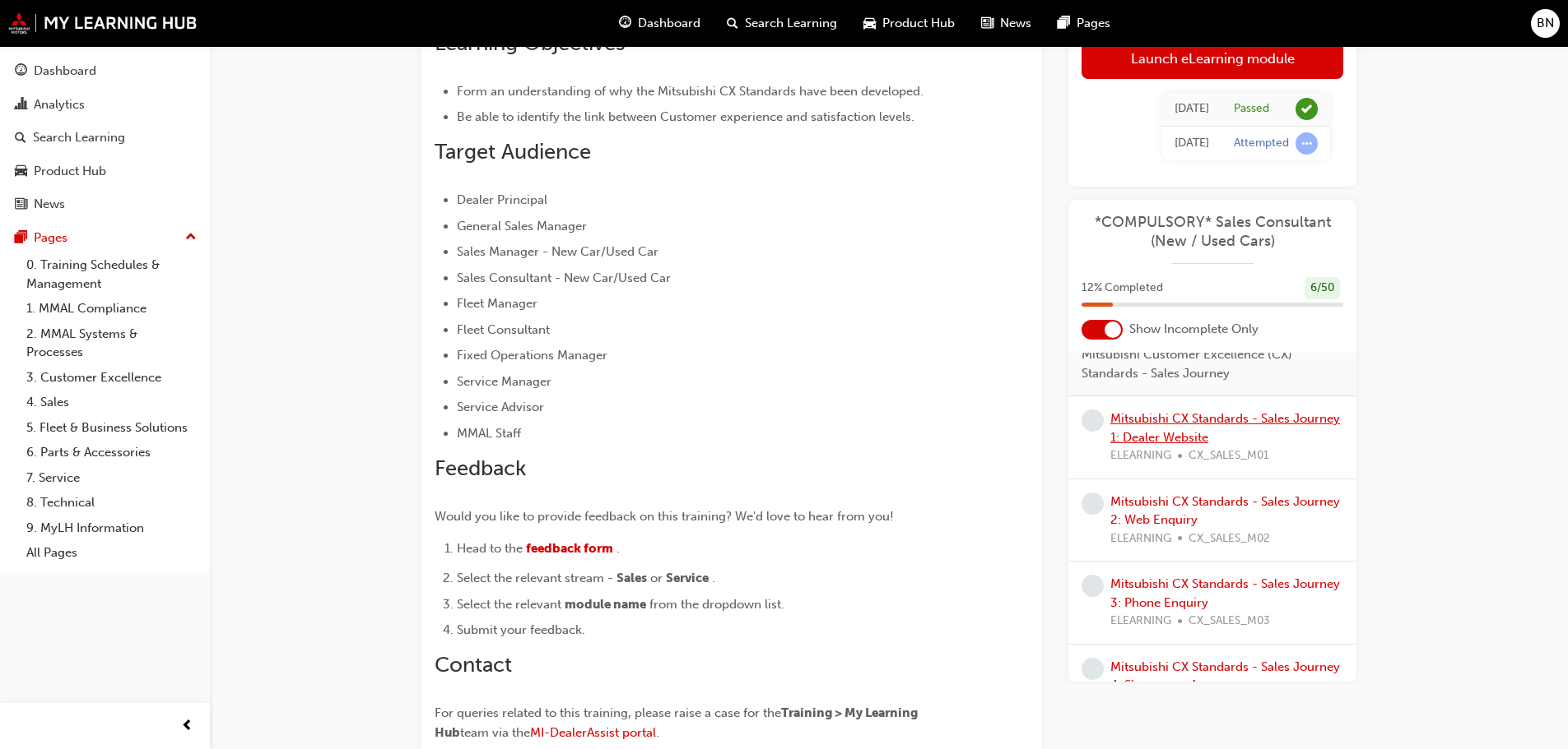
click at [1158, 443] on link "Mitsubishi CX Standards - Sales Journey 1: Dealer Website" at bounding box center [1224, 429] width 229 height 34
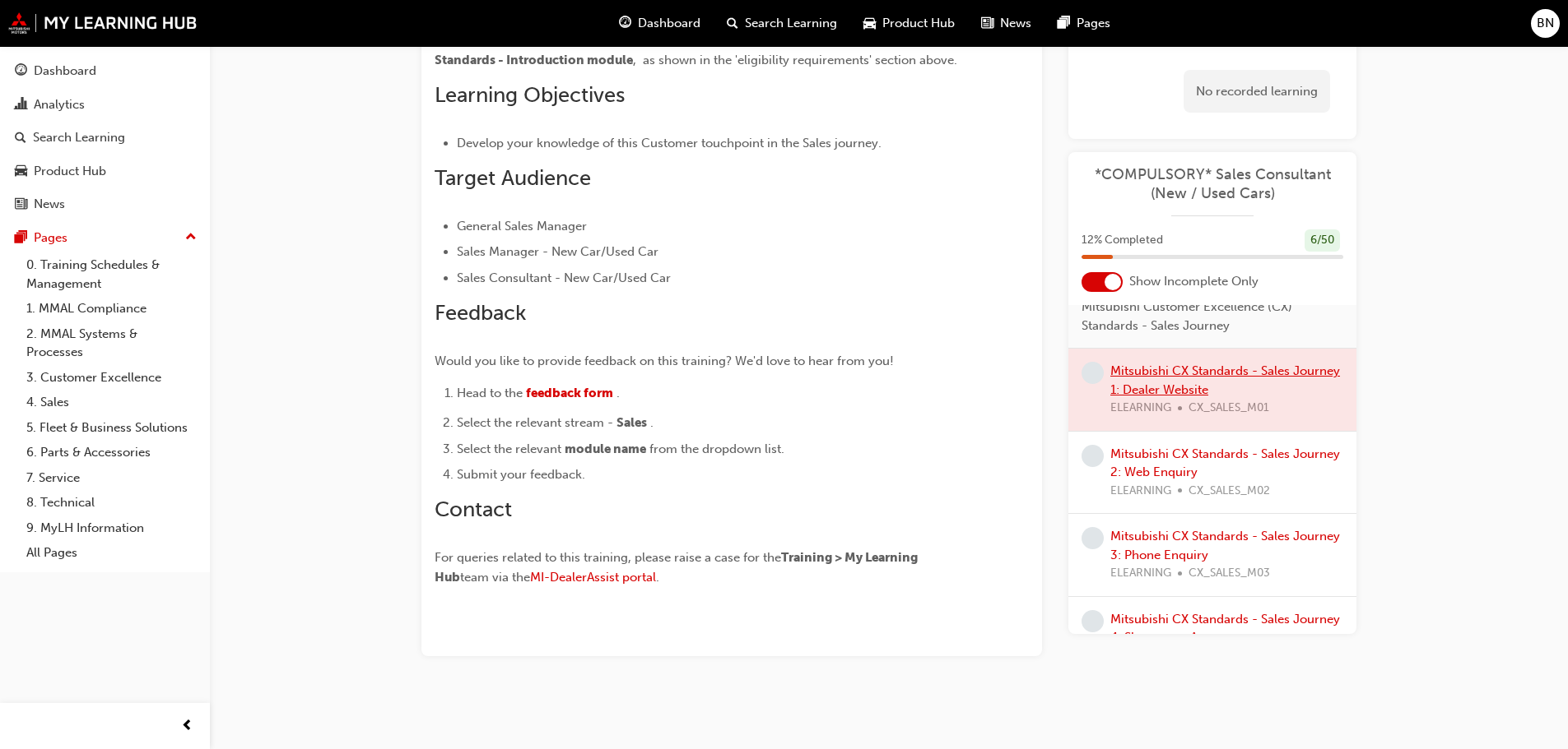
scroll to position [347, 0]
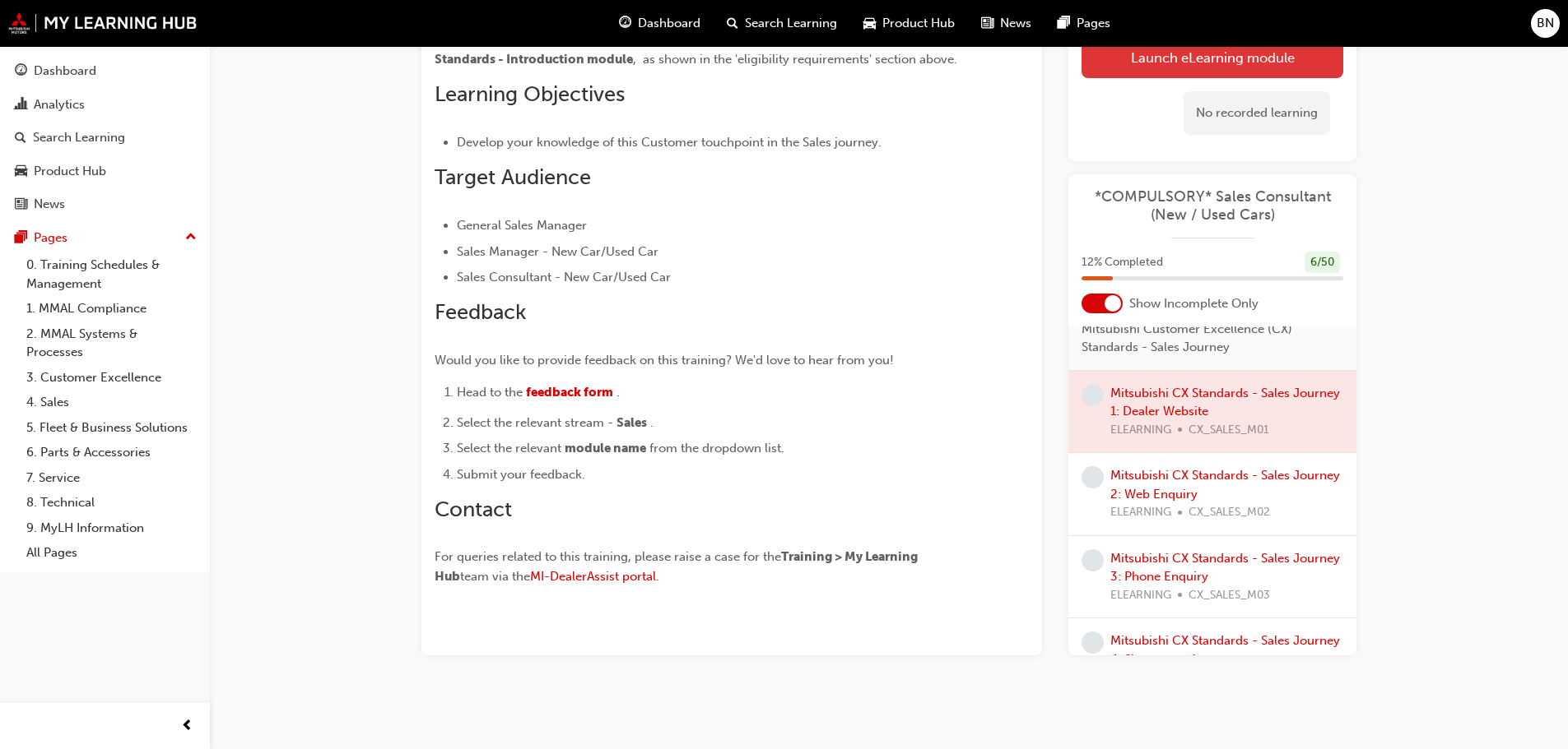
click at [1184, 70] on button "Launch eLearning module" at bounding box center [1212, 57] width 262 height 41
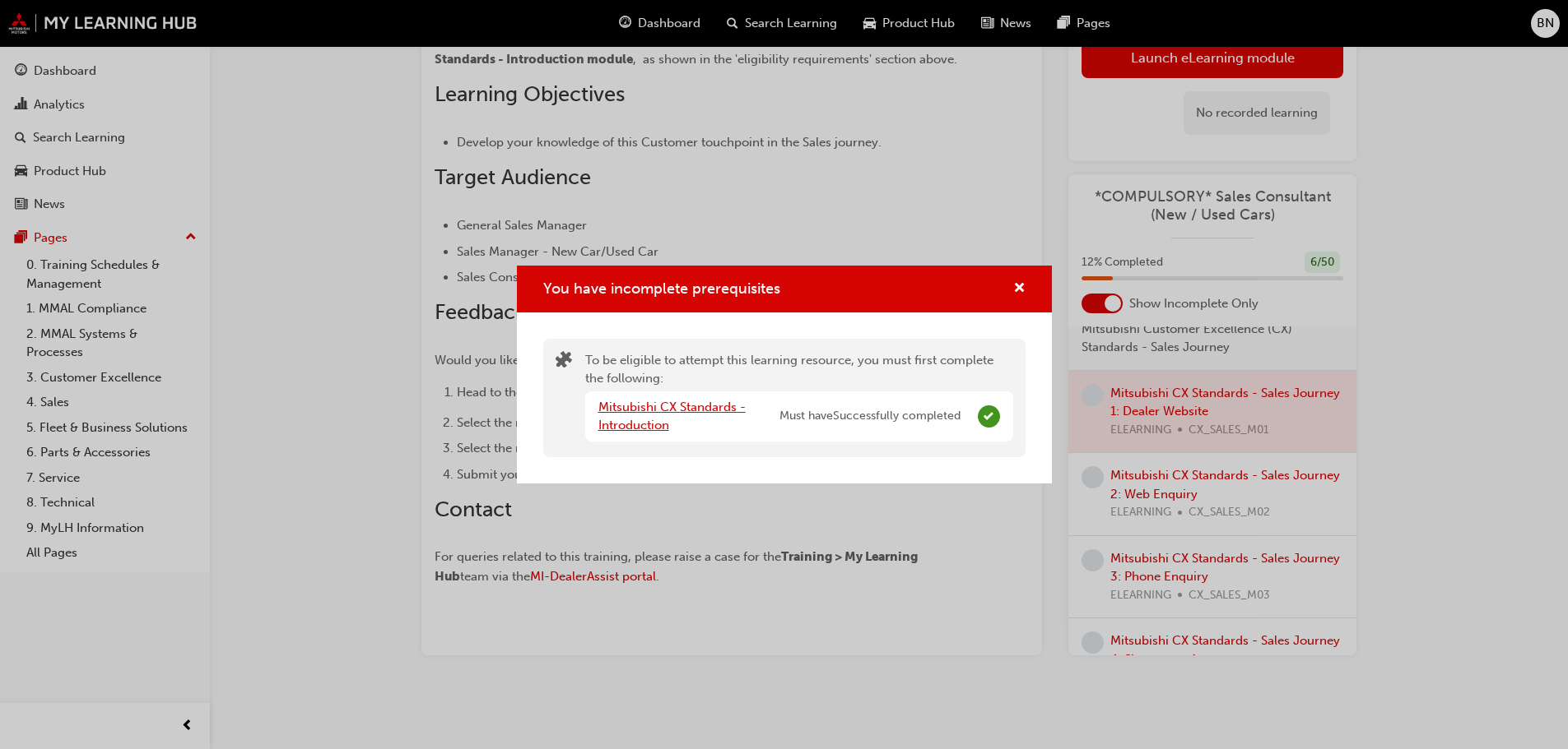
click at [698, 409] on link "Mitsubishi CX Standards - Introduction" at bounding box center [672, 417] width 148 height 34
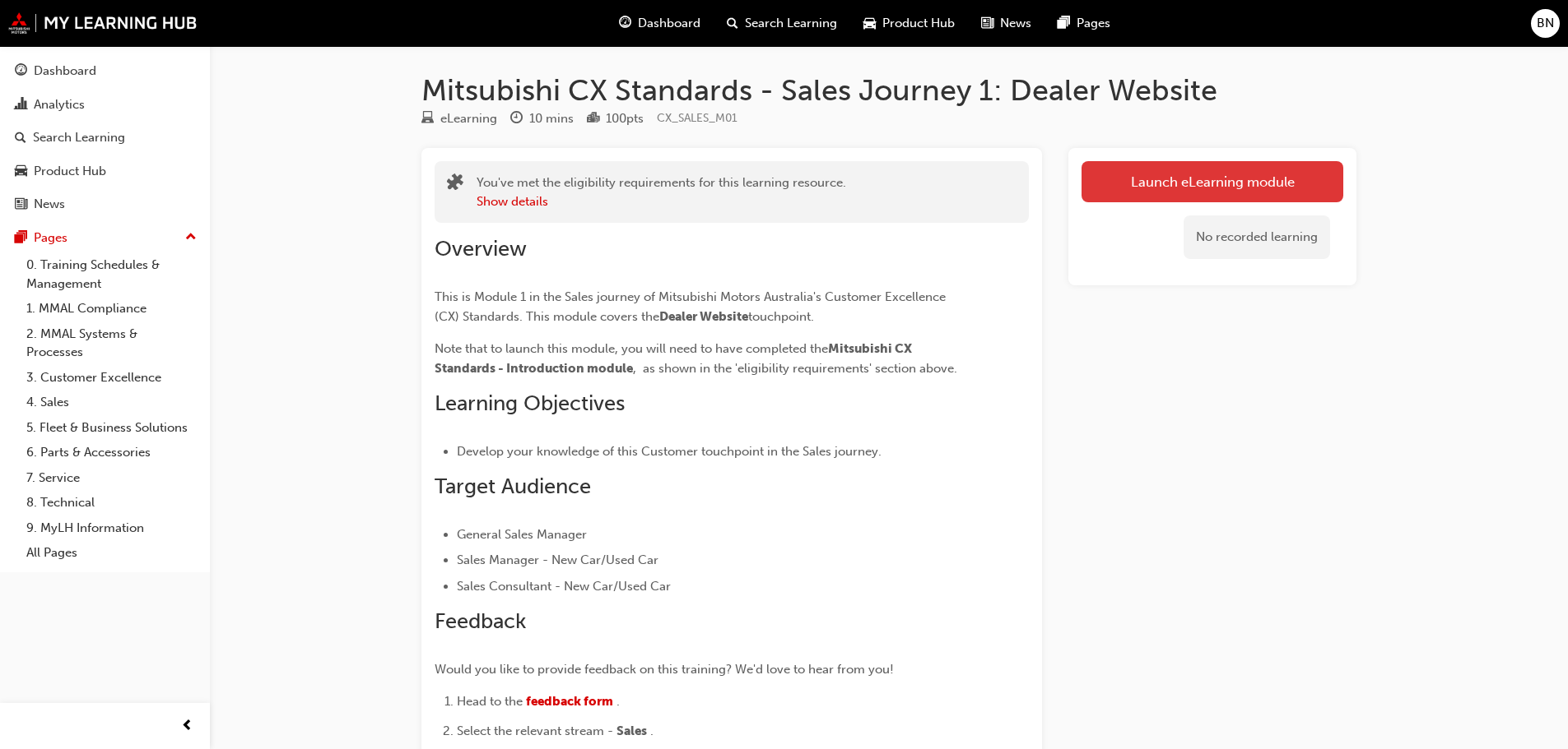
click at [1195, 178] on link "Launch eLearning module" at bounding box center [1212, 181] width 262 height 41
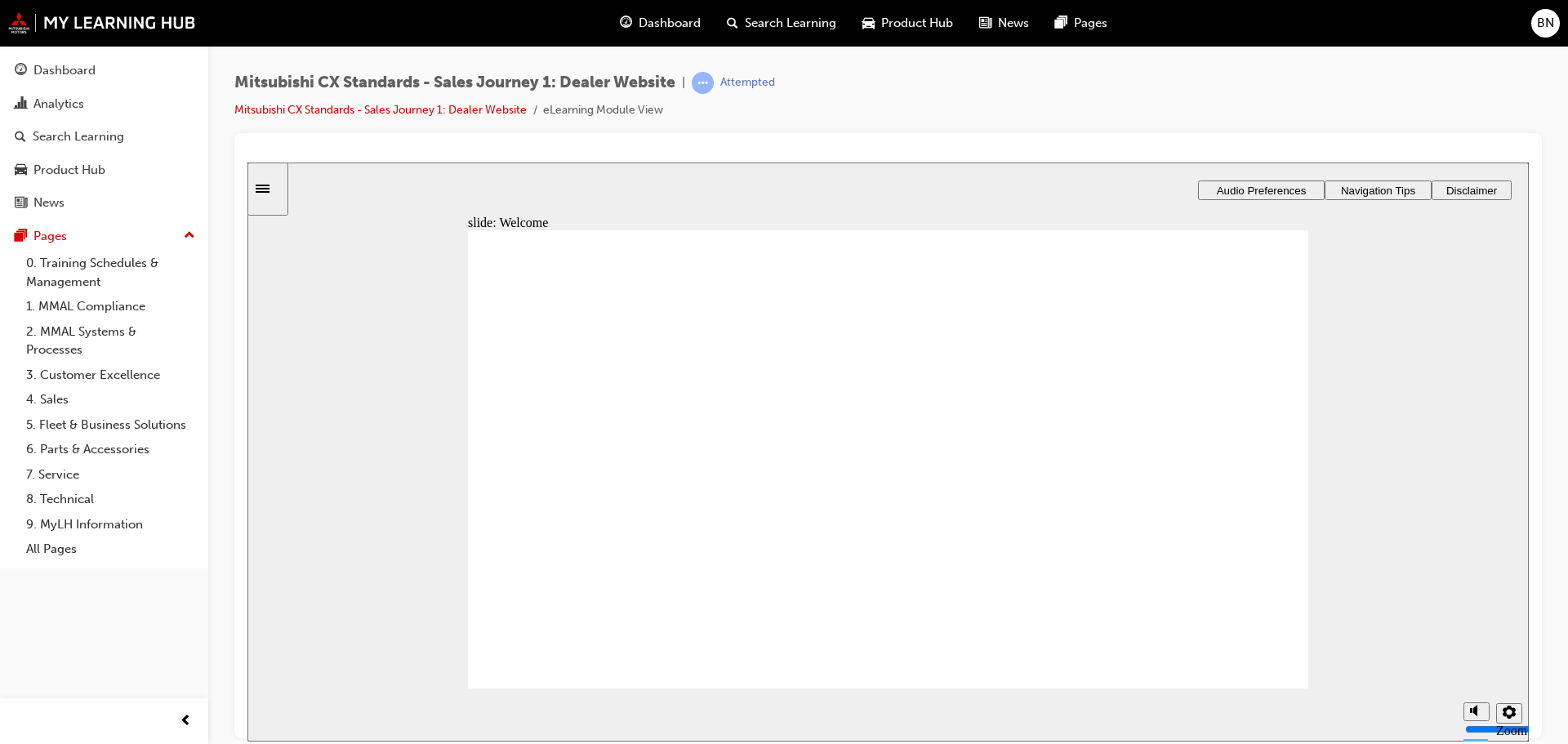
drag, startPoint x: 1175, startPoint y: 400, endPoint x: 1175, endPoint y: 425, distance: 25.0
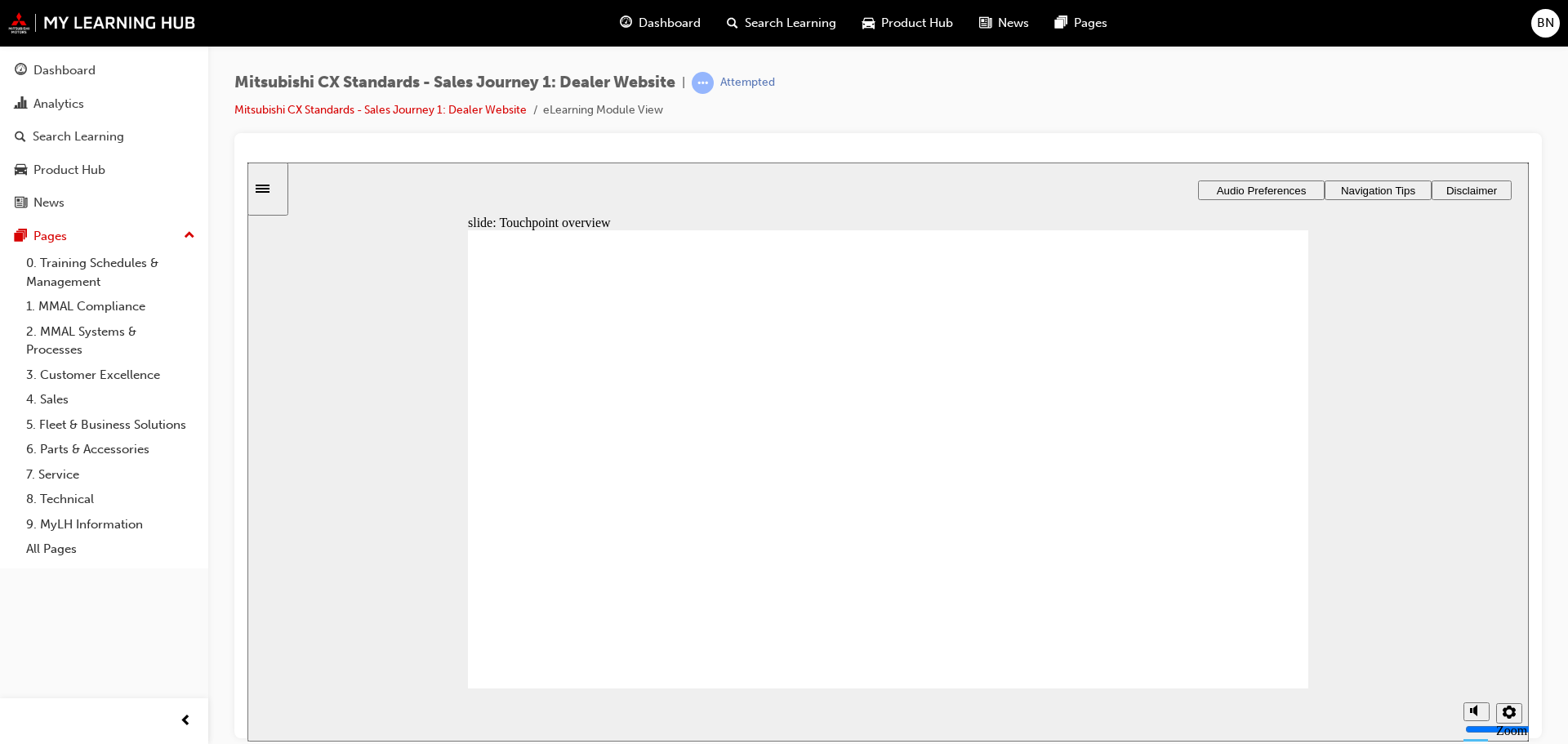
drag, startPoint x: 1189, startPoint y: 539, endPoint x: 1203, endPoint y: 537, distance: 14.1
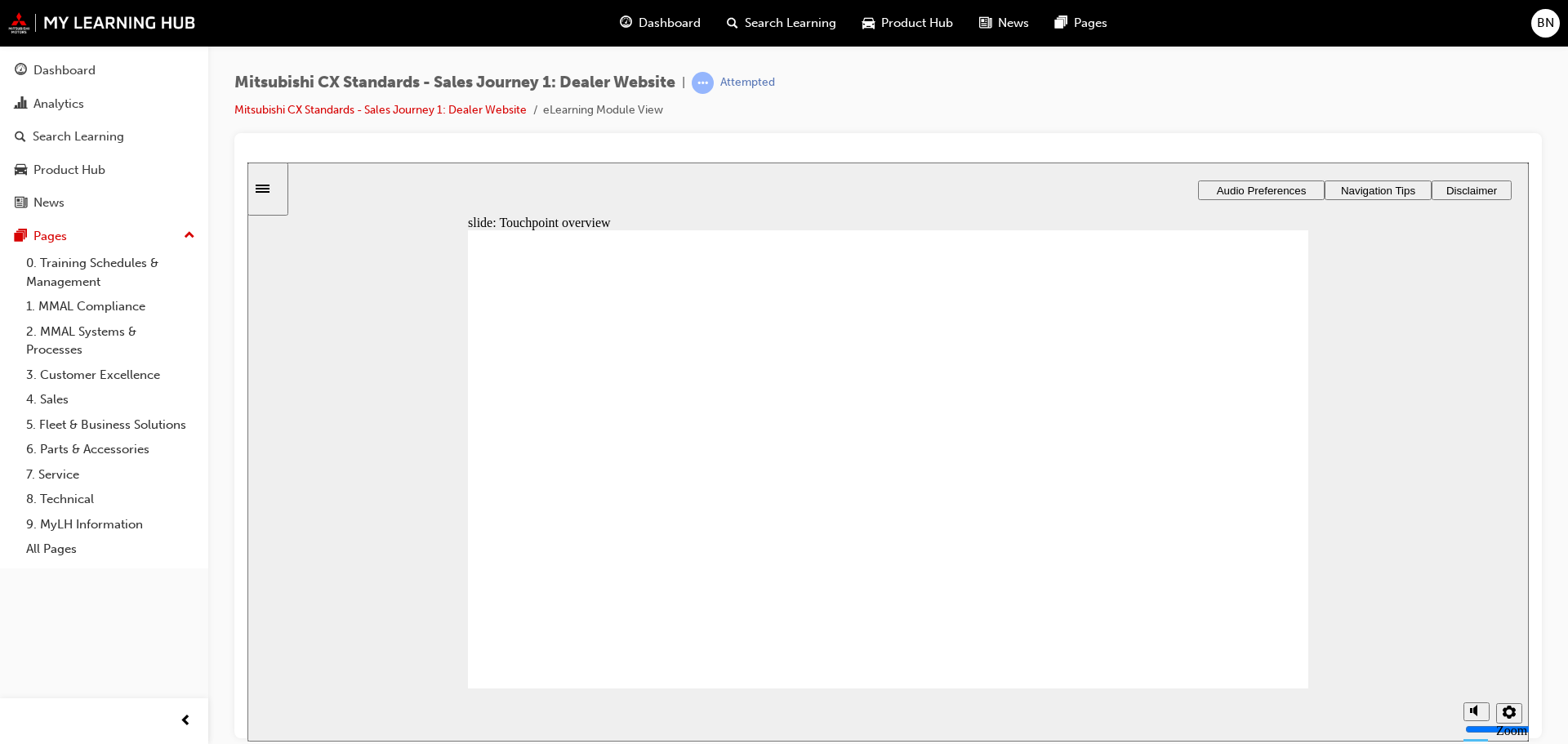
drag, startPoint x: 1203, startPoint y: 537, endPoint x: 1060, endPoint y: 644, distance: 178.6
drag, startPoint x: 1111, startPoint y: 628, endPoint x: 1141, endPoint y: 633, distance: 30.4
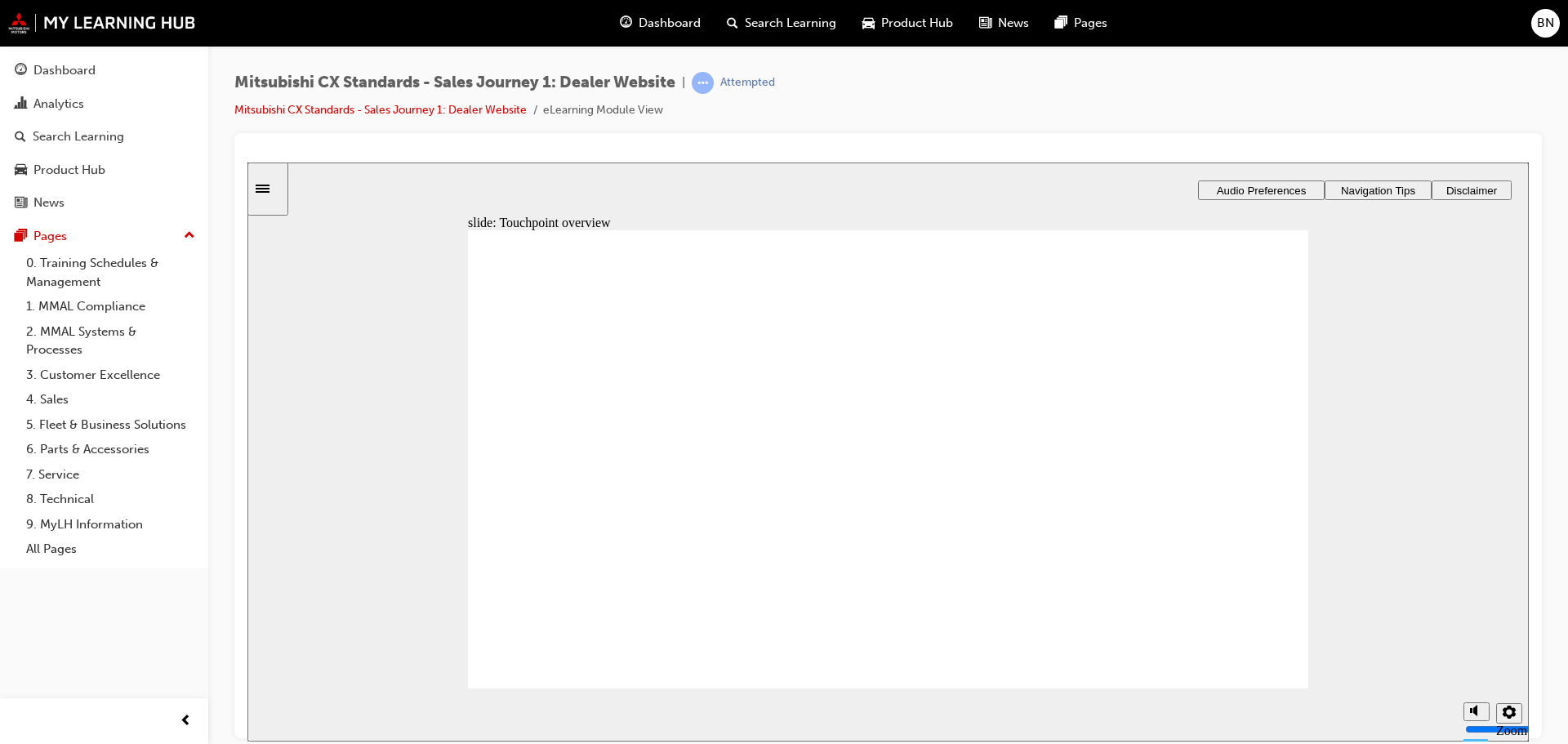
drag, startPoint x: 1141, startPoint y: 633, endPoint x: 1092, endPoint y: 703, distance: 85.4
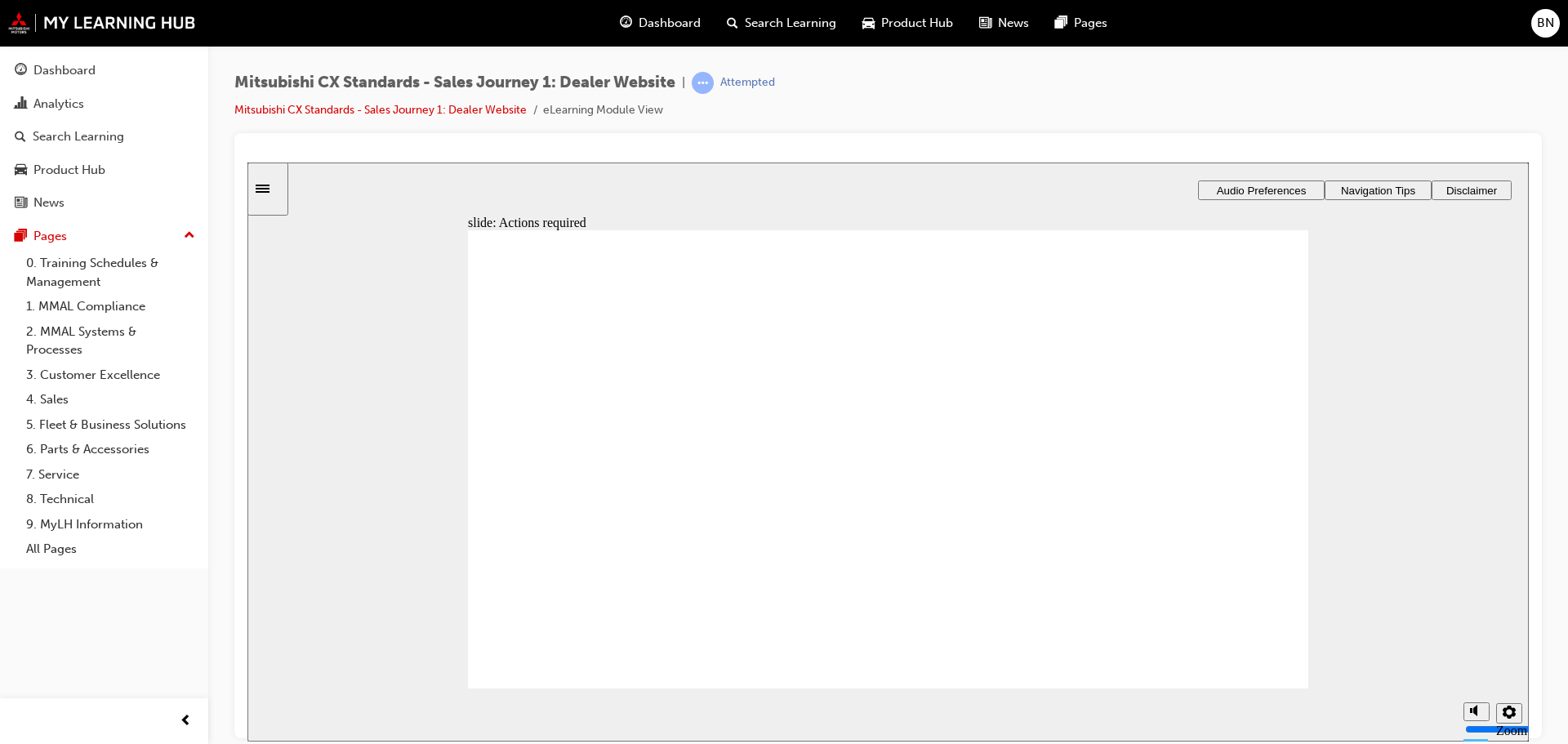
drag, startPoint x: 896, startPoint y: 603, endPoint x: 900, endPoint y: 581, distance: 22.4
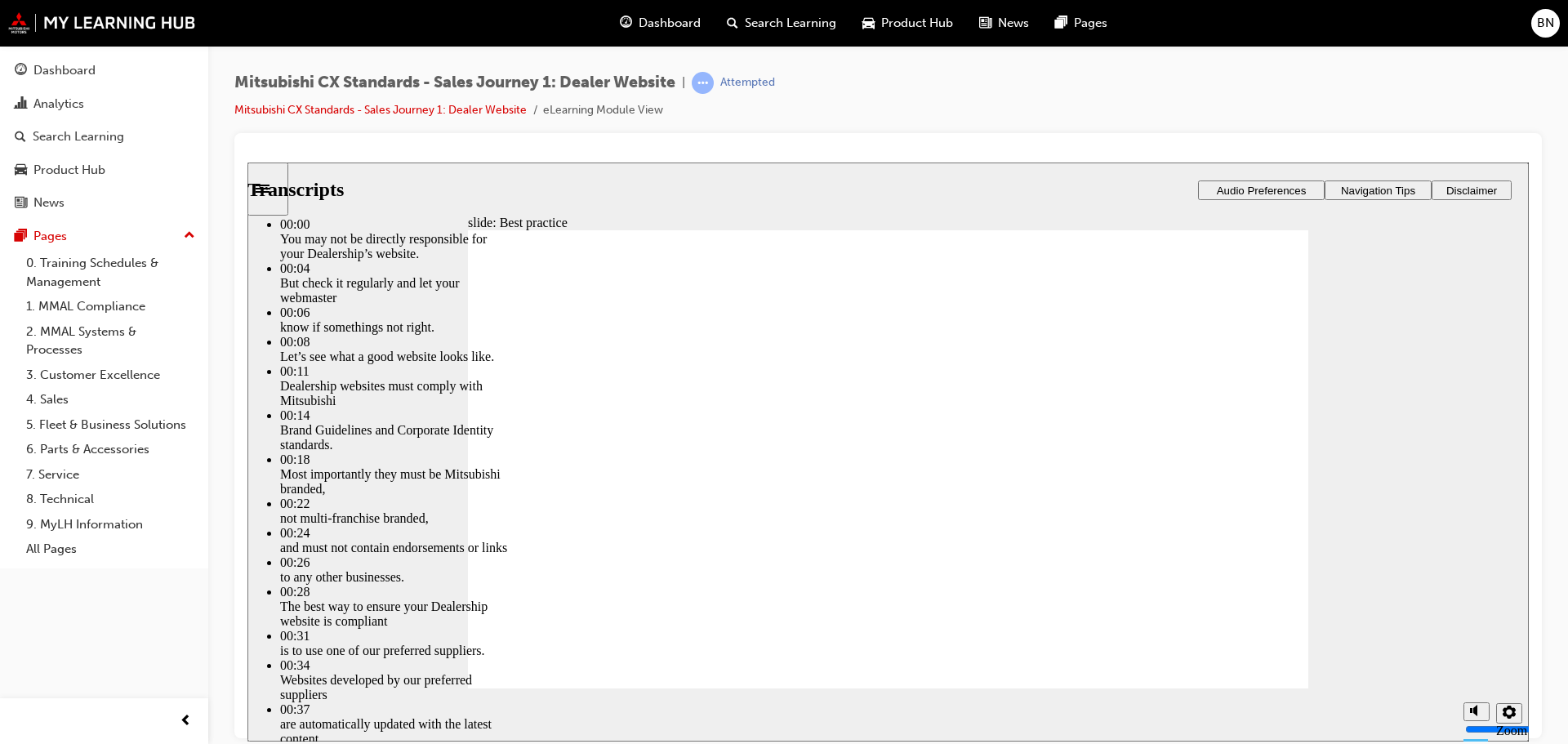
type input "111"
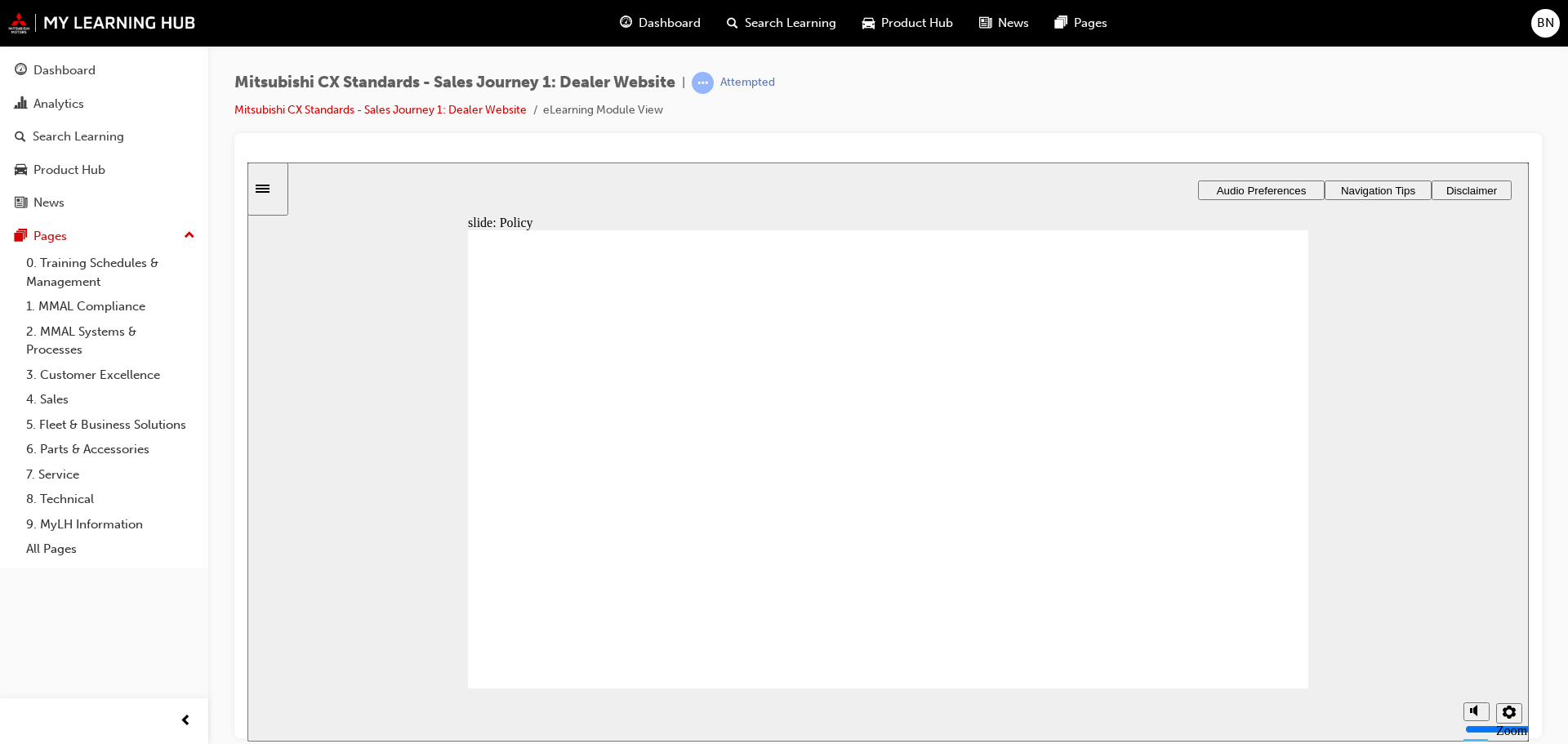
drag, startPoint x: 596, startPoint y: 506, endPoint x: 928, endPoint y: 448, distance: 337.0
drag, startPoint x: 715, startPoint y: 494, endPoint x: 944, endPoint y: 510, distance: 229.6
drag, startPoint x: 645, startPoint y: 488, endPoint x: 1098, endPoint y: 499, distance: 453.1
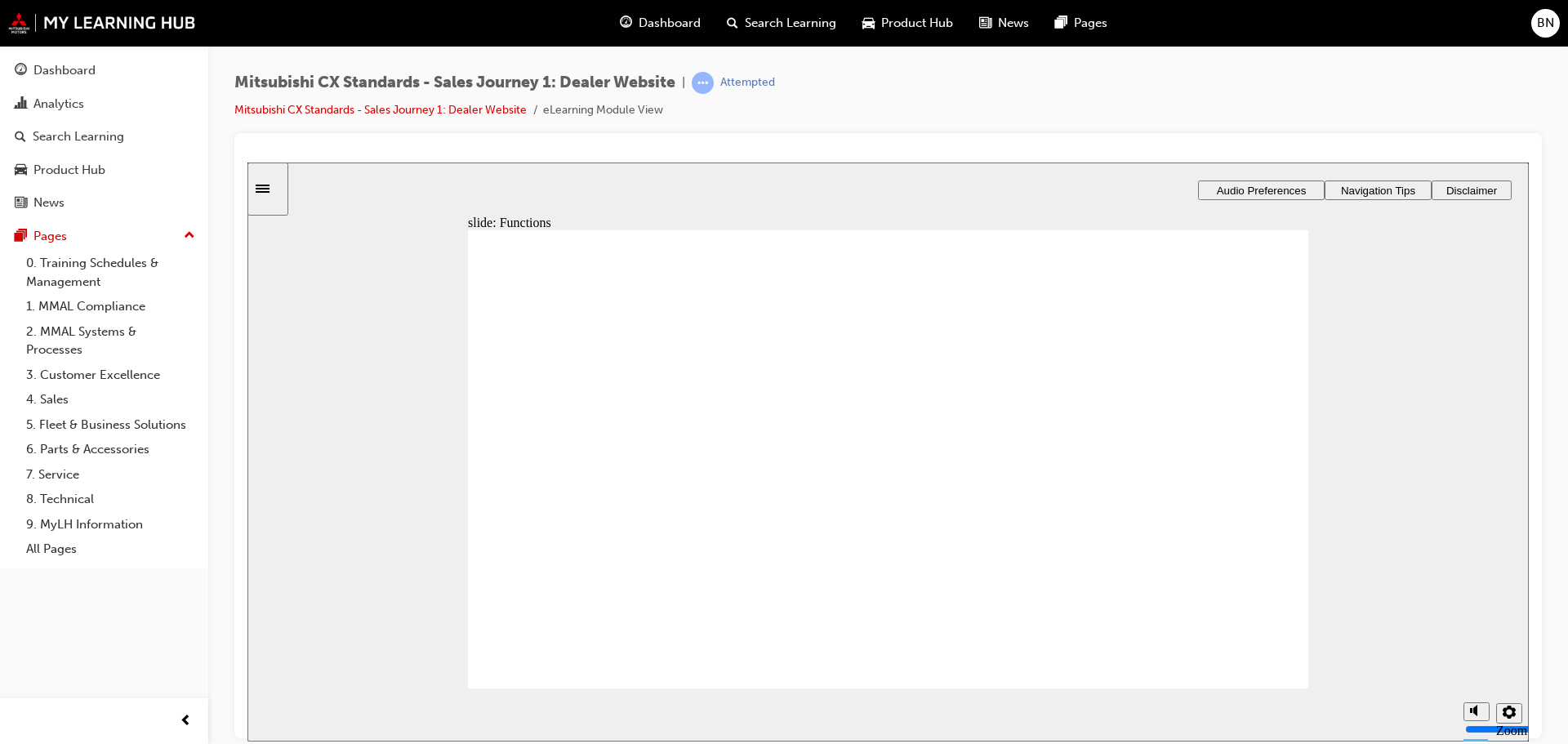
checkbox input "true"
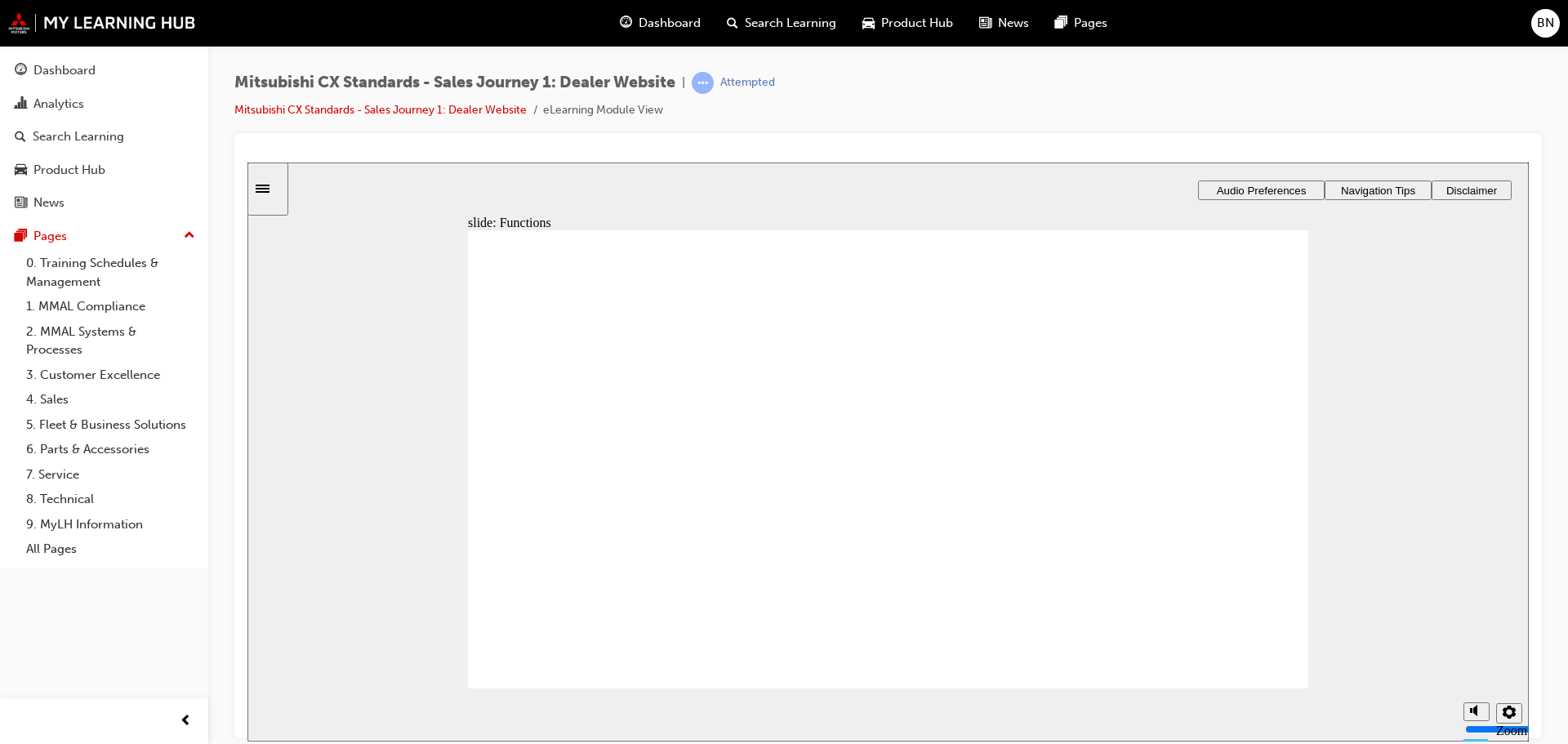
checkbox input "true"
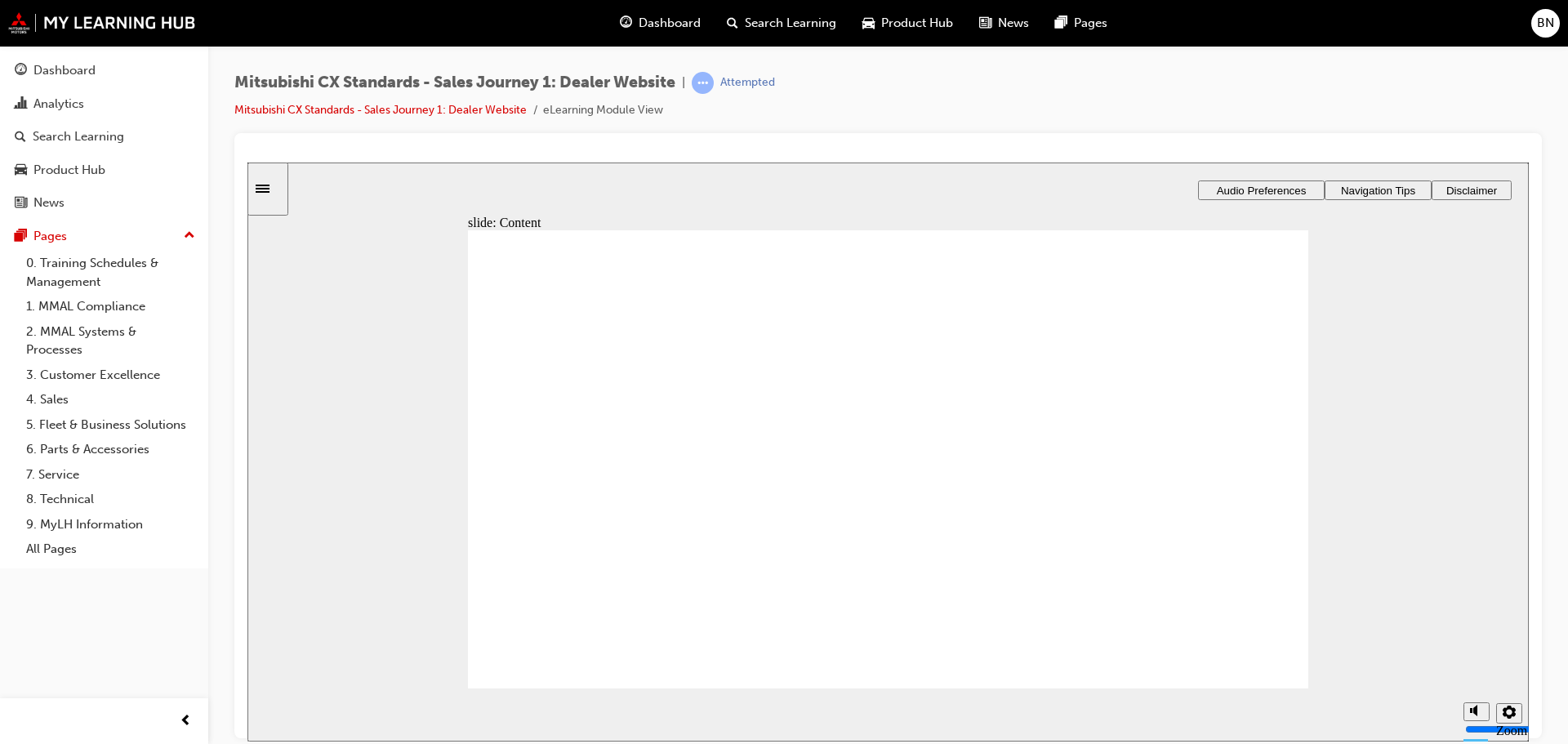
checkbox input "true"
checkbox input "false"
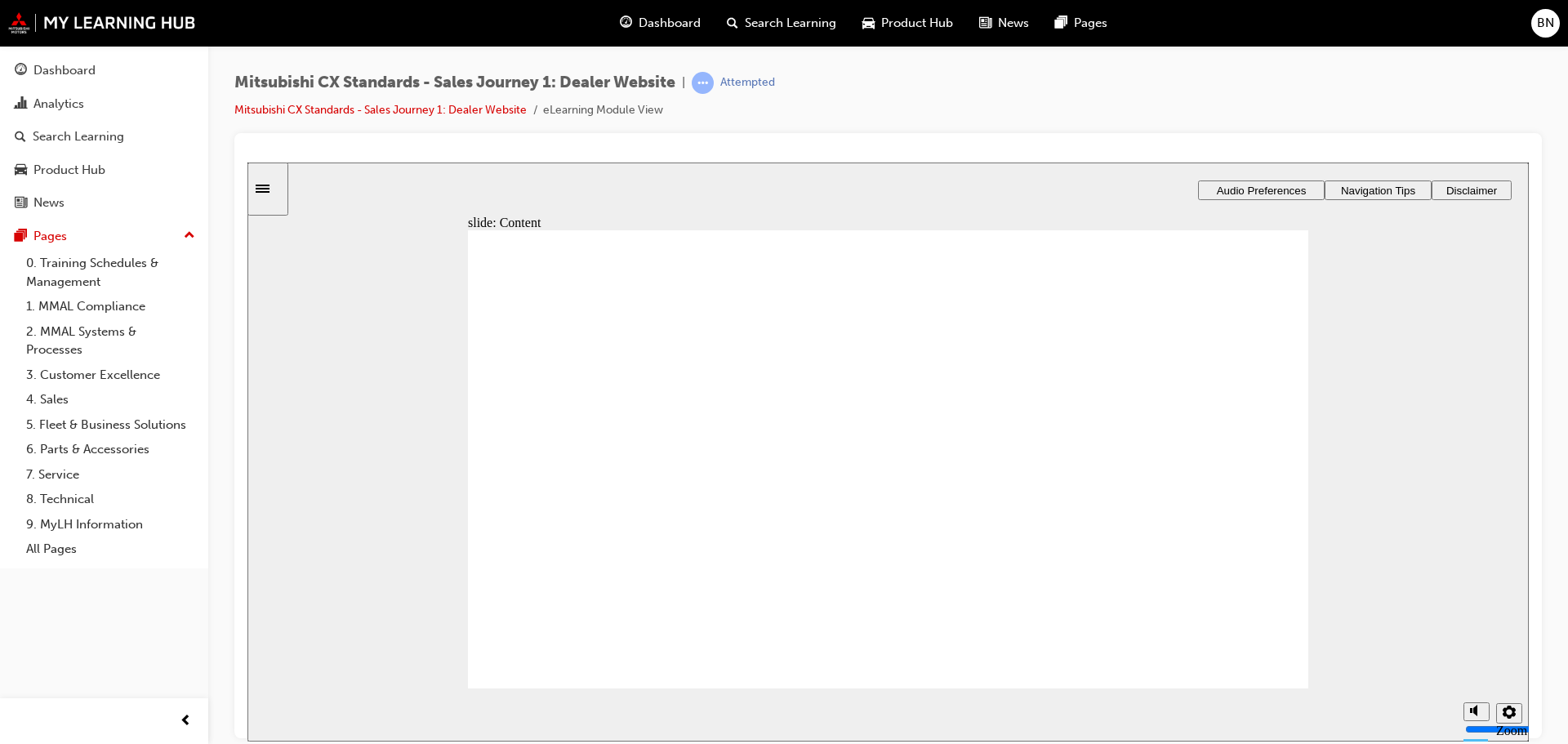
checkbox input "true"
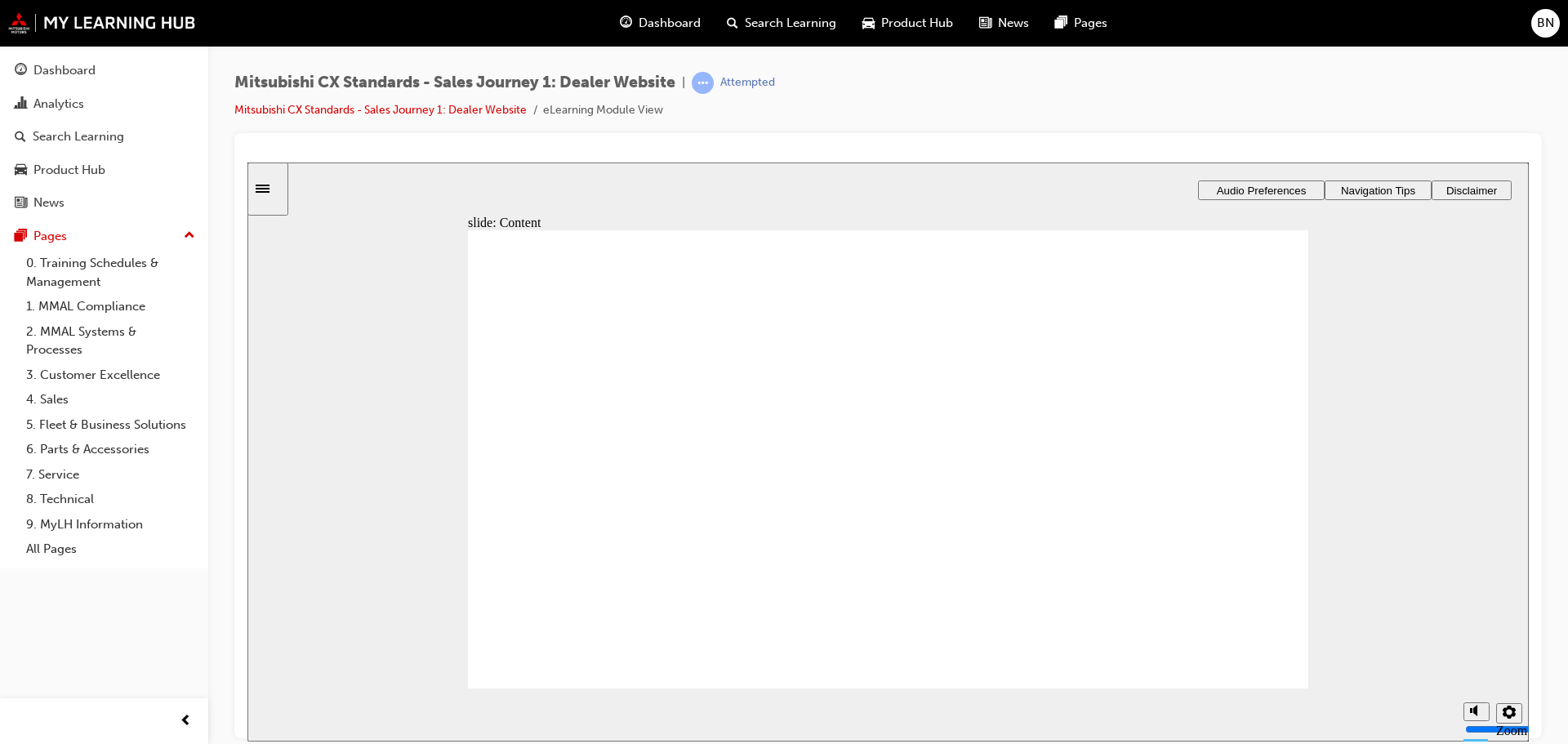
checkbox input "true"
drag, startPoint x: 602, startPoint y: 570, endPoint x: 810, endPoint y: 610, distance: 211.8
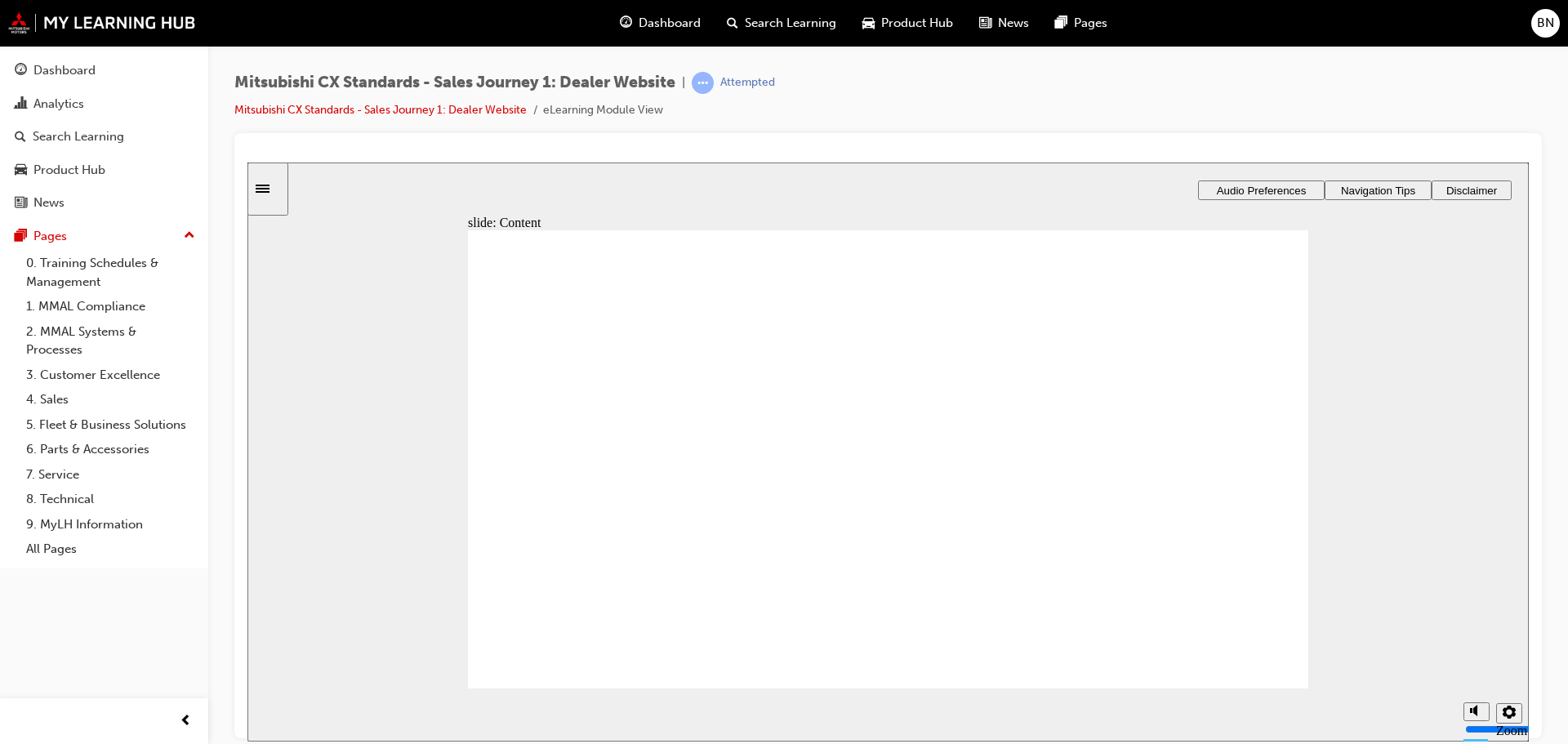
drag, startPoint x: 659, startPoint y: 499, endPoint x: 944, endPoint y: 485, distance: 285.3
drag, startPoint x: 620, startPoint y: 506, endPoint x: 839, endPoint y: 530, distance: 220.3
drag, startPoint x: 695, startPoint y: 507, endPoint x: 867, endPoint y: 545, distance: 176.1
drag, startPoint x: 633, startPoint y: 504, endPoint x: 866, endPoint y: 571, distance: 242.4
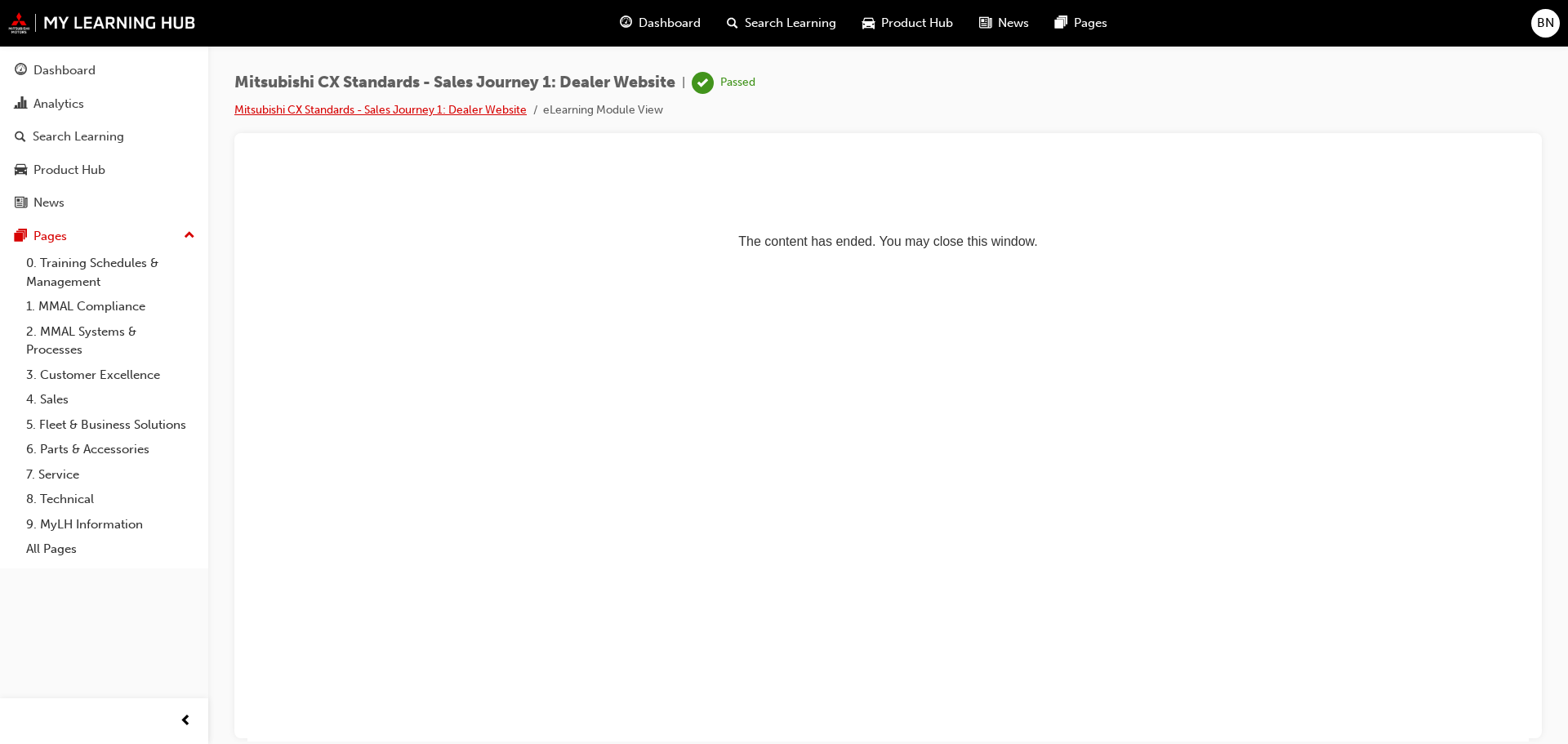
click at [329, 107] on link "Mitsubishi CX Standards - Sales Journey 1: Dealer Website" at bounding box center [381, 110] width 293 height 14
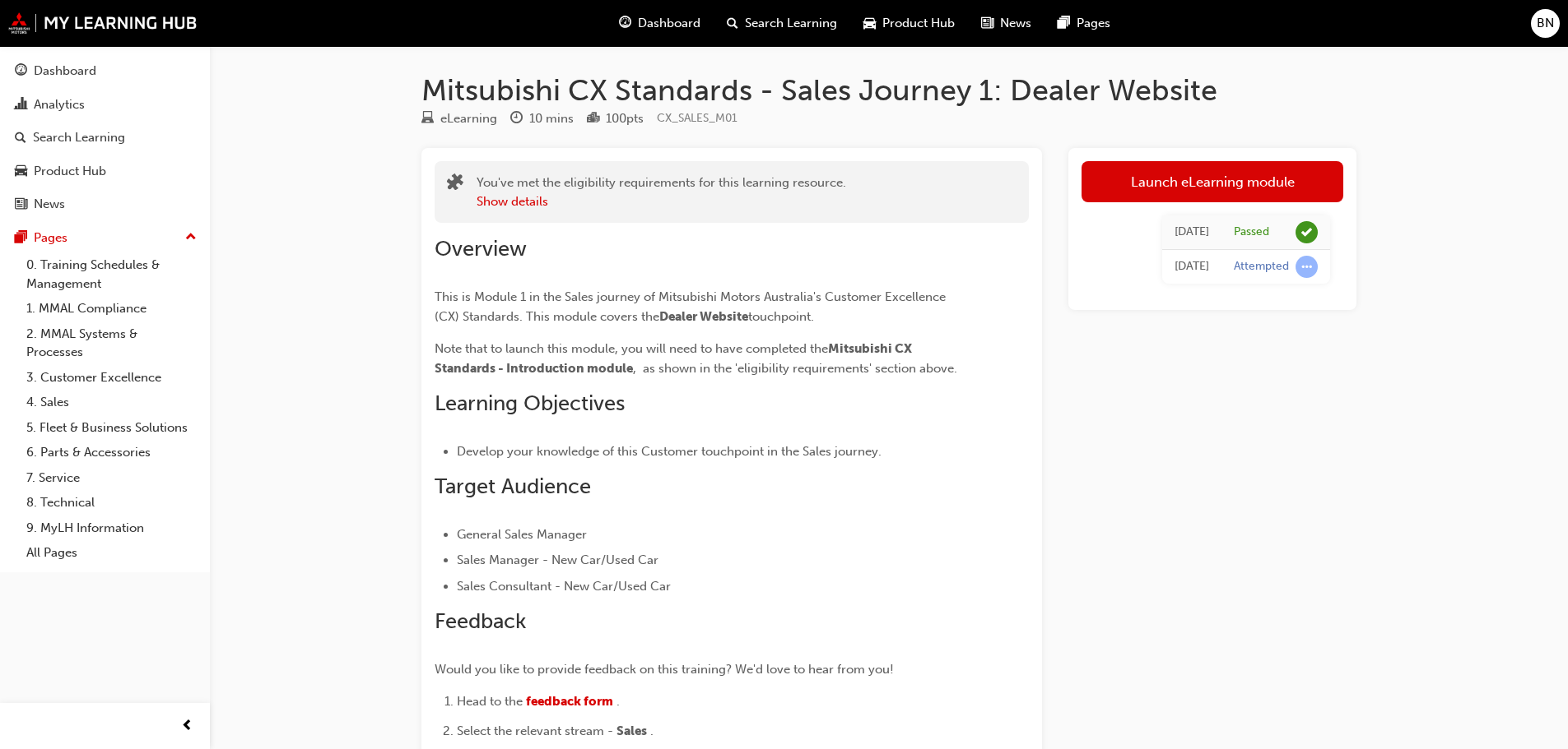
click at [628, 22] on span "guage-icon" at bounding box center [625, 23] width 12 height 20
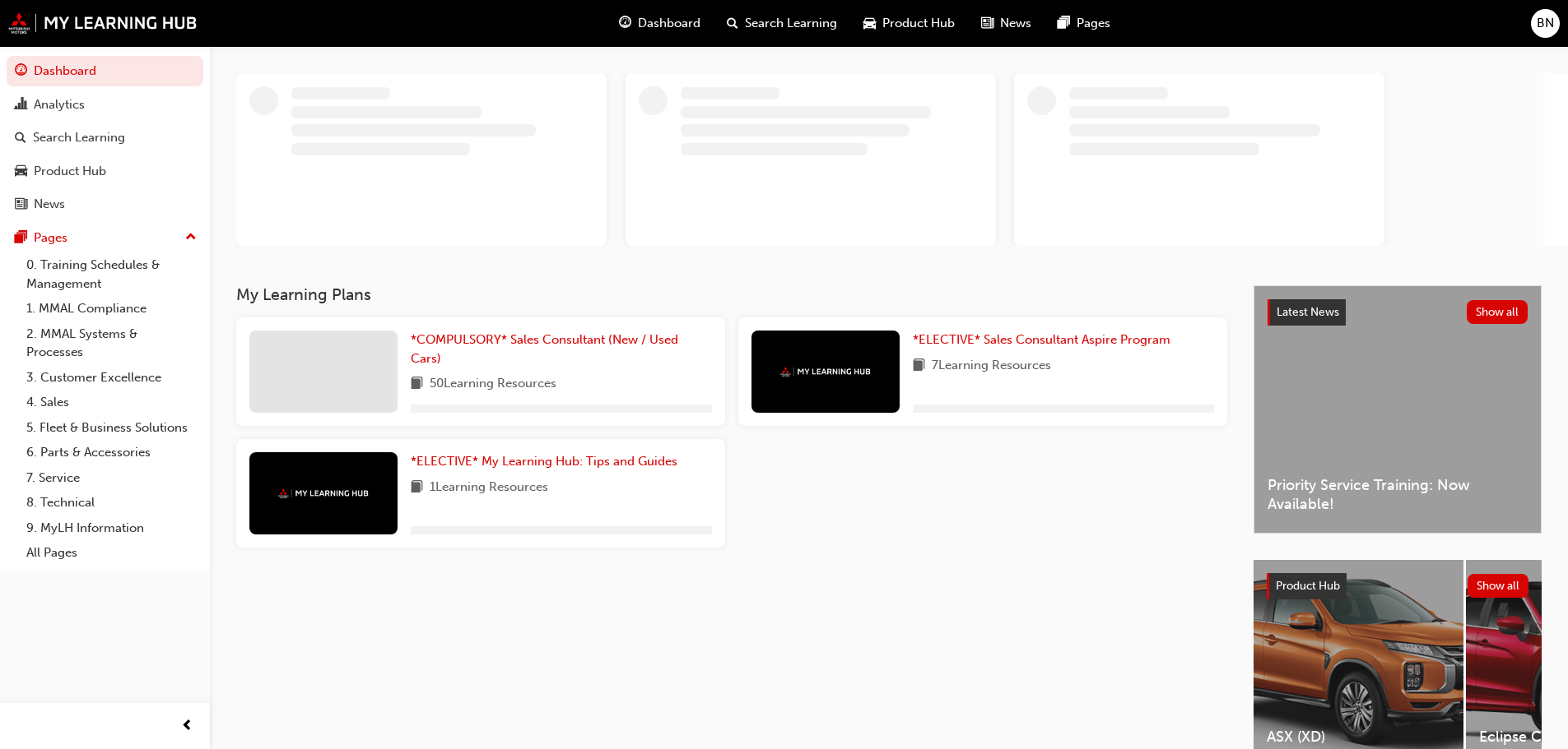
scroll to position [164, 0]
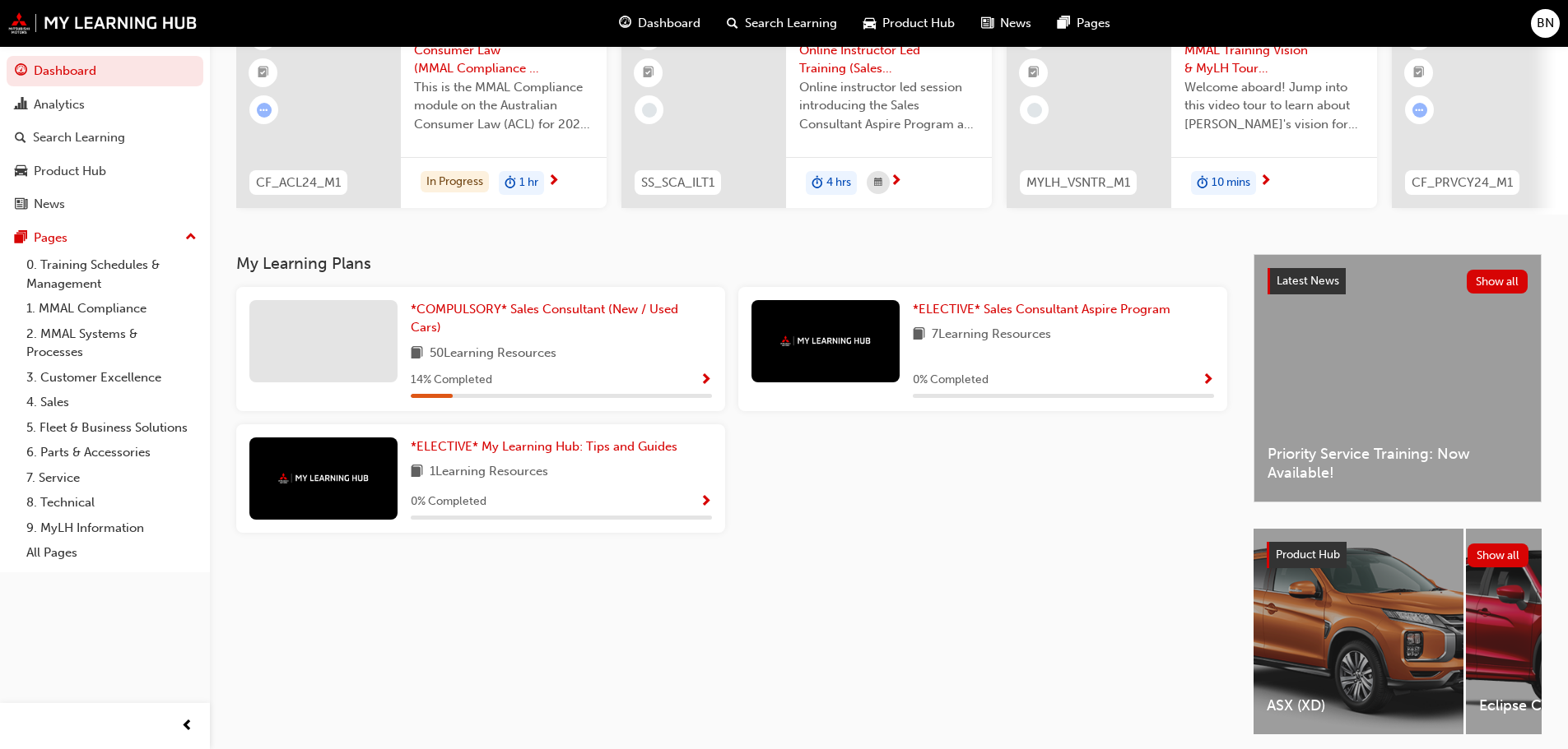
click at [590, 365] on div "50 Learning Resources" at bounding box center [561, 354] width 301 height 20
click at [591, 310] on span "*COMPULSORY* Sales Consultant (New / Used Cars)" at bounding box center [545, 319] width 268 height 34
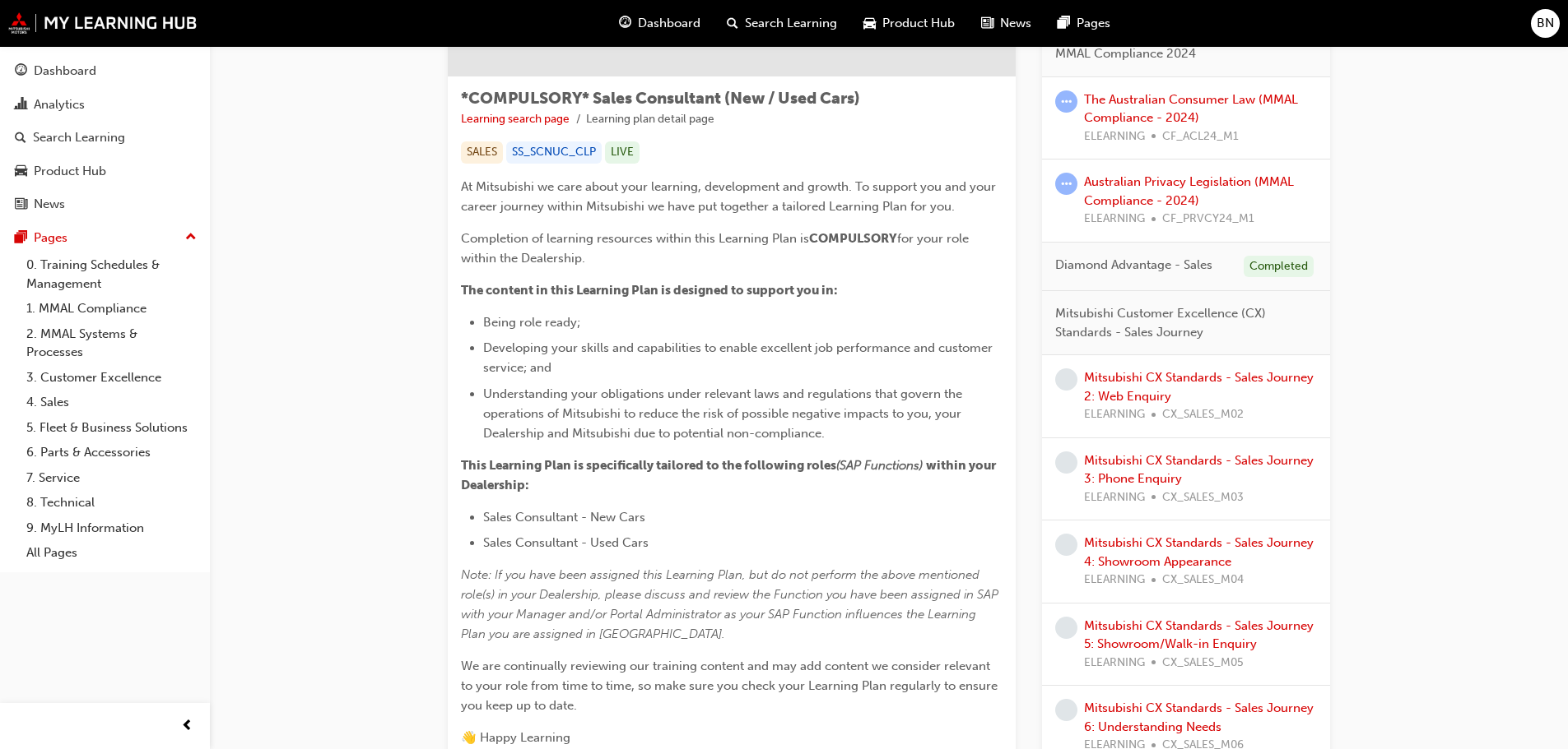
scroll to position [493, 0]
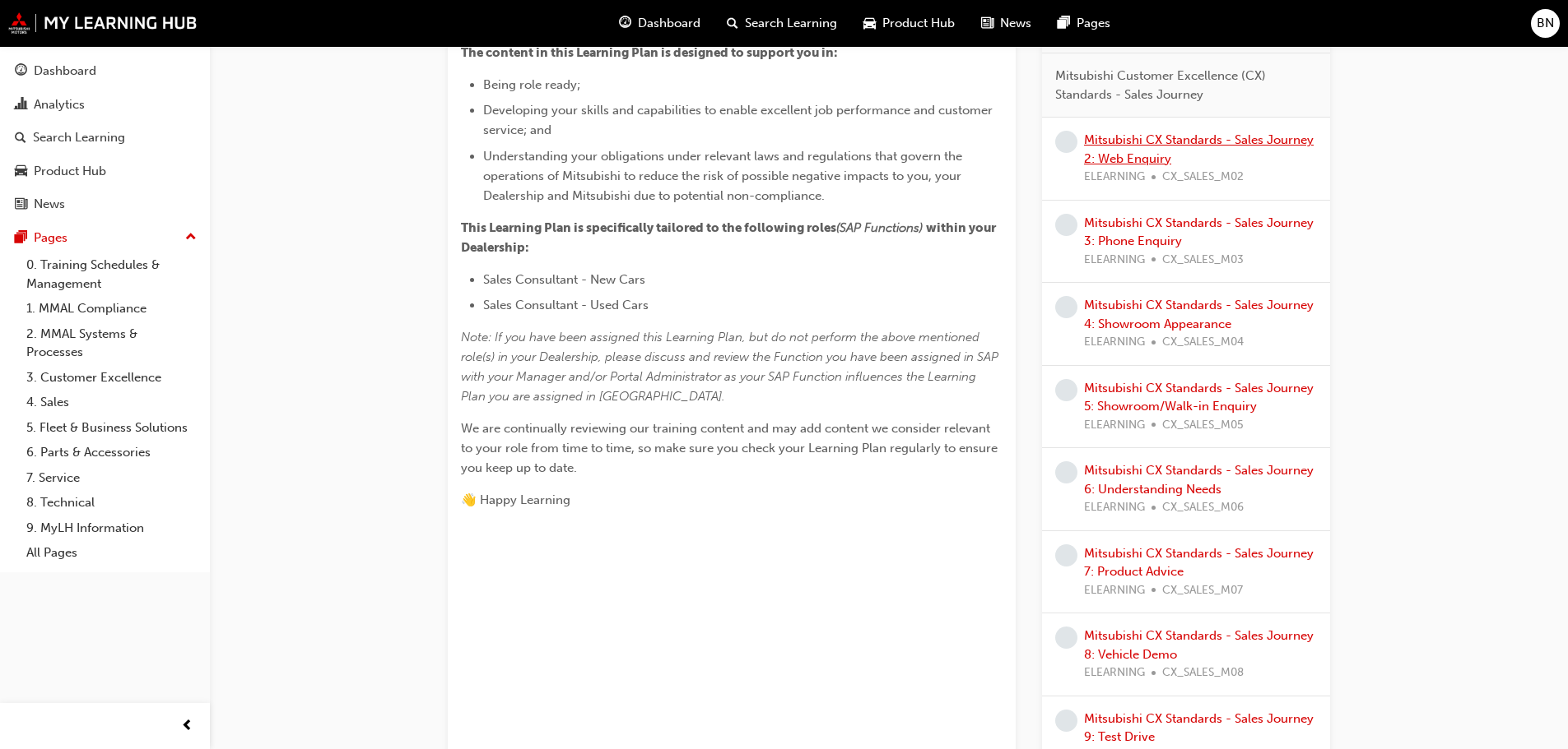
click at [1141, 153] on link "Mitsubishi CX Standards - Sales Journey 2: Web Enquiry" at bounding box center [1198, 149] width 229 height 34
